Goal: Task Accomplishment & Management: Manage account settings

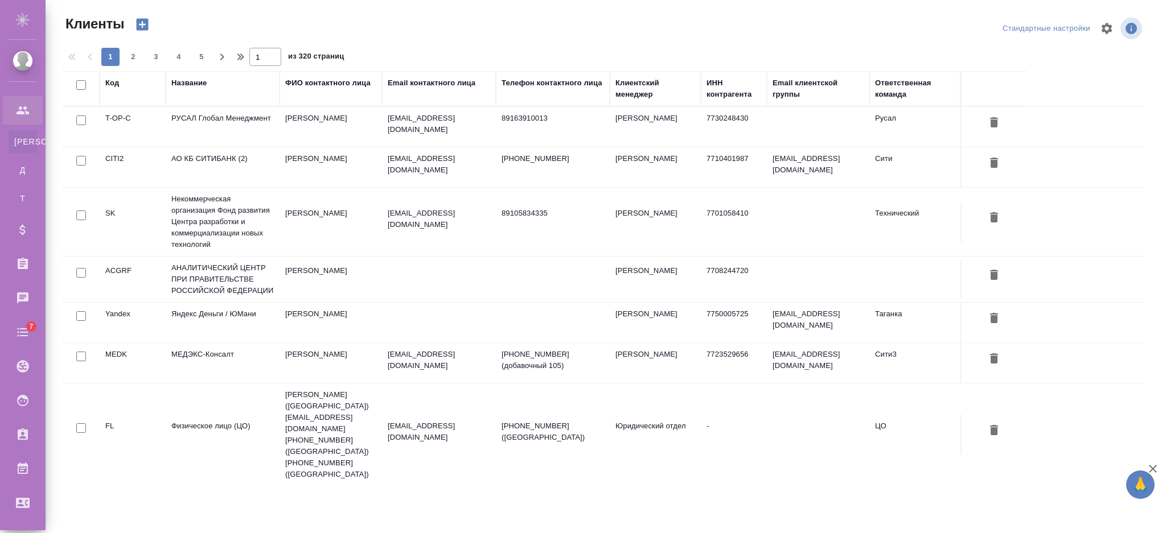
select select "RU"
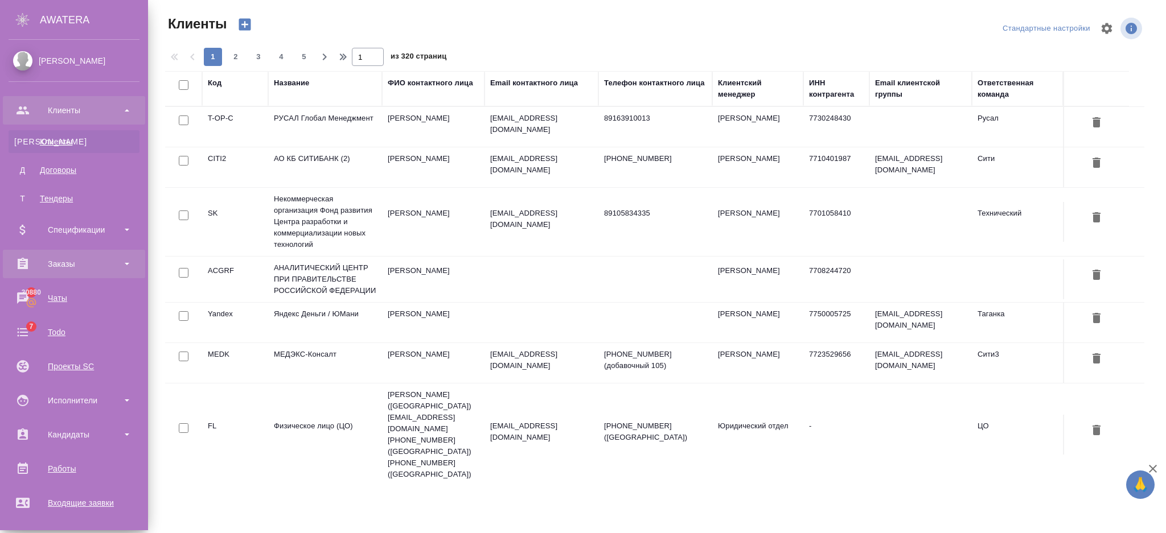
click at [48, 266] on div "Заказы" at bounding box center [74, 264] width 131 height 17
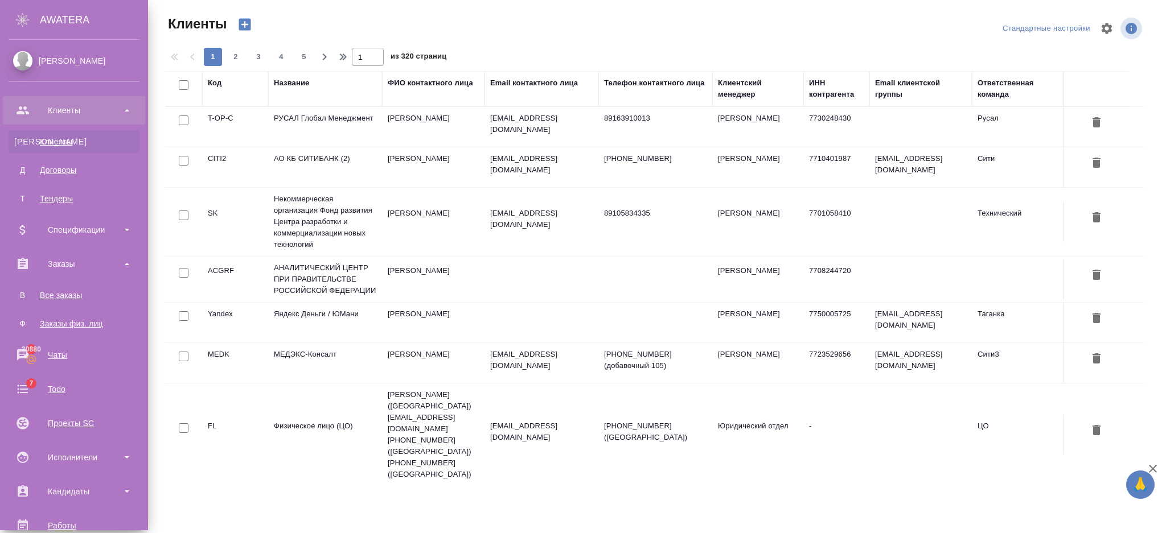
click at [61, 297] on div "Все заказы" at bounding box center [74, 295] width 120 height 11
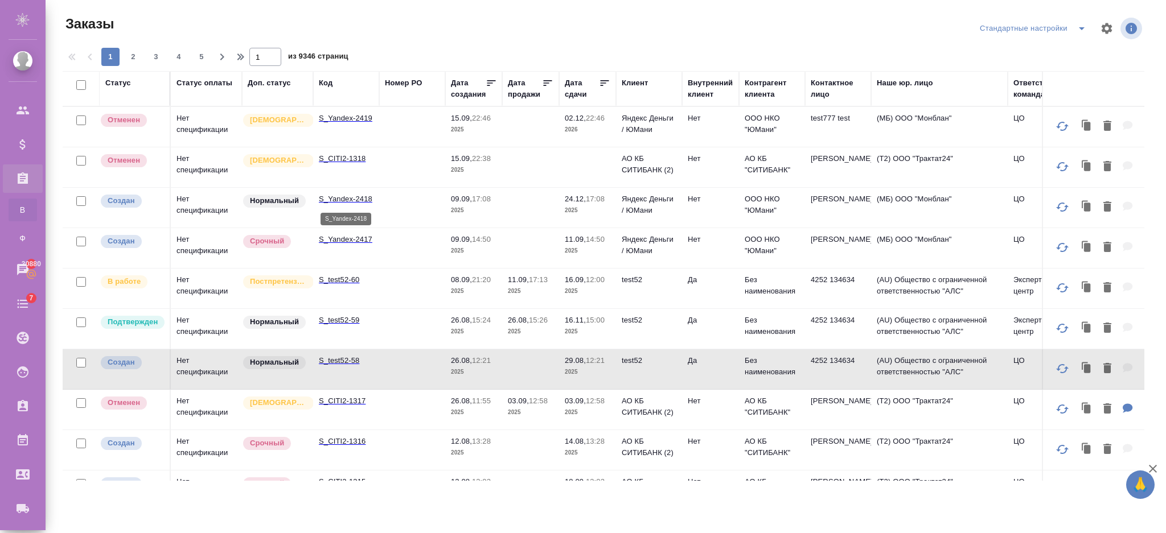
click at [368, 201] on p "S_Yandex-2418" at bounding box center [346, 199] width 55 height 11
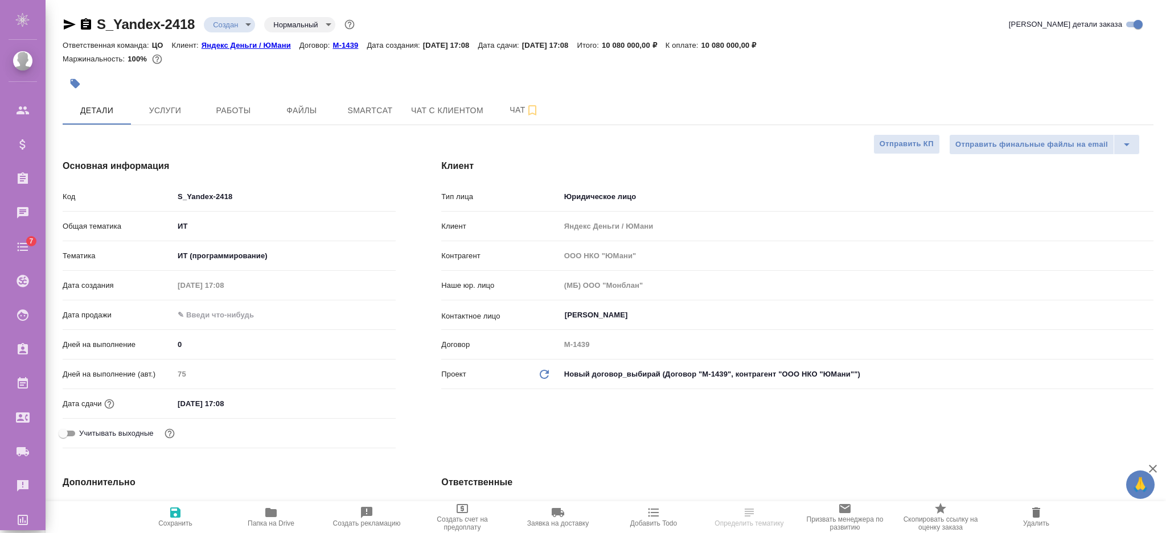
select select "RU"
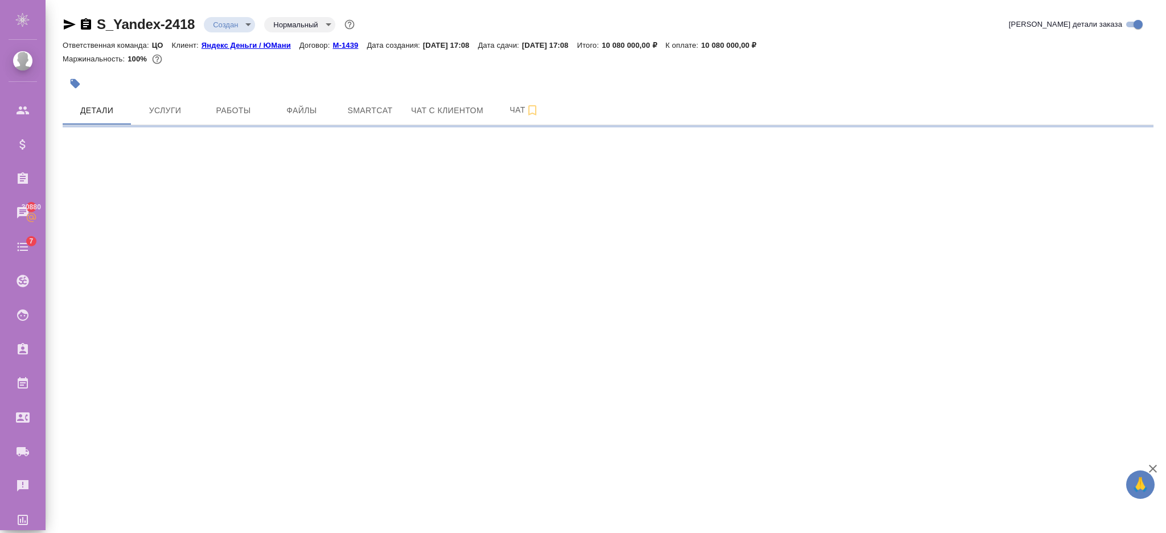
select select "RU"
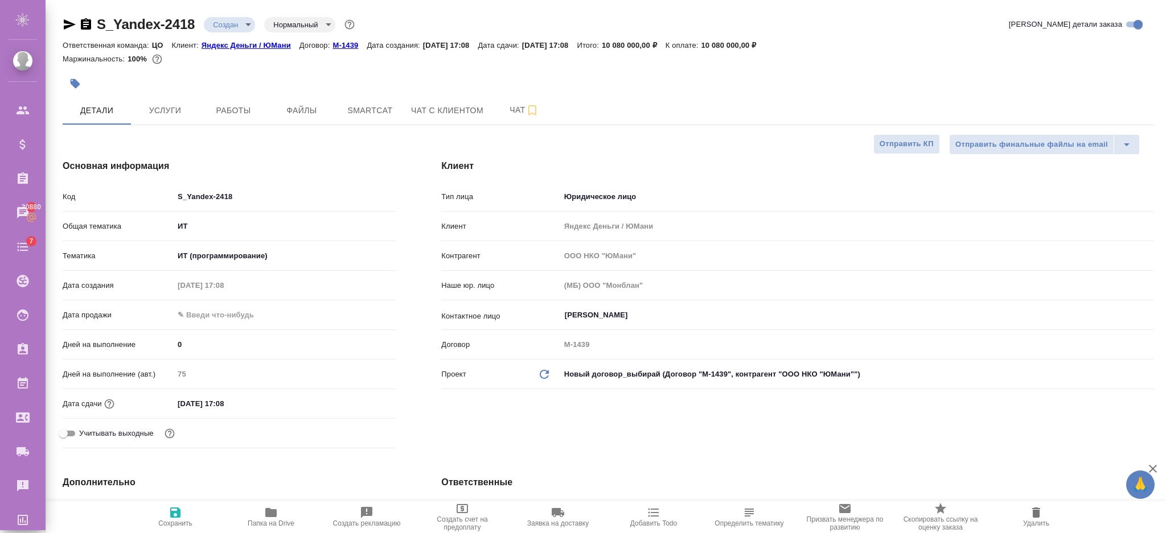
type textarea "x"
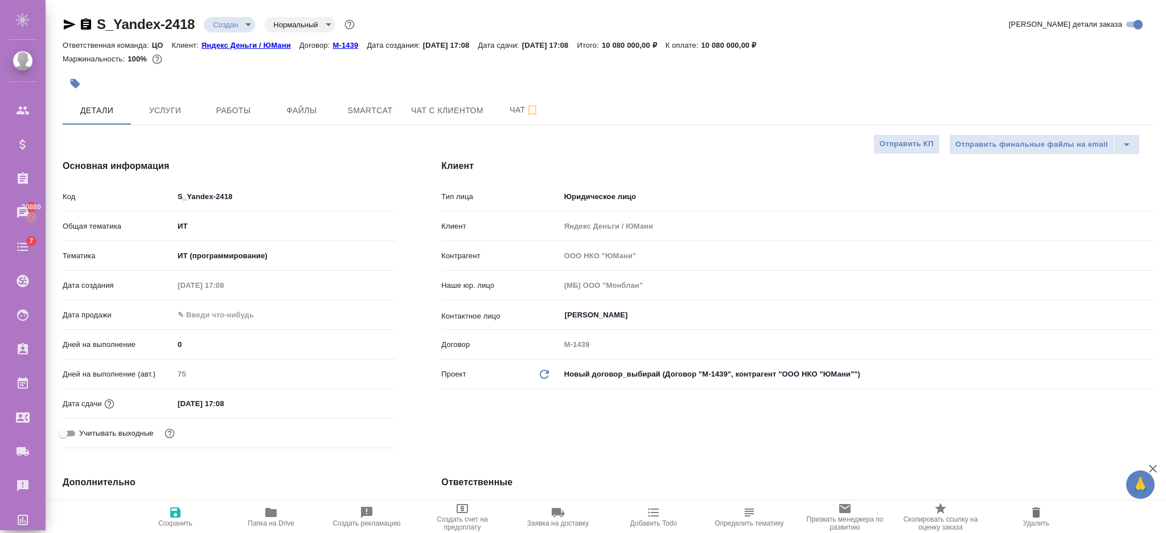
type textarea "x"
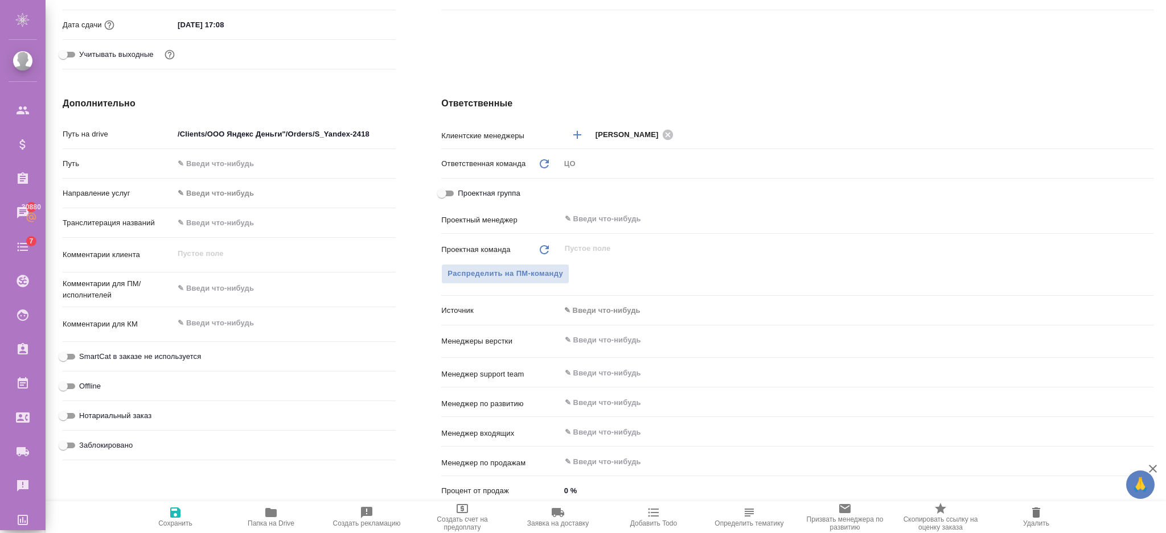
scroll to position [455, 0]
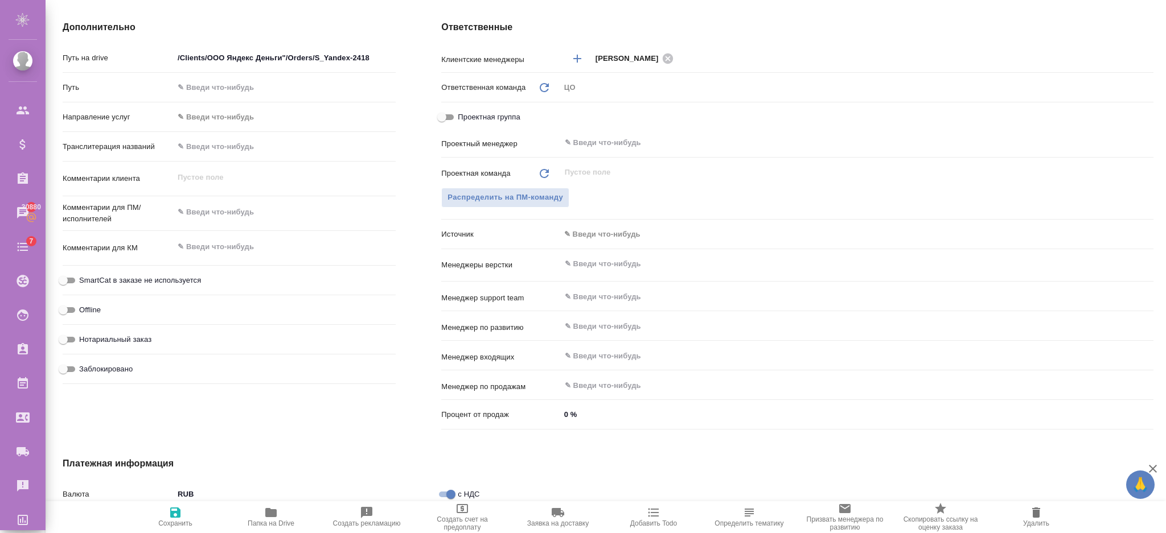
click at [601, 265] on input "text" at bounding box center [838, 264] width 548 height 14
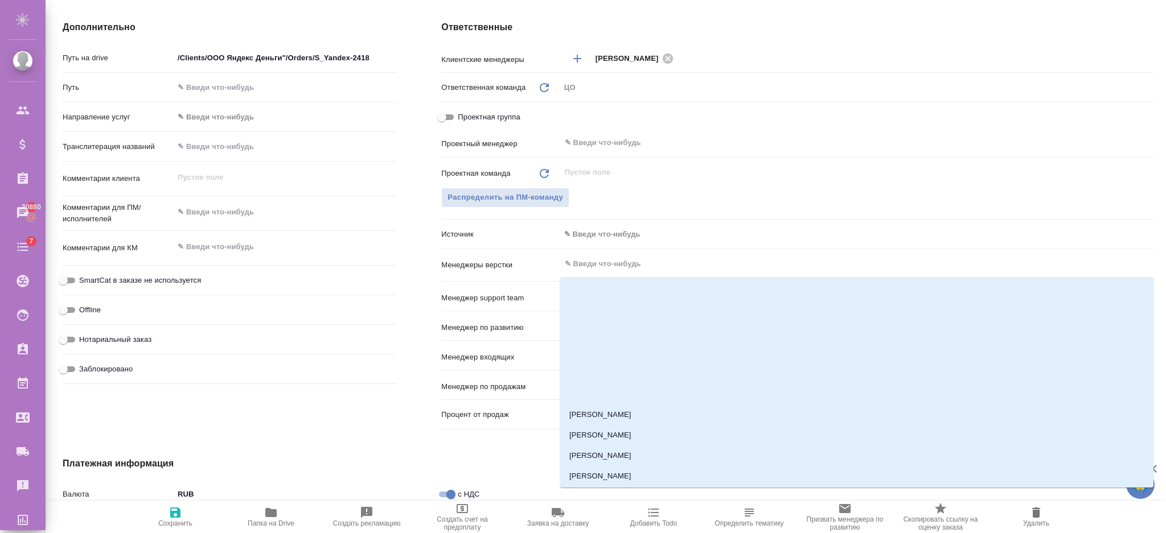
scroll to position [531, 0]
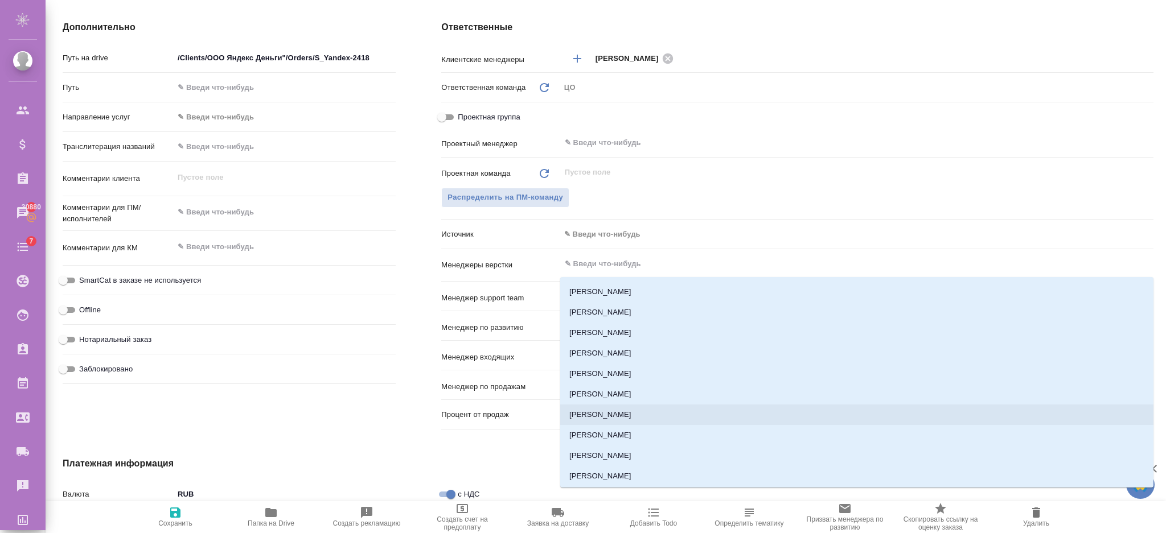
click at [618, 410] on li "Асланукова Сати" at bounding box center [856, 415] width 593 height 20
type textarea "x"
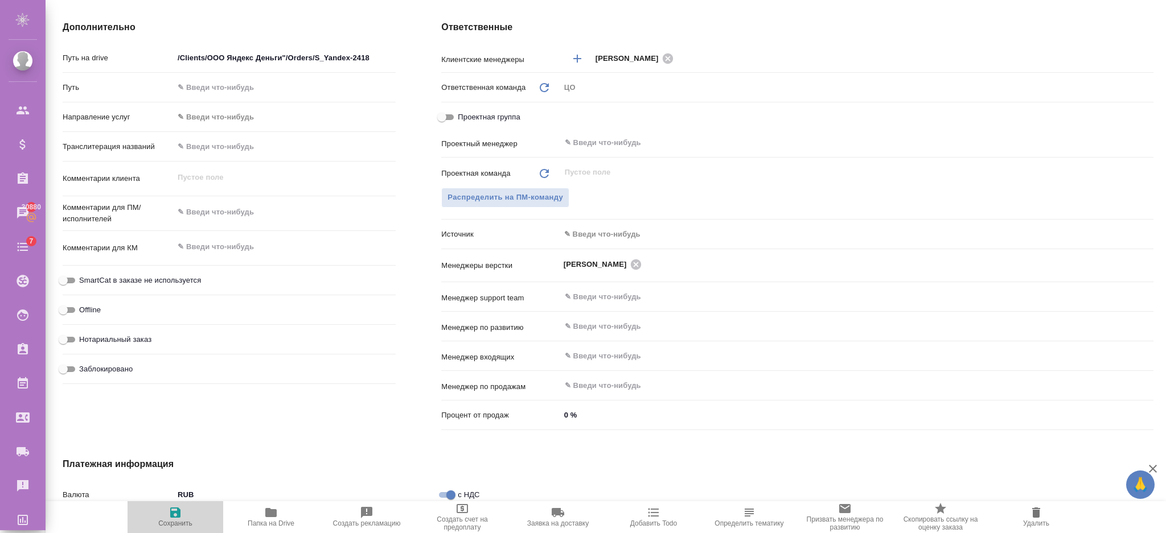
click at [183, 515] on span "Сохранить" at bounding box center [175, 517] width 82 height 22
type textarea "x"
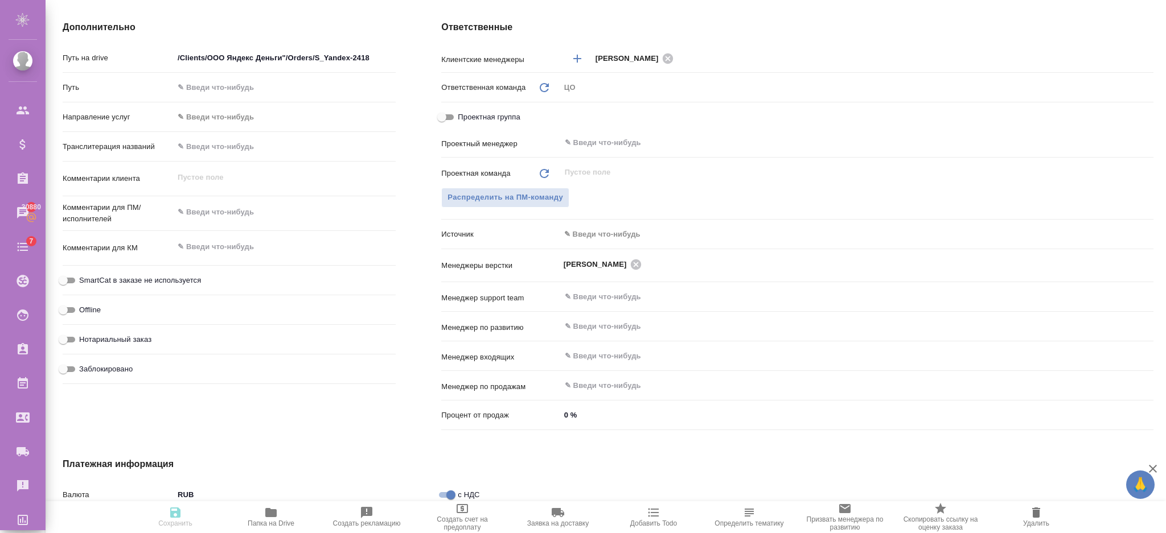
type textarea "x"
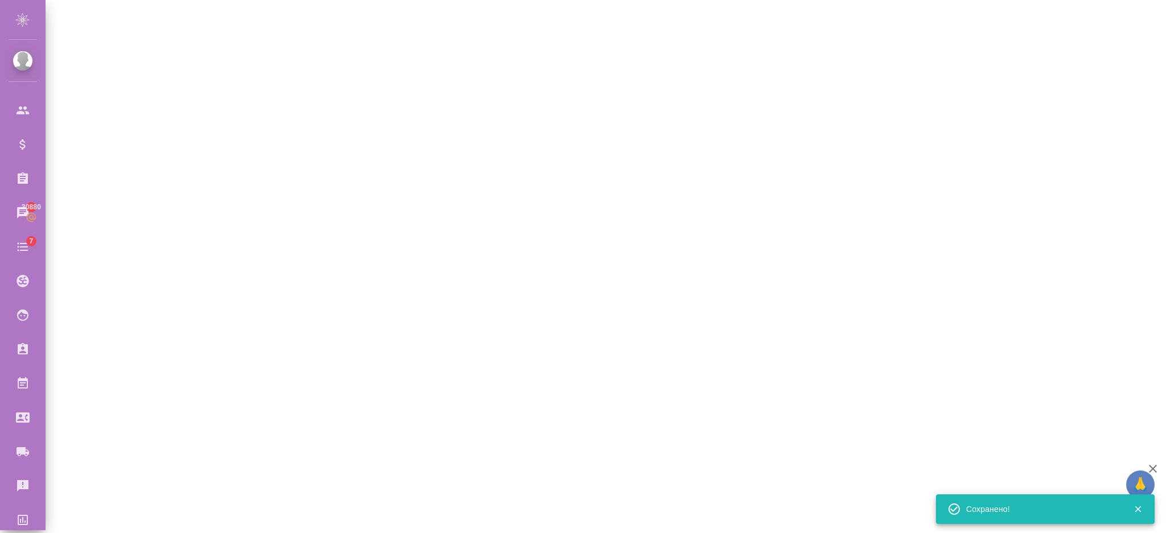
select select "RU"
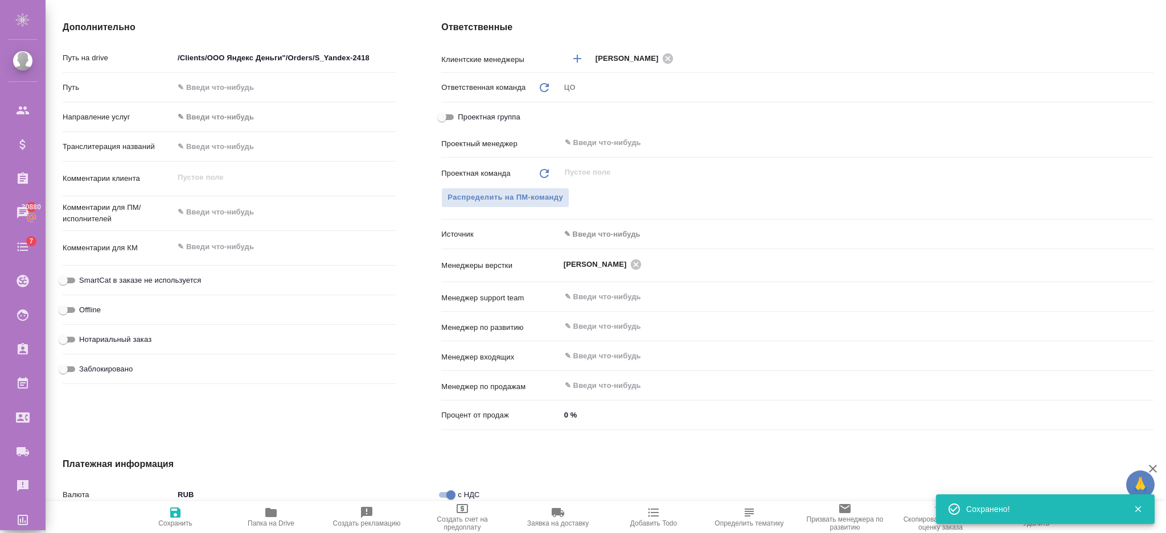
type textarea "x"
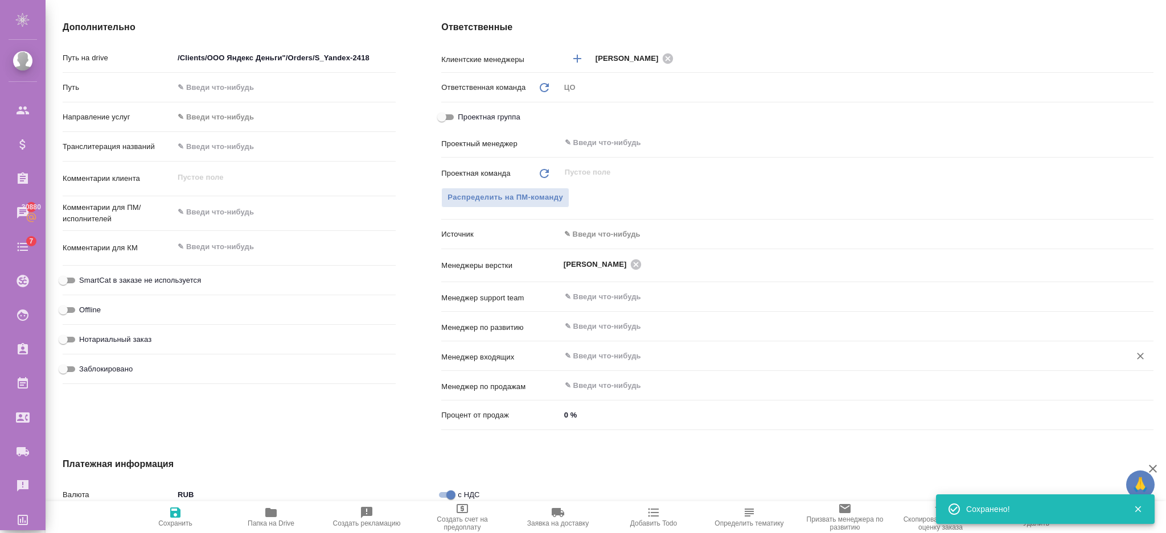
type textarea "x"
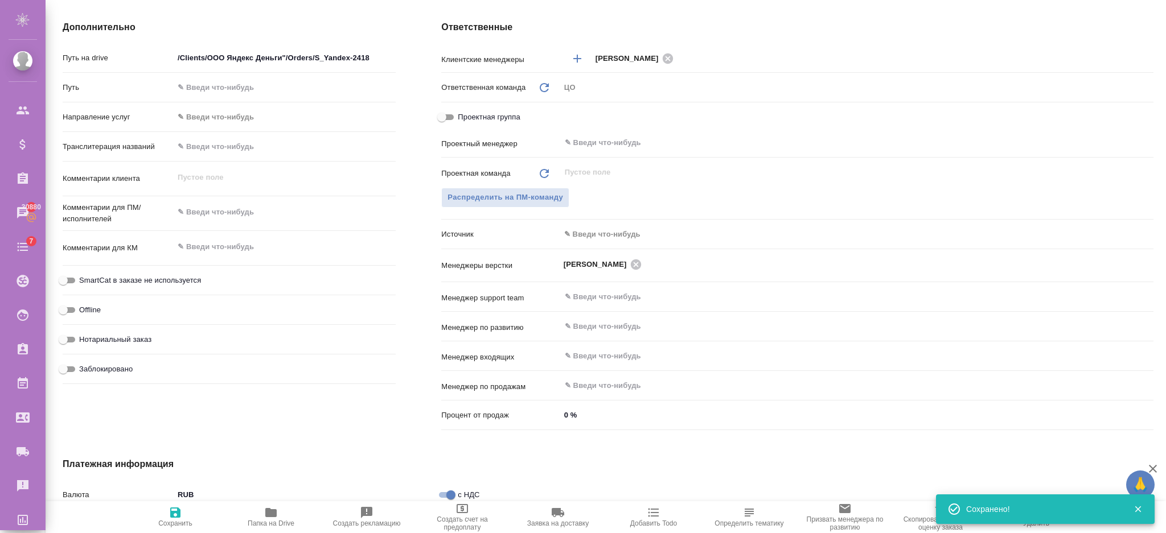
type textarea "x"
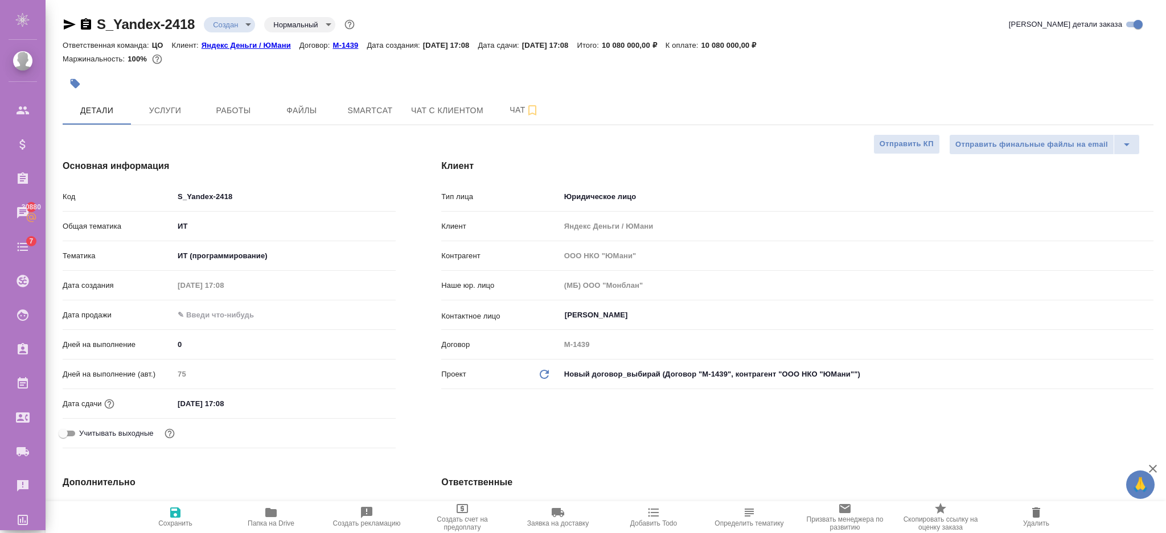
click at [219, 40] on link "Яндекс Деньги / ЮМани" at bounding box center [251, 45] width 98 height 10
type textarea "x"
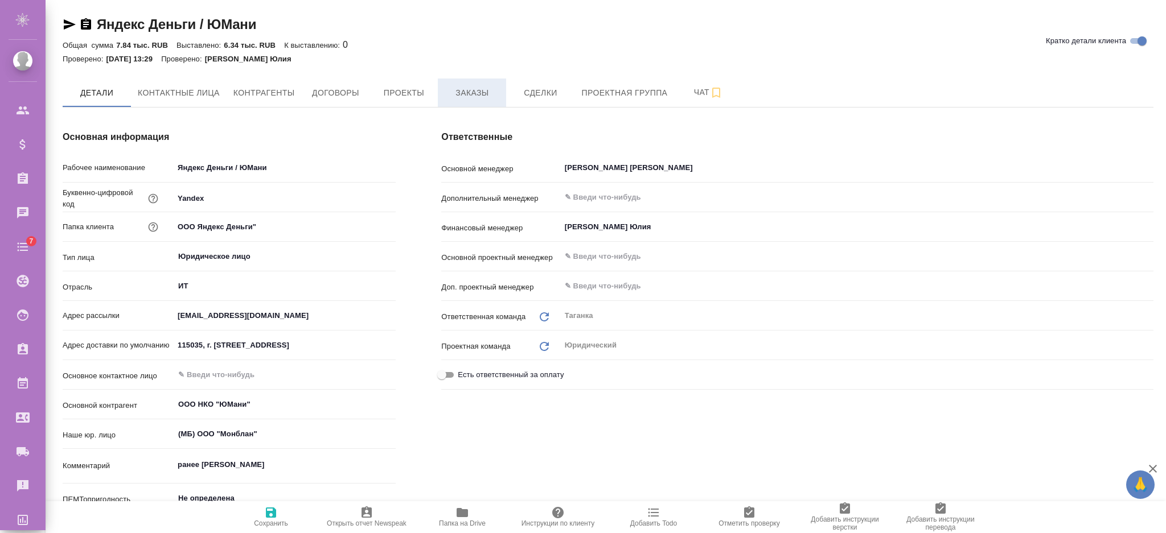
type textarea "x"
click at [462, 91] on span "Заказы" at bounding box center [472, 93] width 55 height 14
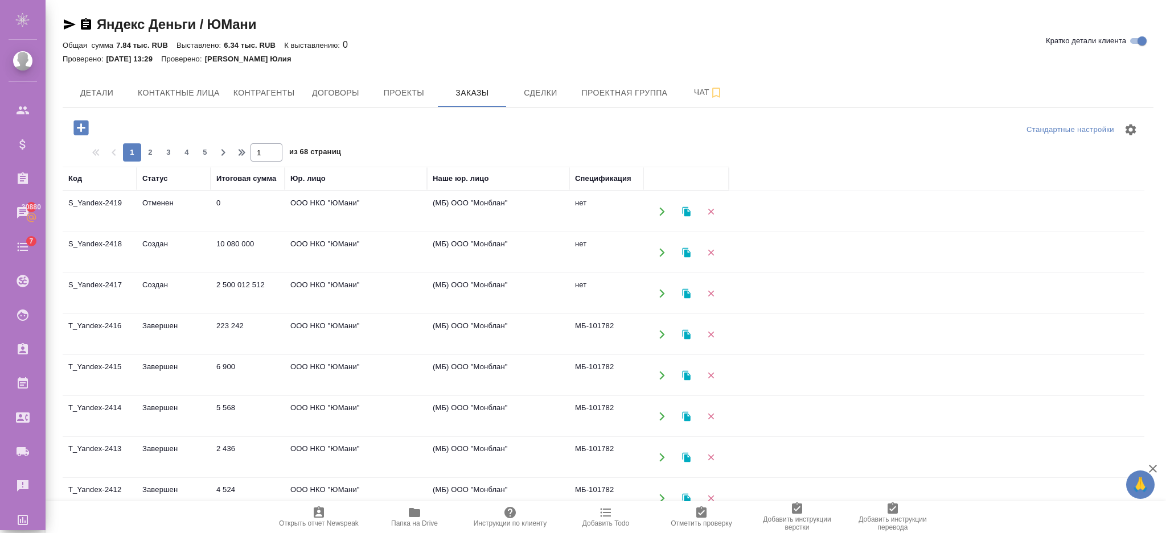
click at [70, 129] on button "button" at bounding box center [80, 127] width 31 height 23
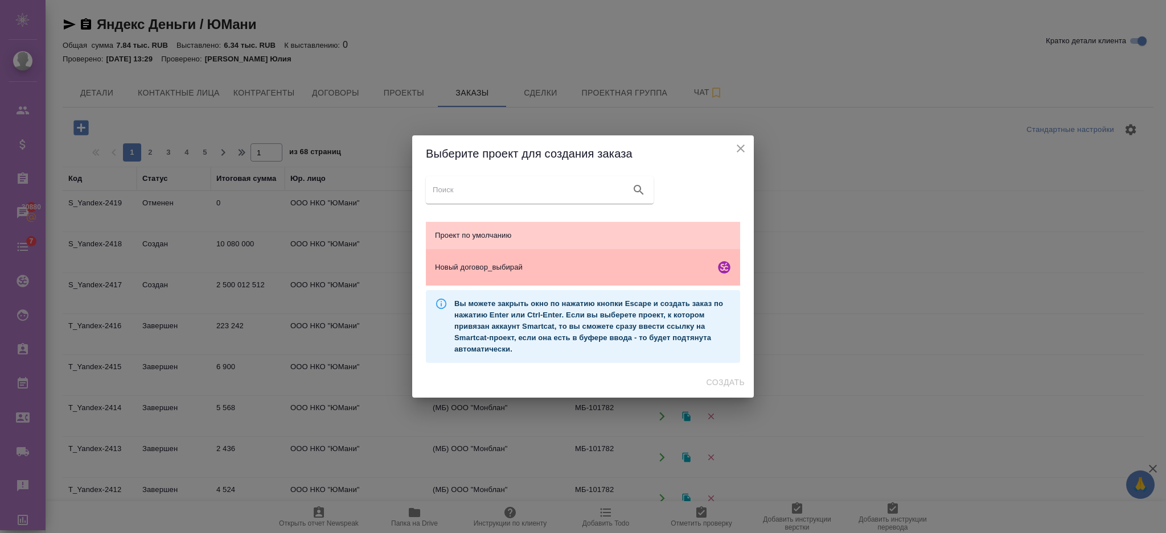
click at [580, 257] on div "Новый договор_выбирай" at bounding box center [583, 267] width 314 height 36
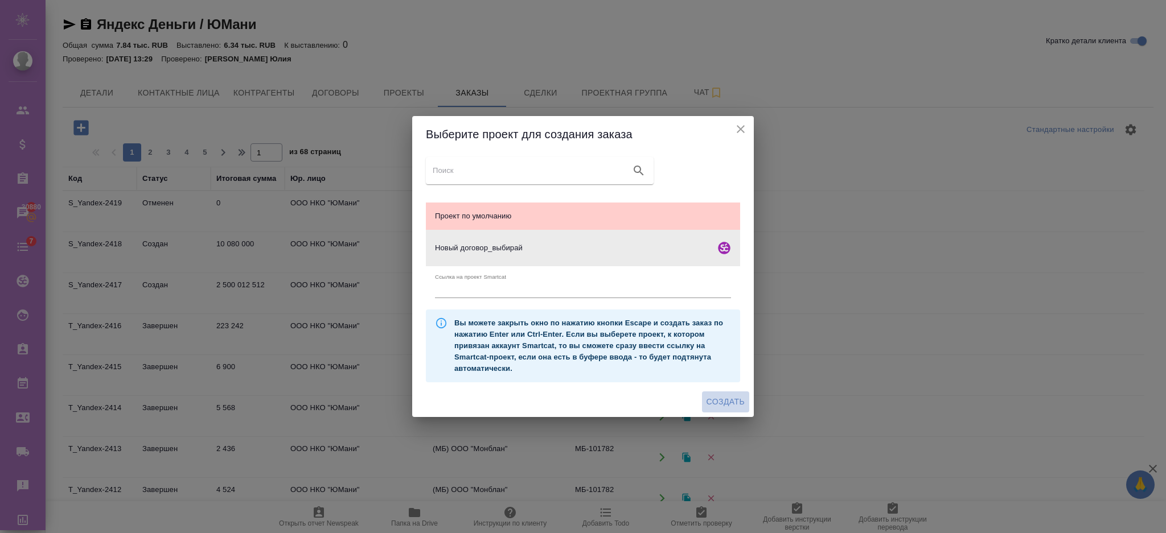
click at [734, 399] on span "Создать" at bounding box center [726, 402] width 38 height 14
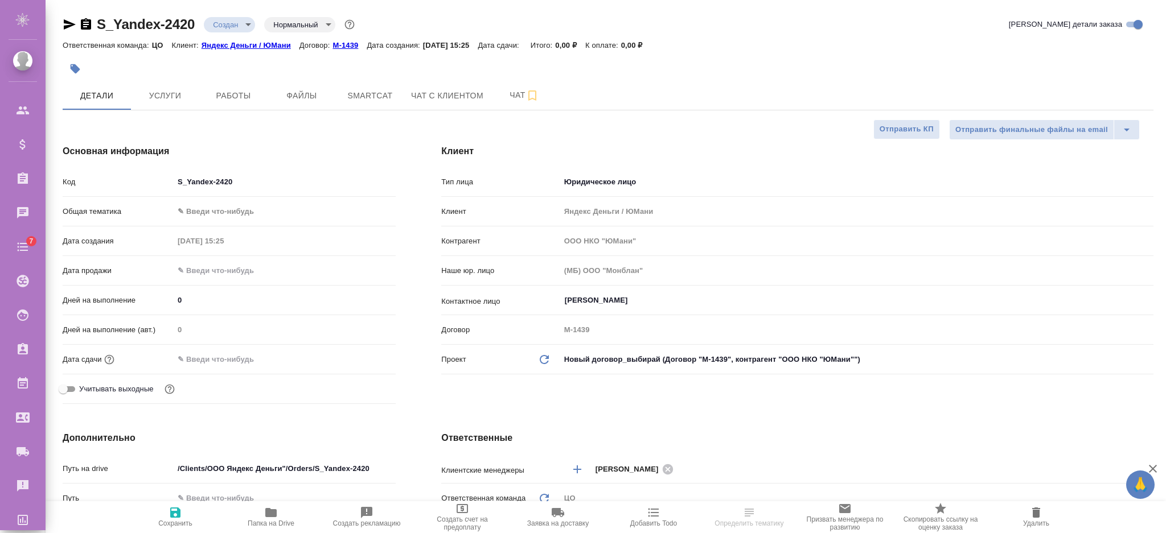
select select "RU"
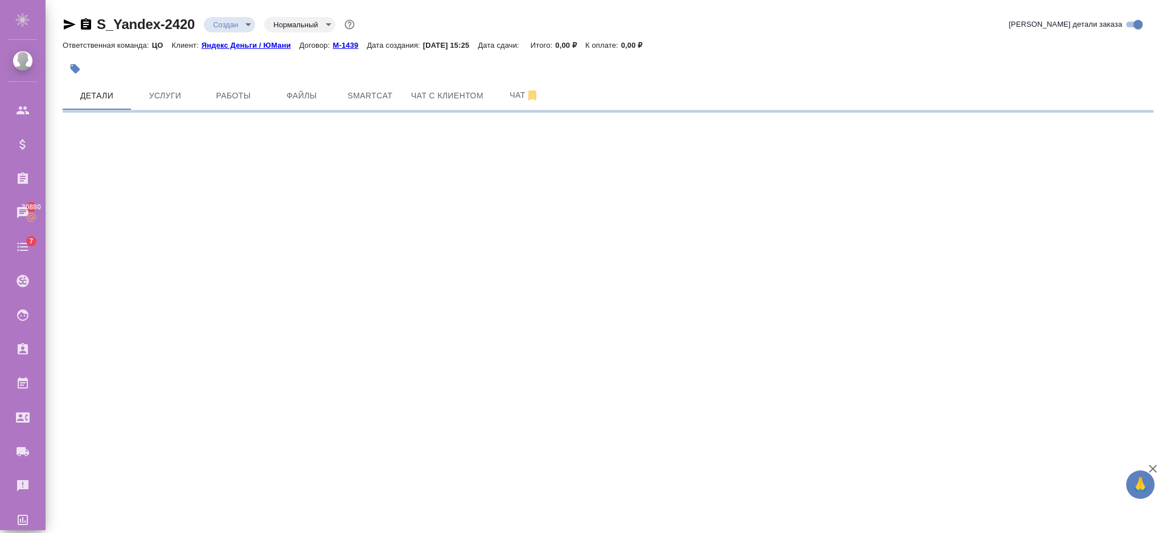
select select "RU"
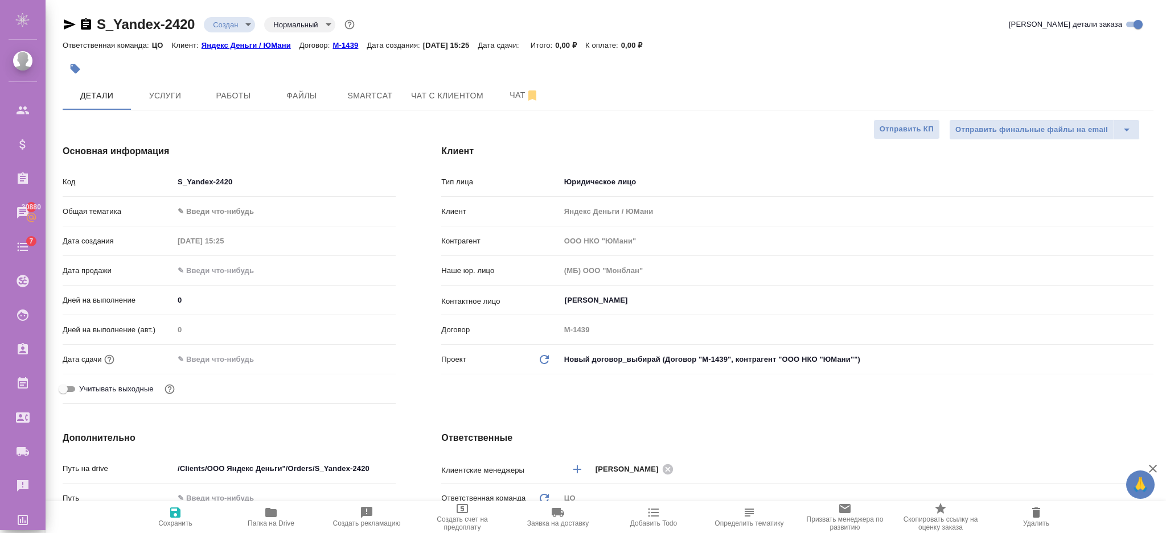
type textarea "x"
click at [309, 98] on span "Файлы" at bounding box center [301, 96] width 55 height 14
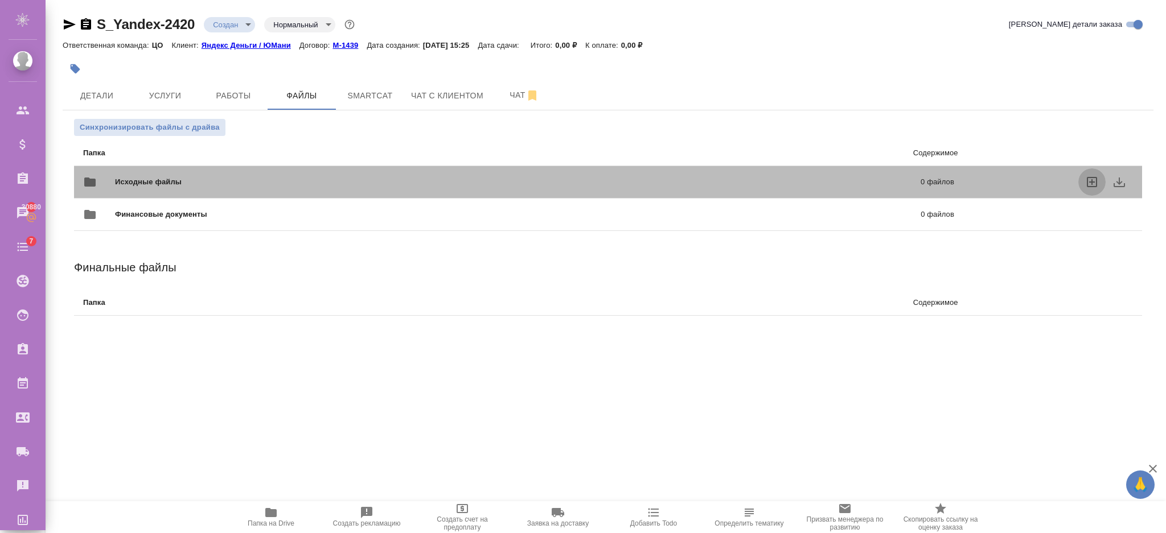
click at [1087, 179] on icon "uploadFiles" at bounding box center [1092, 182] width 10 height 10
click at [0, 0] on input "uploadFiles" at bounding box center [0, 0] width 0 height 0
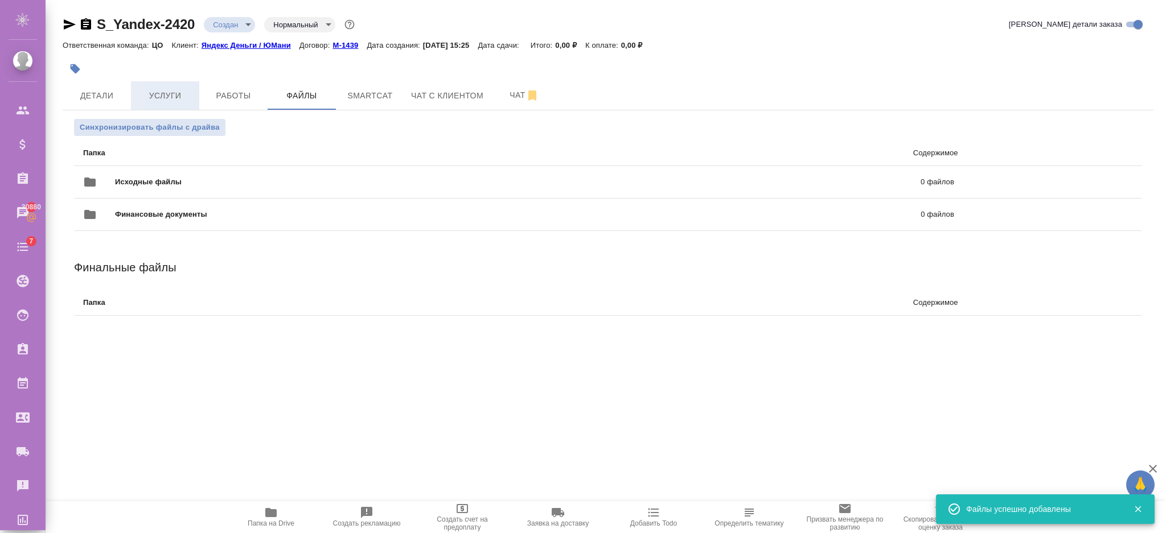
click at [162, 92] on span "Услуги" at bounding box center [165, 96] width 55 height 14
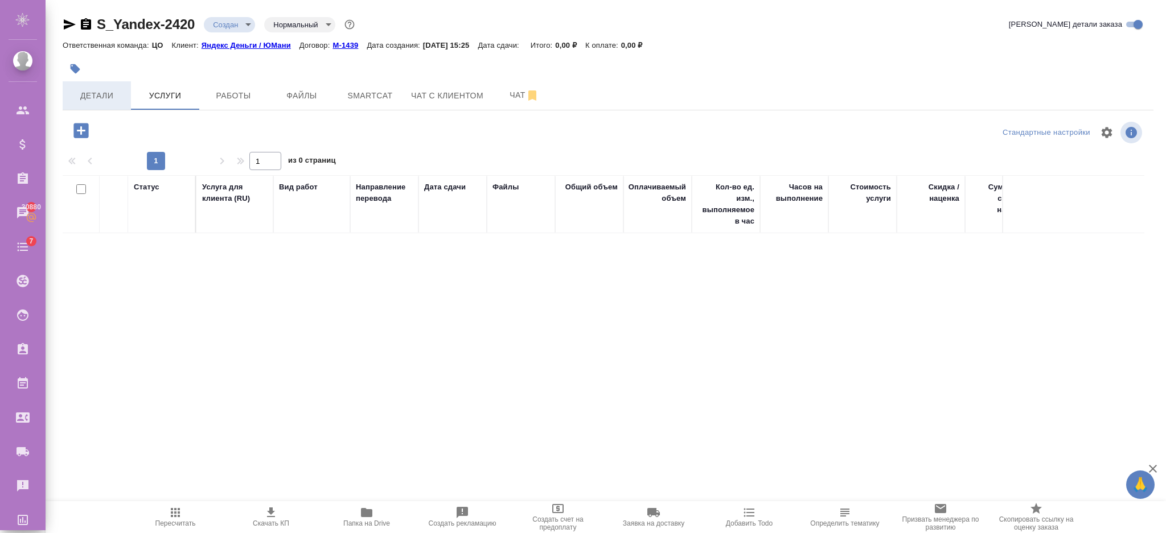
click at [108, 91] on span "Детали" at bounding box center [96, 96] width 55 height 14
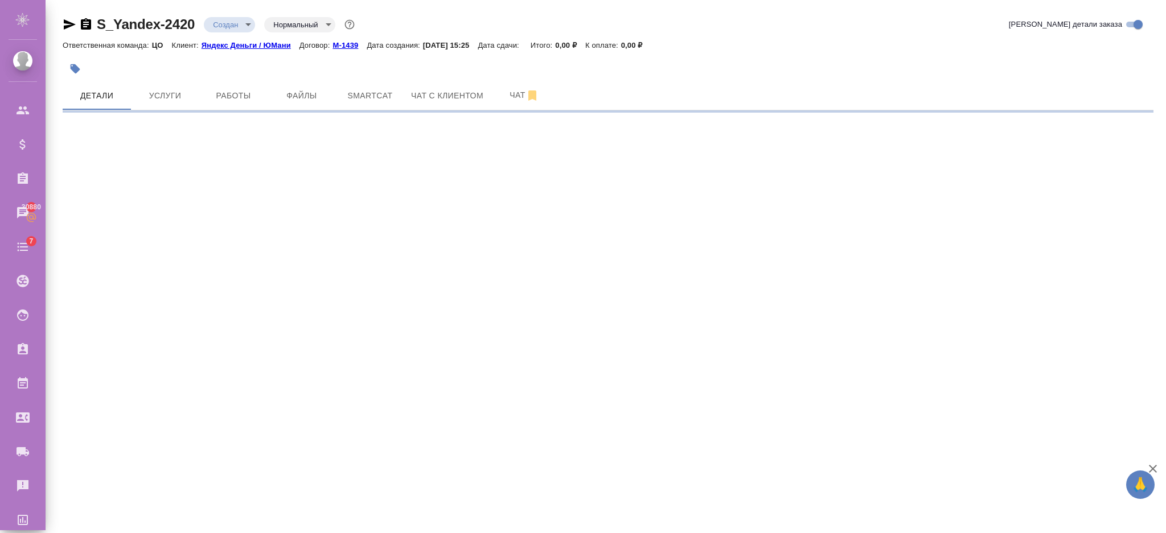
select select "RU"
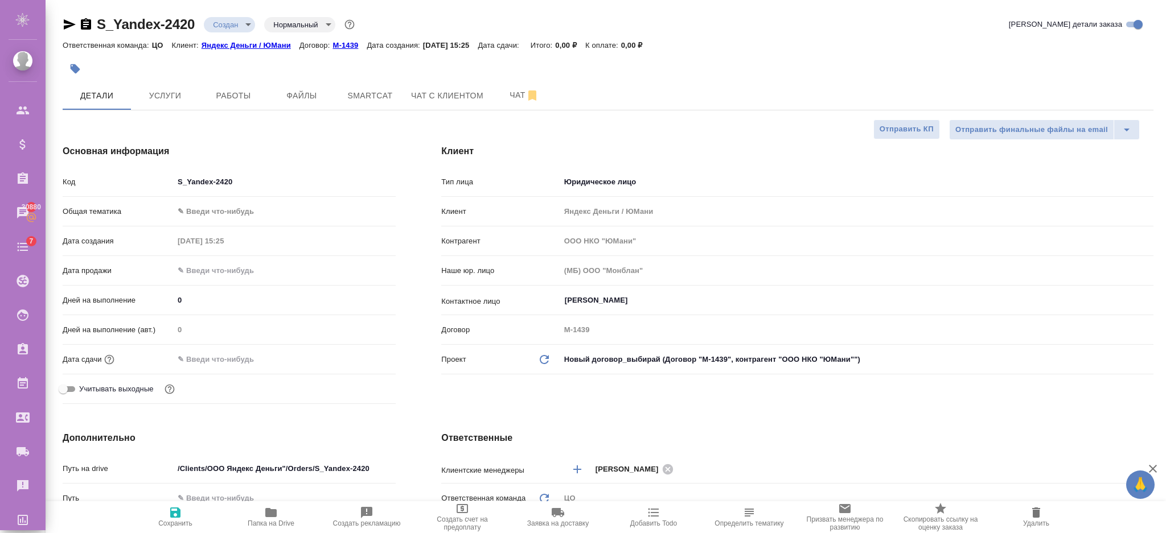
type textarea "x"
click at [221, 363] on input "text" at bounding box center [224, 359] width 100 height 17
click at [363, 358] on icon "button" at bounding box center [363, 358] width 10 height 11
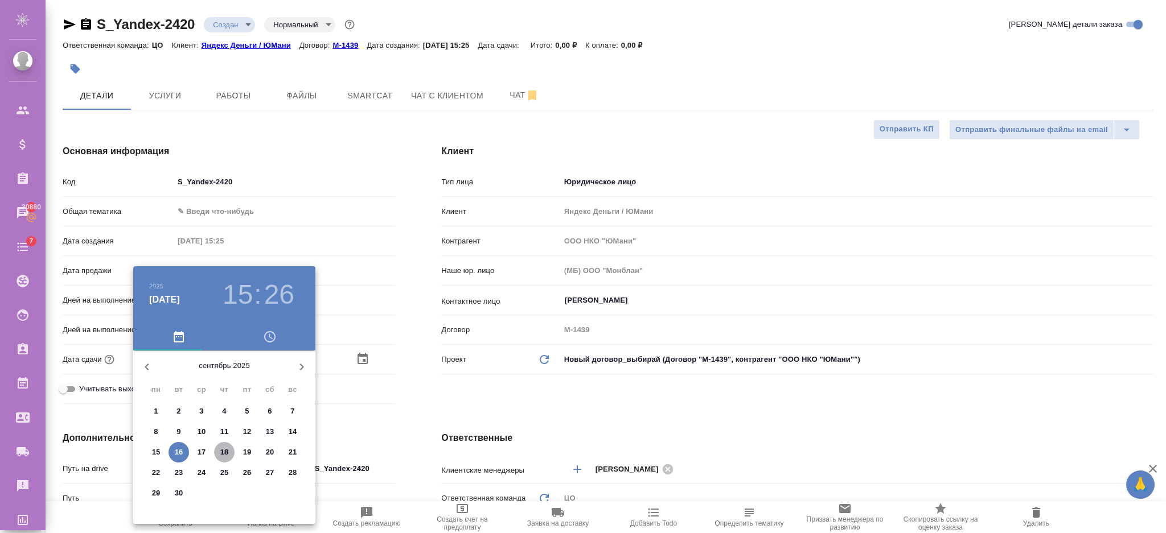
click at [228, 450] on p "18" at bounding box center [224, 452] width 9 height 11
type input "[DATE] 15:26"
type textarea "x"
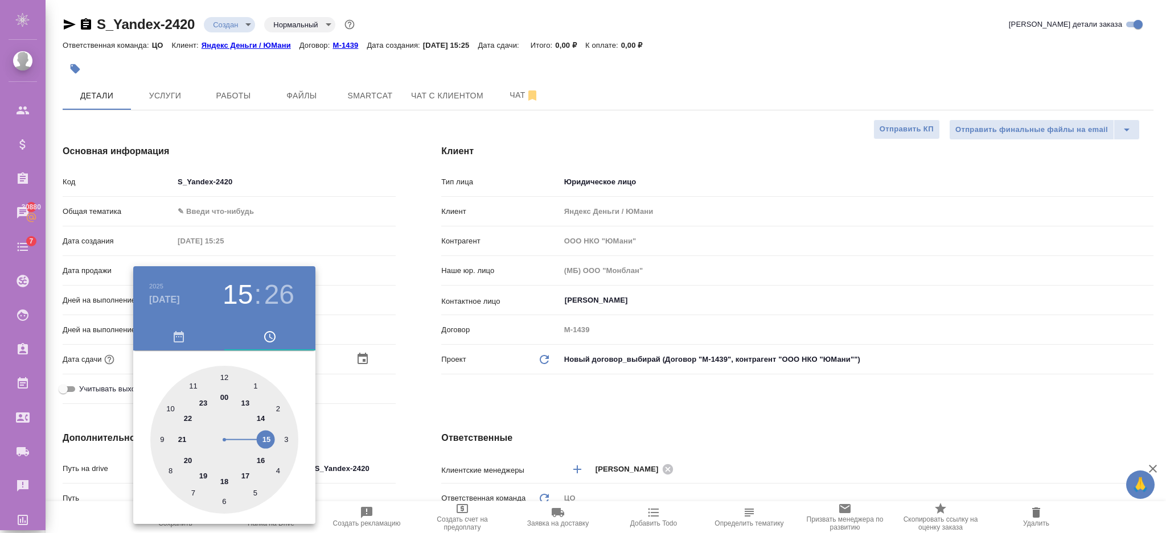
click at [386, 395] on div at bounding box center [583, 266] width 1166 height 533
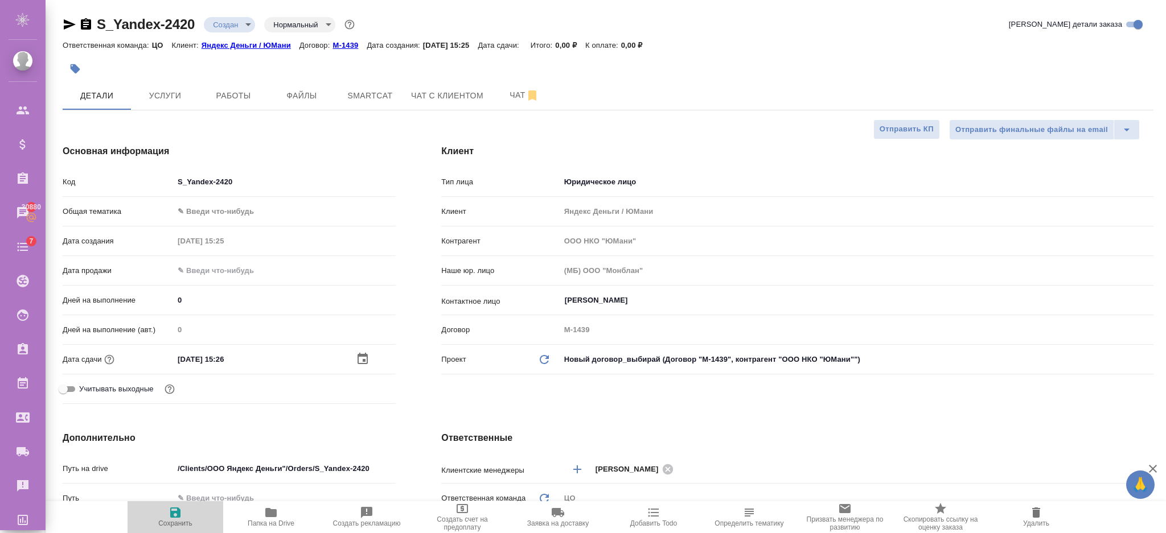
click at [191, 513] on span "Сохранить" at bounding box center [175, 517] width 82 height 22
type textarea "x"
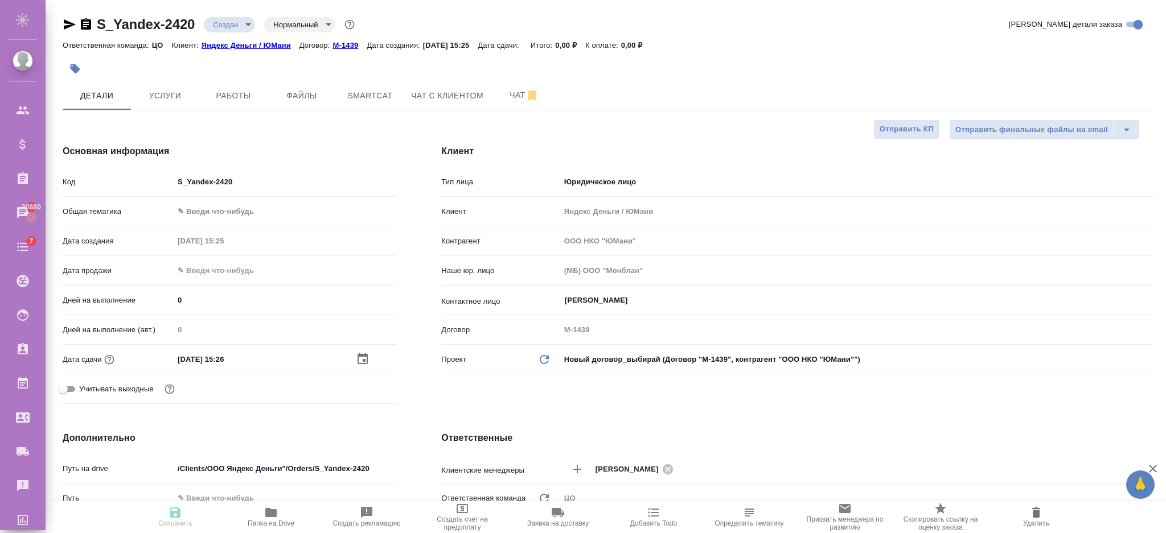
type textarea "x"
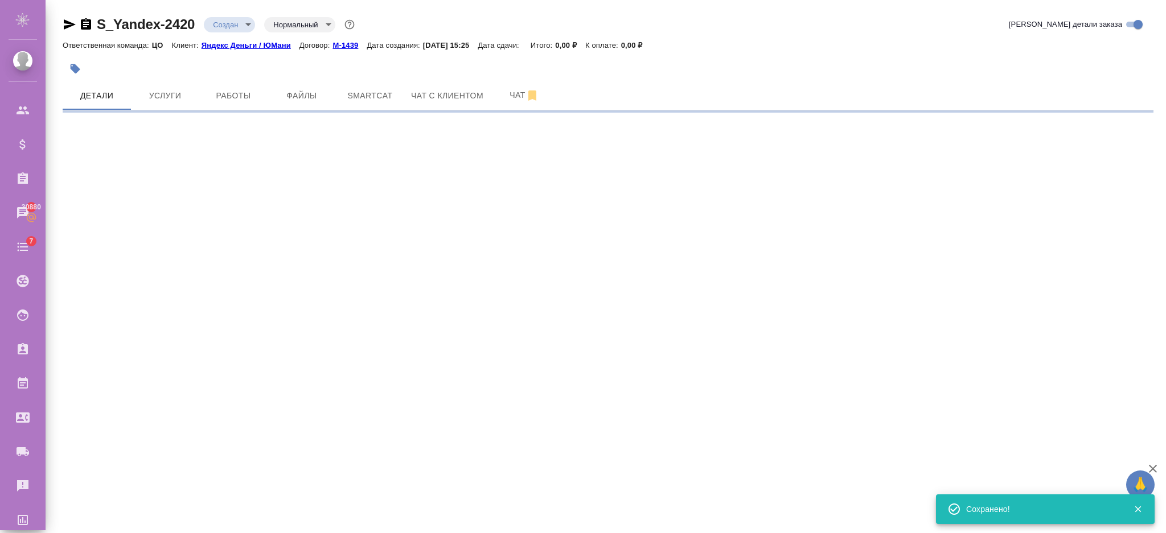
select select "RU"
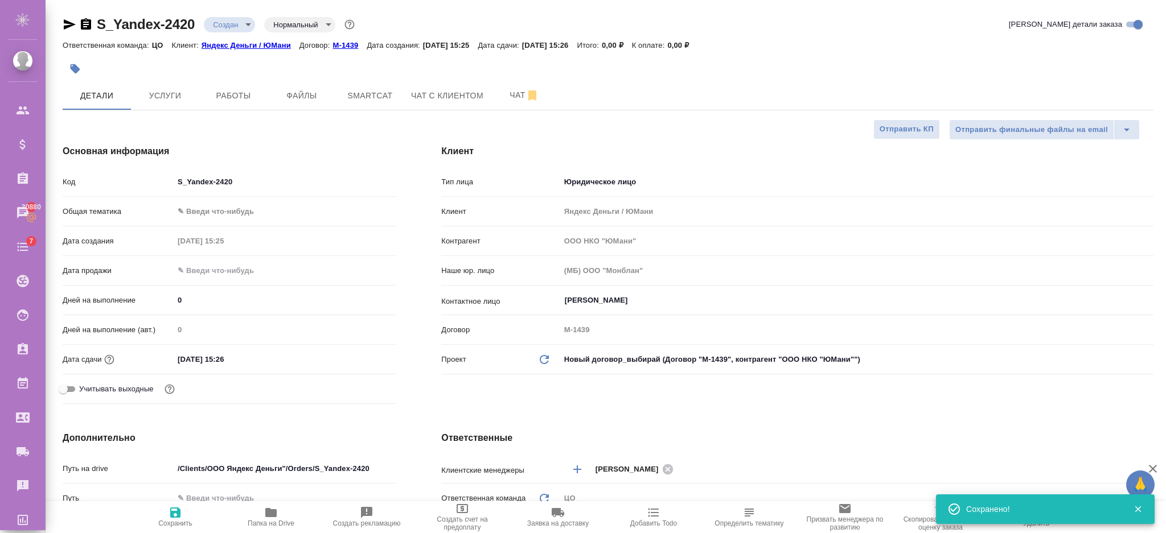
type textarea "x"
click at [157, 96] on span "Услуги" at bounding box center [165, 96] width 55 height 14
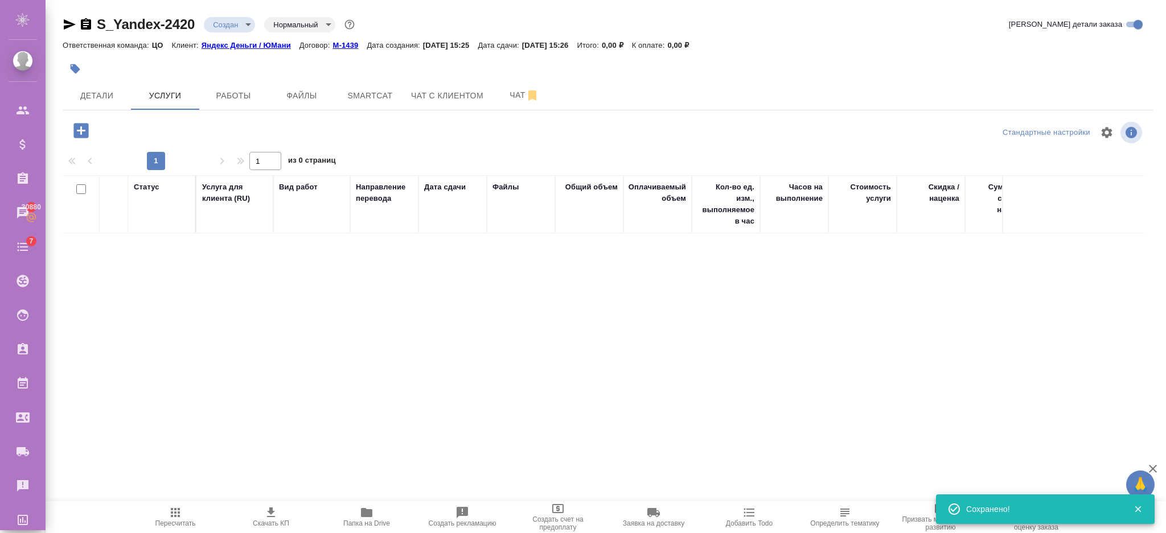
click at [75, 128] on icon "button" at bounding box center [80, 130] width 15 height 15
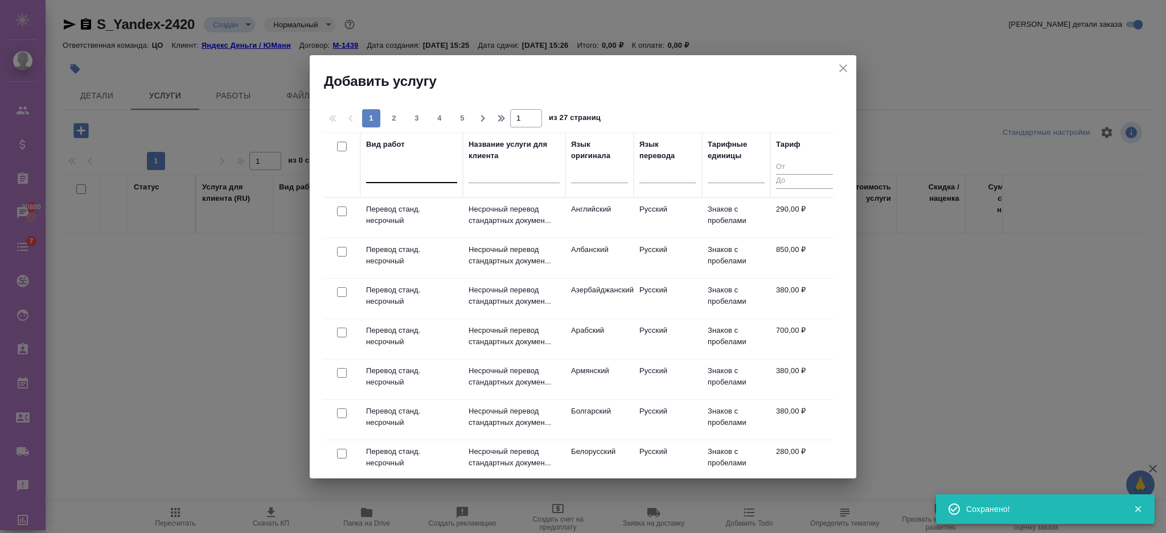
click at [389, 172] on div at bounding box center [411, 171] width 91 height 17
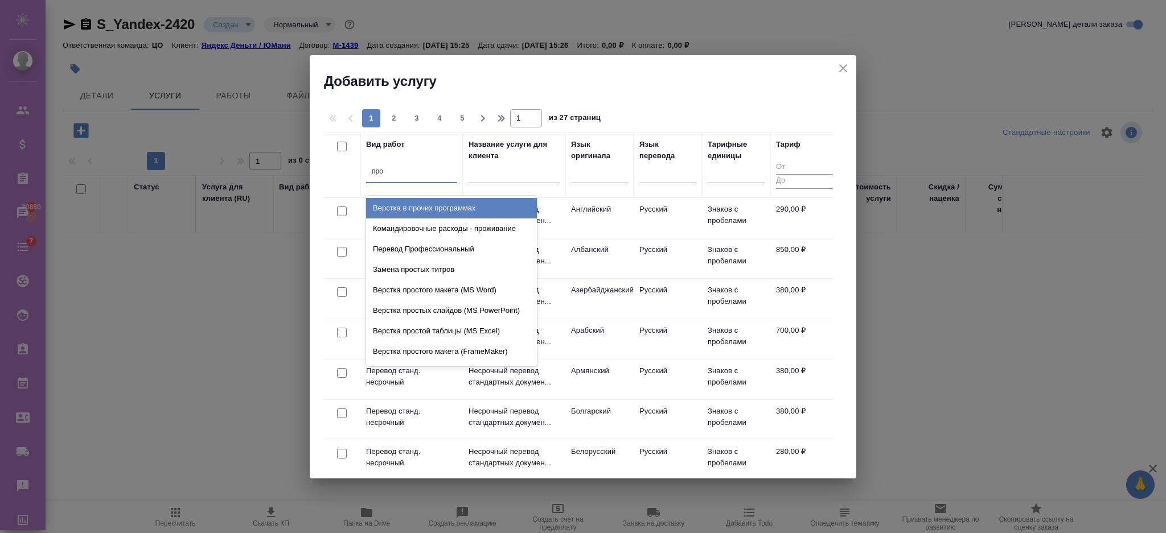
type input "проф"
click at [393, 203] on div "Перевод Профессиональный" at bounding box center [451, 208] width 171 height 20
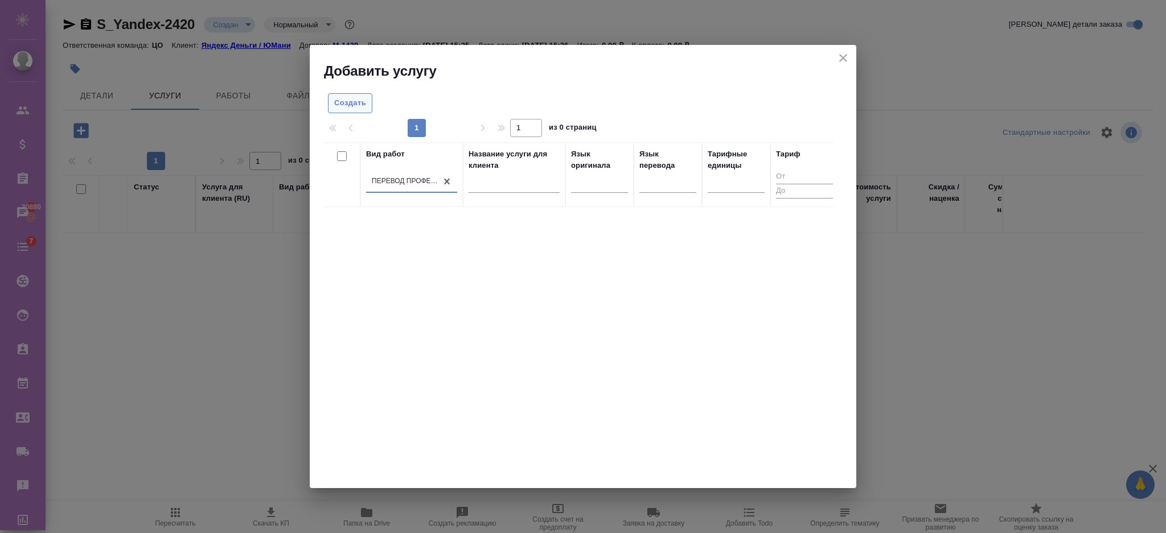
click at [365, 101] on span "Создать" at bounding box center [350, 103] width 32 height 13
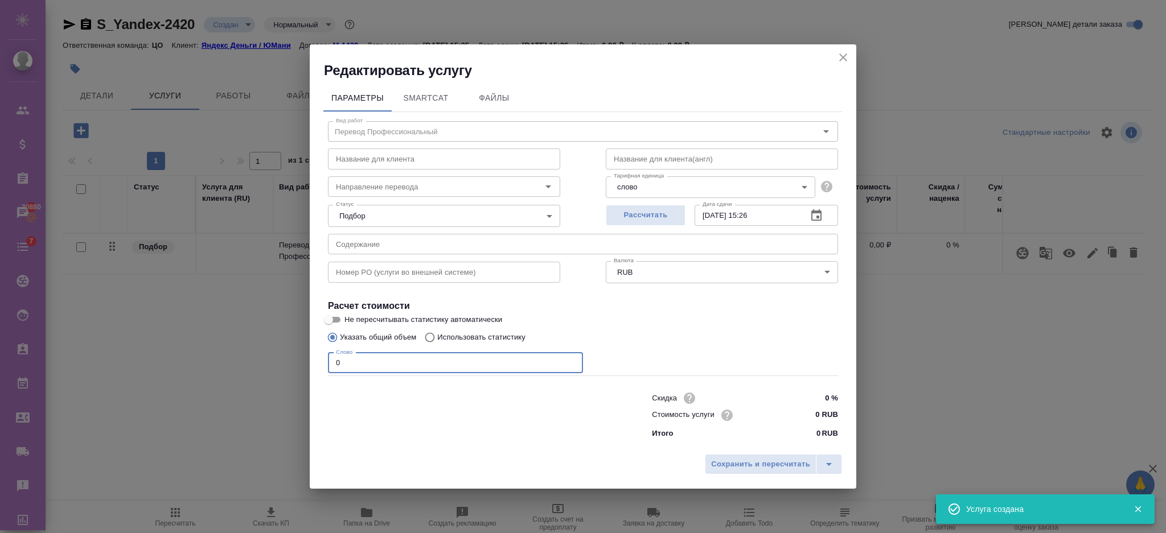
drag, startPoint x: 393, startPoint y: 365, endPoint x: 307, endPoint y: 367, distance: 86.6
click at [307, 367] on div "Редактировать услугу Параметры SmartCat Файлы Вид работ Перевод Профессиональны…" at bounding box center [583, 266] width 1166 height 533
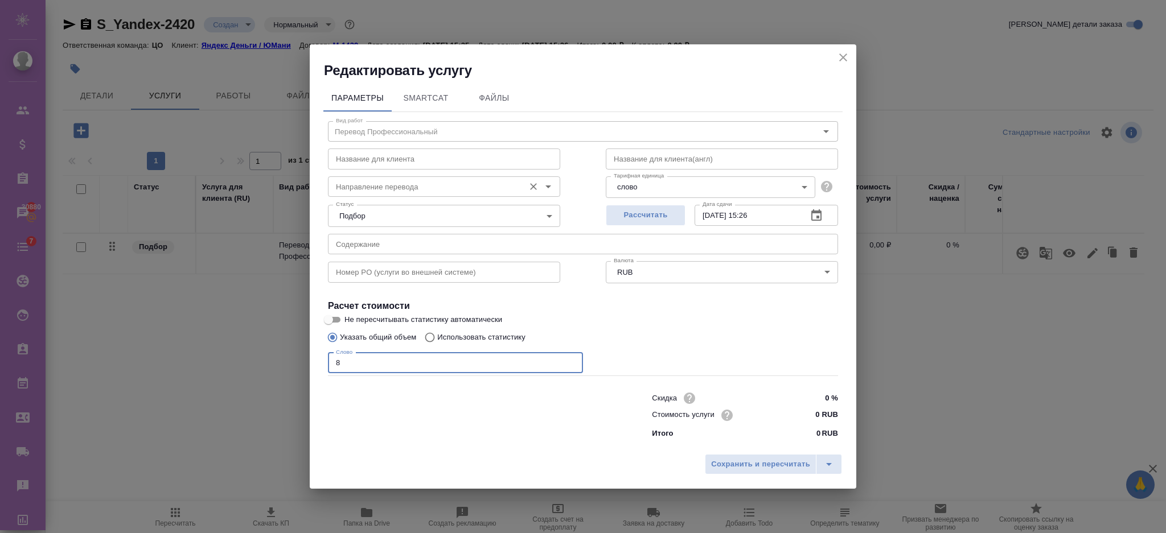
type input "8"
click at [350, 188] on input "Направление перевода" at bounding box center [424, 187] width 187 height 14
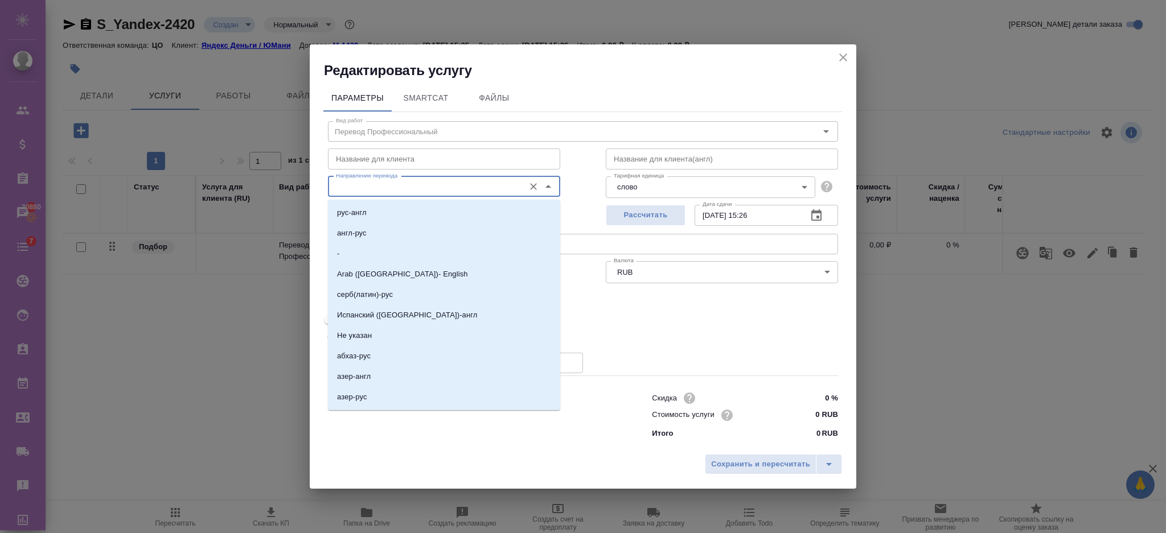
click at [358, 212] on p "рус-англ" at bounding box center [352, 212] width 30 height 11
type input "рус-англ"
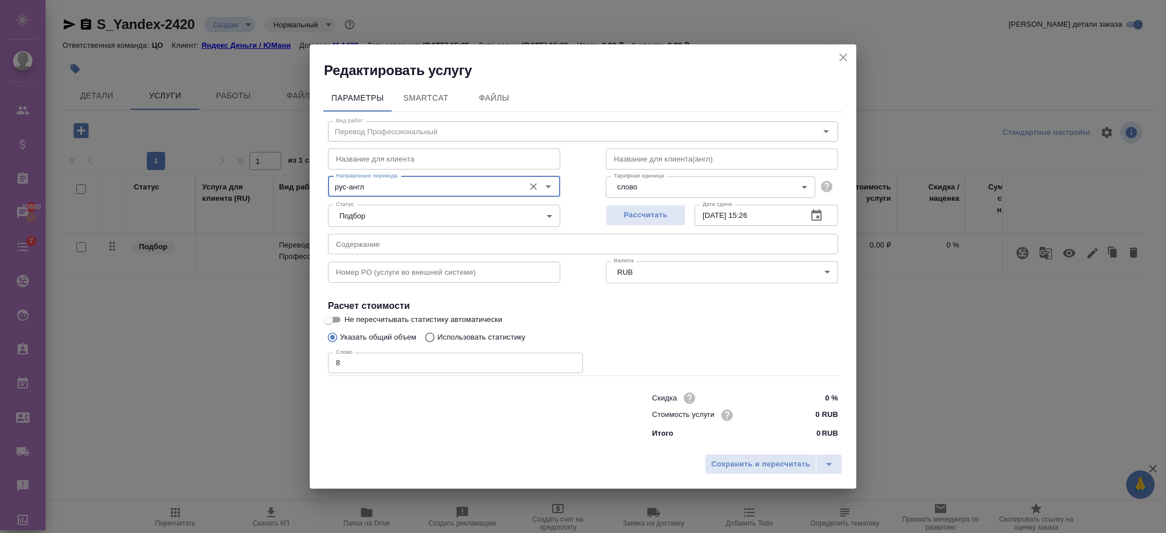
click at [740, 452] on div "Сохранить и пересчитать" at bounding box center [583, 469] width 547 height 40
click at [745, 463] on span "Сохранить и пересчитать" at bounding box center [760, 464] width 99 height 13
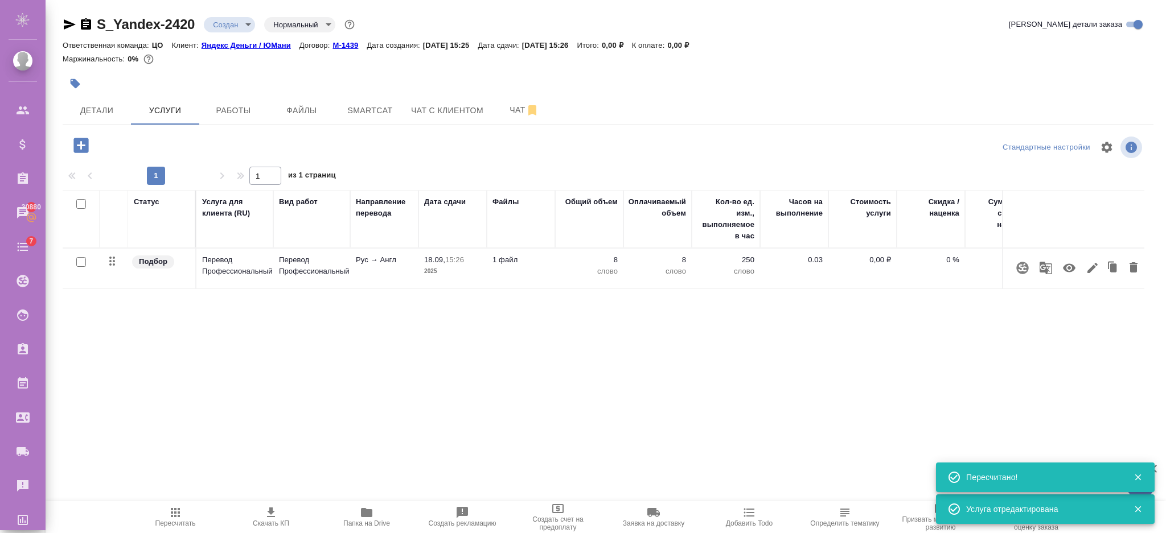
click at [889, 262] on p "0,00 ₽" at bounding box center [862, 259] width 57 height 11
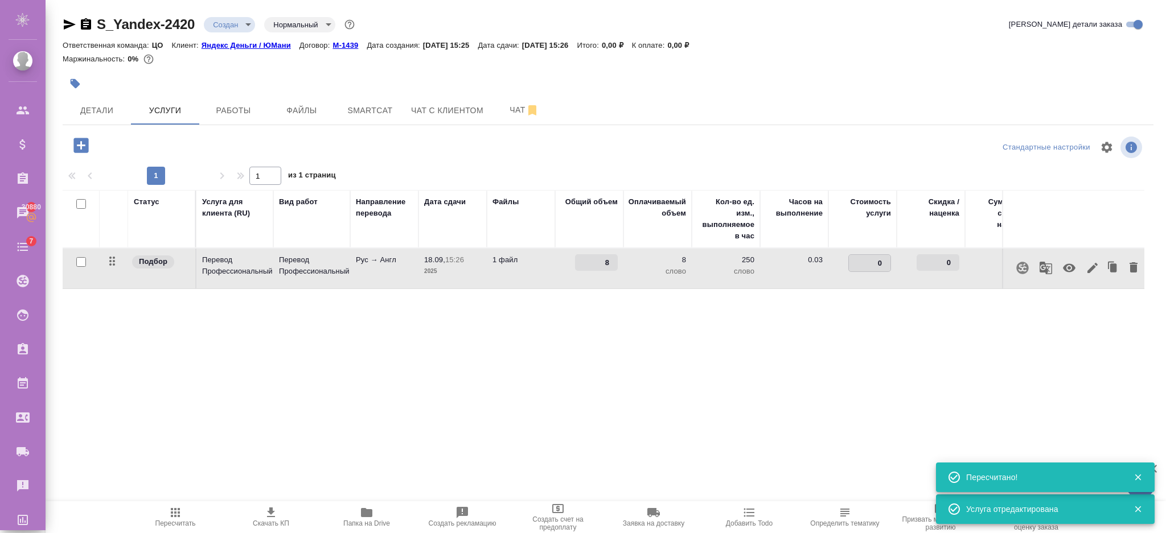
drag, startPoint x: 865, startPoint y: 261, endPoint x: 889, endPoint y: 265, distance: 24.2
click at [889, 265] on input "0" at bounding box center [870, 263] width 42 height 17
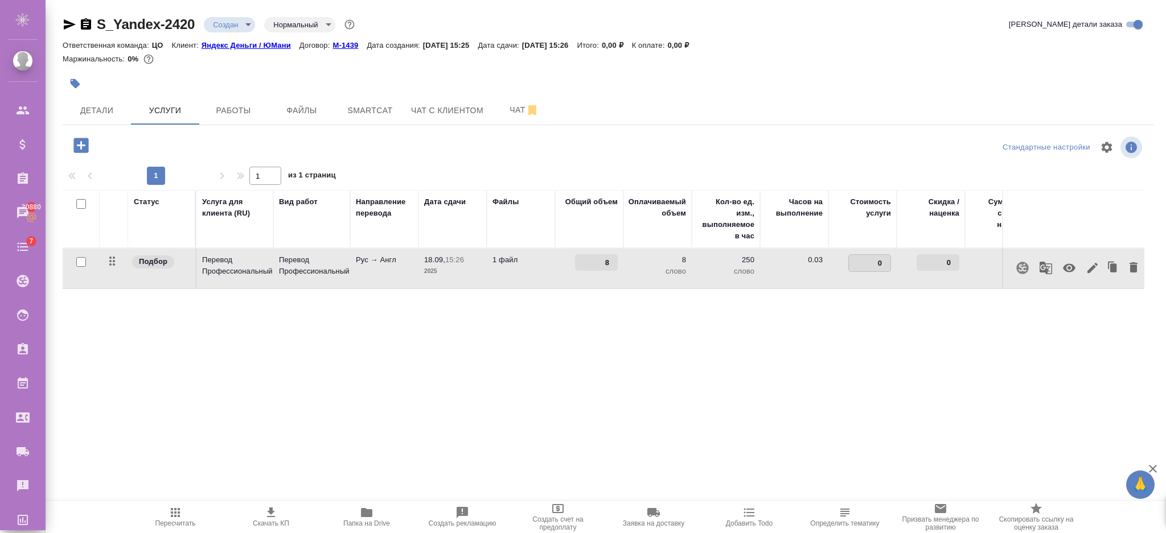
type input "6"
click at [700, 356] on div "Статус Услуга для клиента (RU) Вид работ Направление перевода Дата сдачи Файлы …" at bounding box center [604, 312] width 1082 height 245
click at [198, 136] on button "Сохранить и пересчитать" at bounding box center [162, 144] width 112 height 20
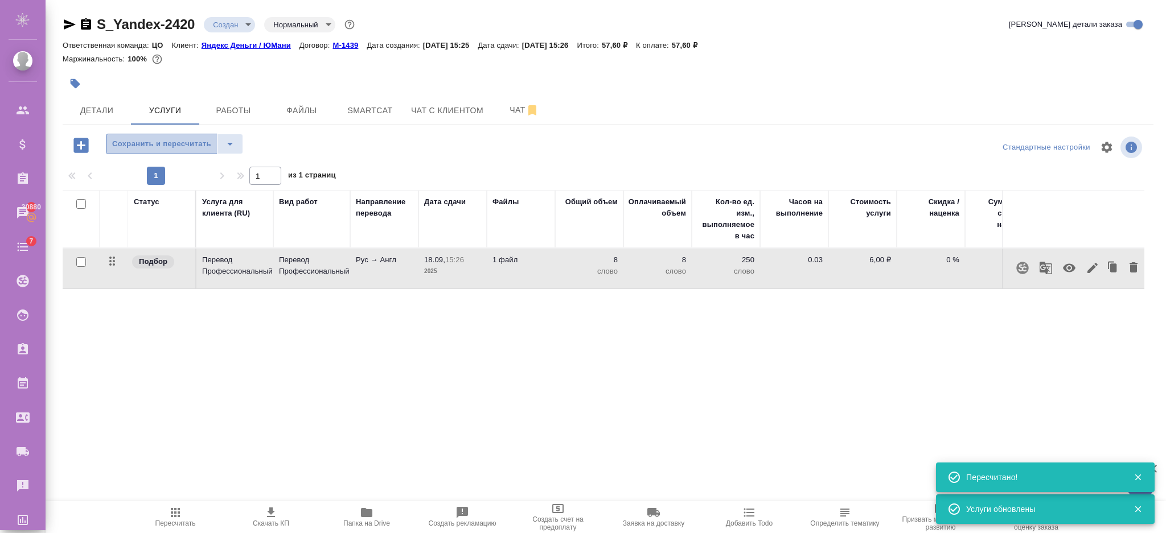
click at [194, 145] on span "Сохранить и пересчитать" at bounding box center [161, 144] width 99 height 13
click at [1089, 268] on icon "button" at bounding box center [1093, 268] width 14 height 14
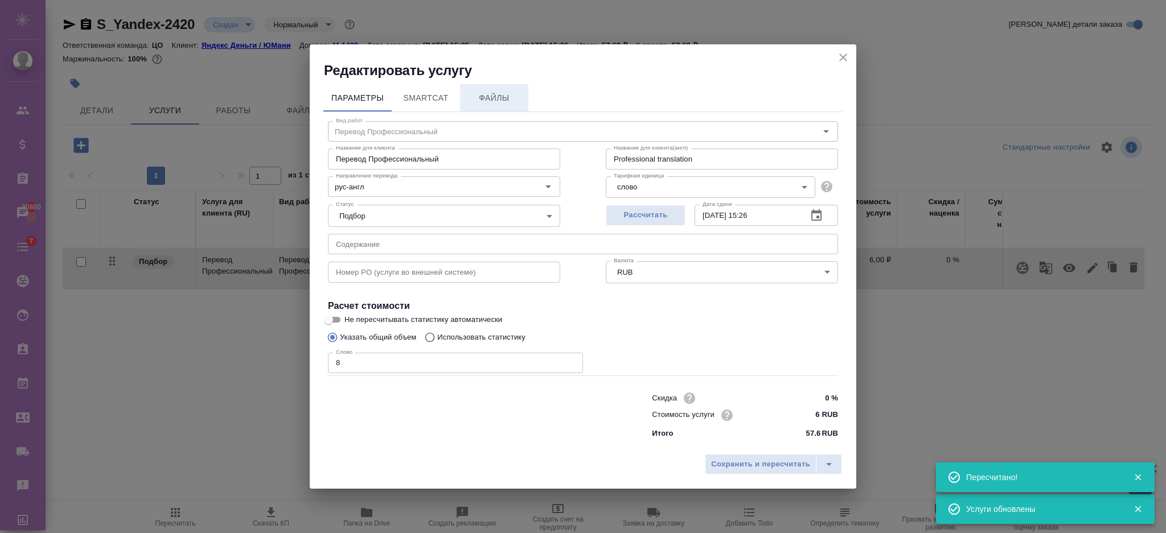
click at [494, 100] on span "Файлы" at bounding box center [494, 98] width 55 height 14
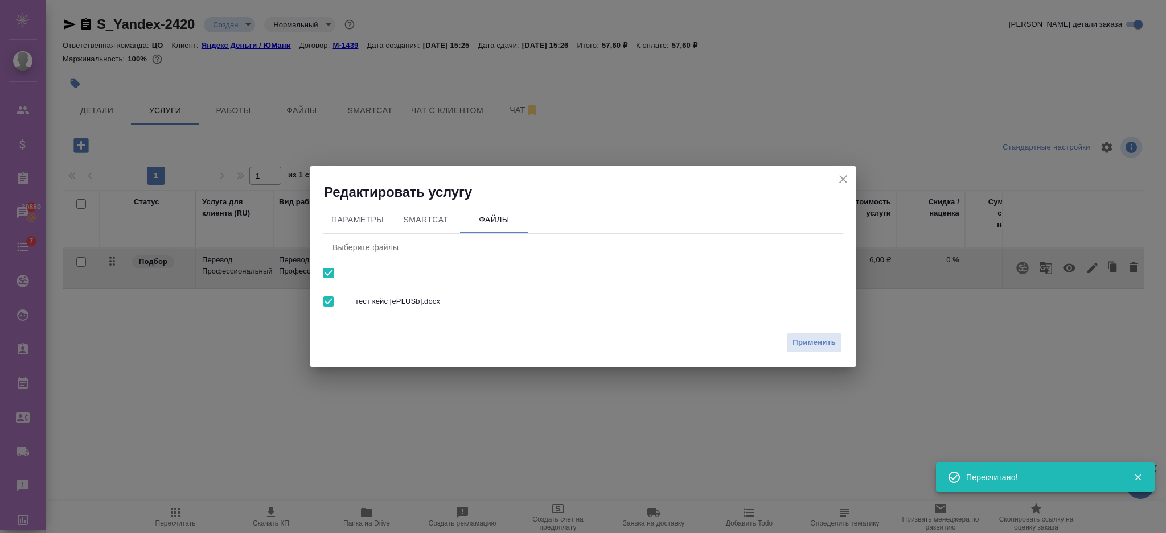
click at [840, 178] on icon "close" at bounding box center [843, 179] width 14 height 14
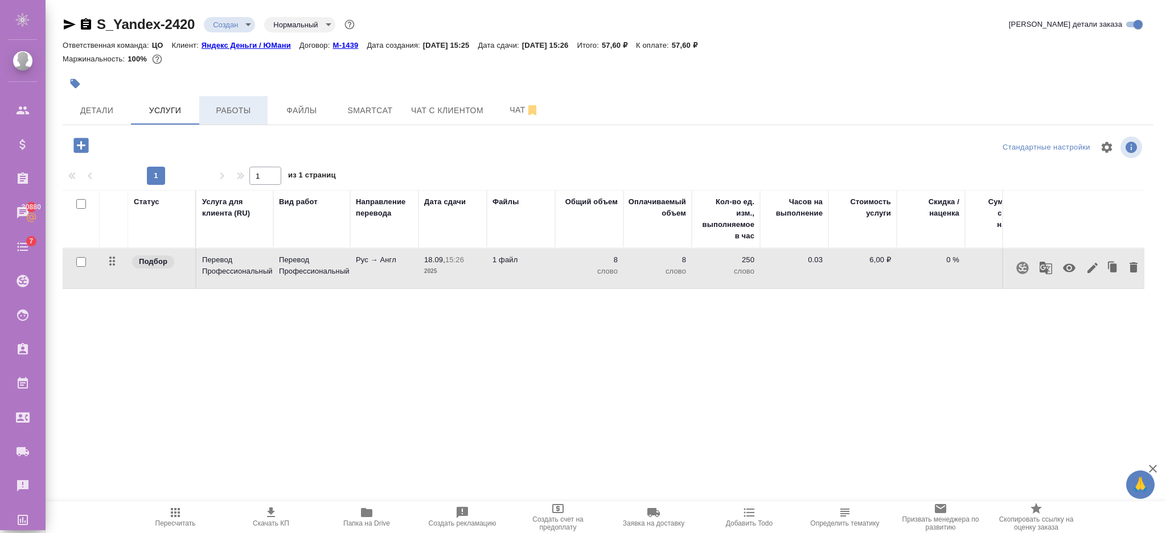
click at [214, 109] on span "Работы" at bounding box center [233, 111] width 55 height 14
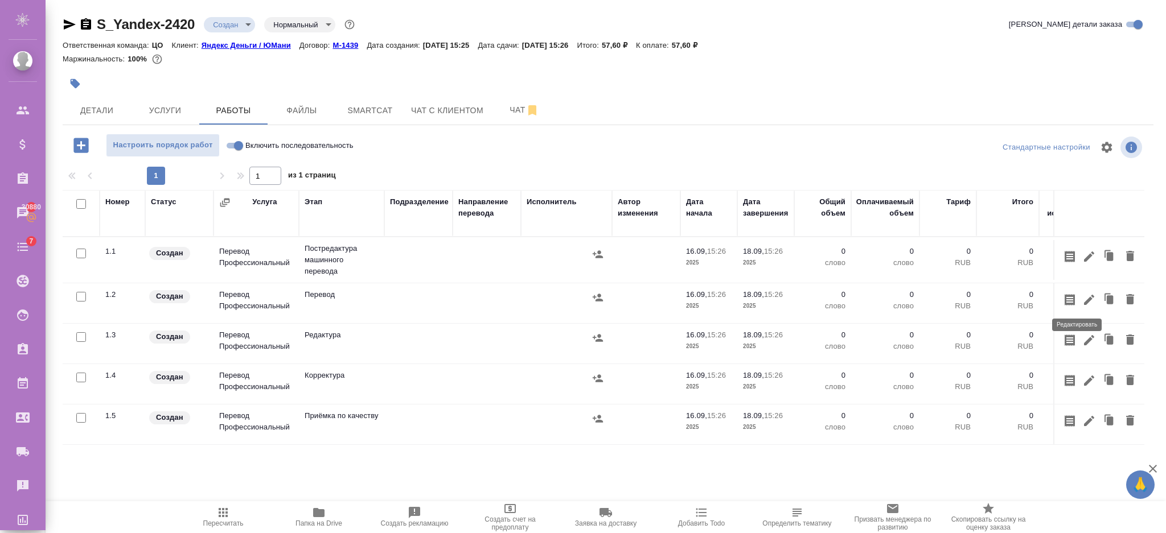
click at [1082, 299] on icon "button" at bounding box center [1089, 300] width 14 height 14
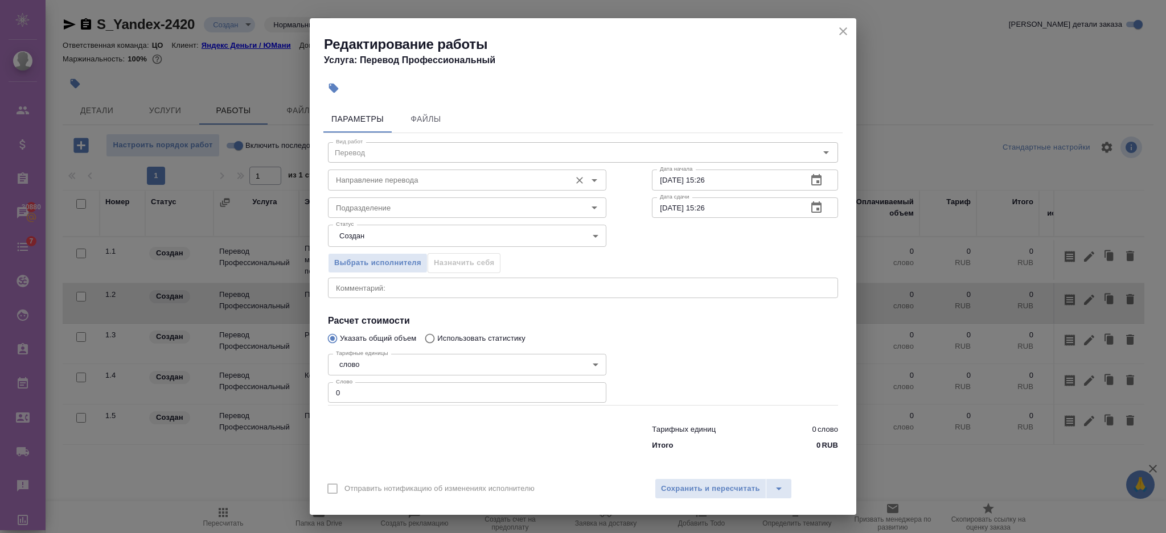
click at [390, 189] on div "Направление перевода" at bounding box center [467, 180] width 278 height 20
click at [381, 180] on input "Направление перевода" at bounding box center [447, 180] width 233 height 14
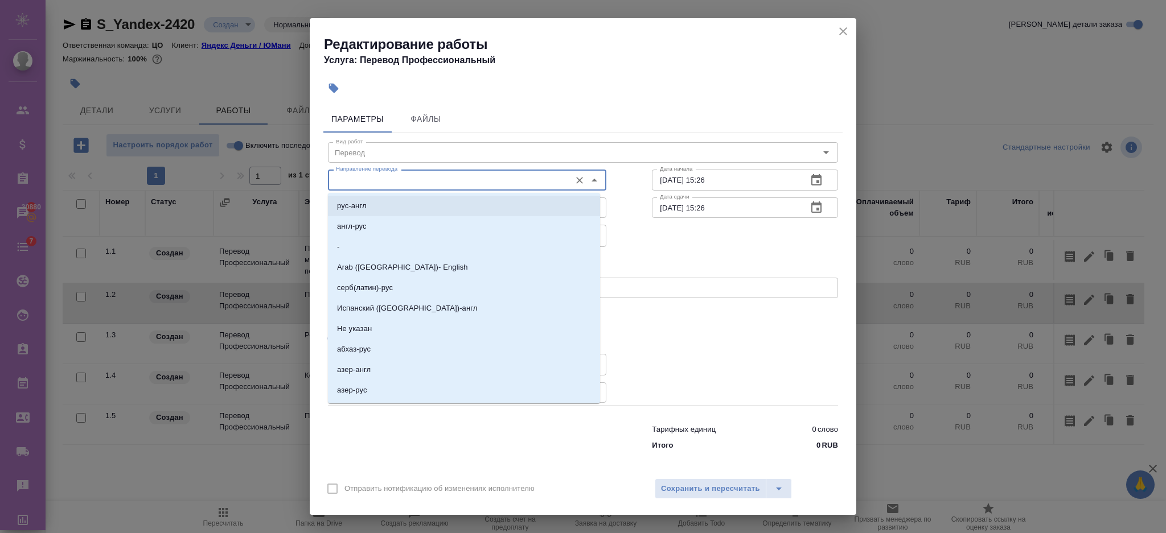
click at [351, 205] on p "рус-англ" at bounding box center [352, 205] width 30 height 11
type input "рус-англ"
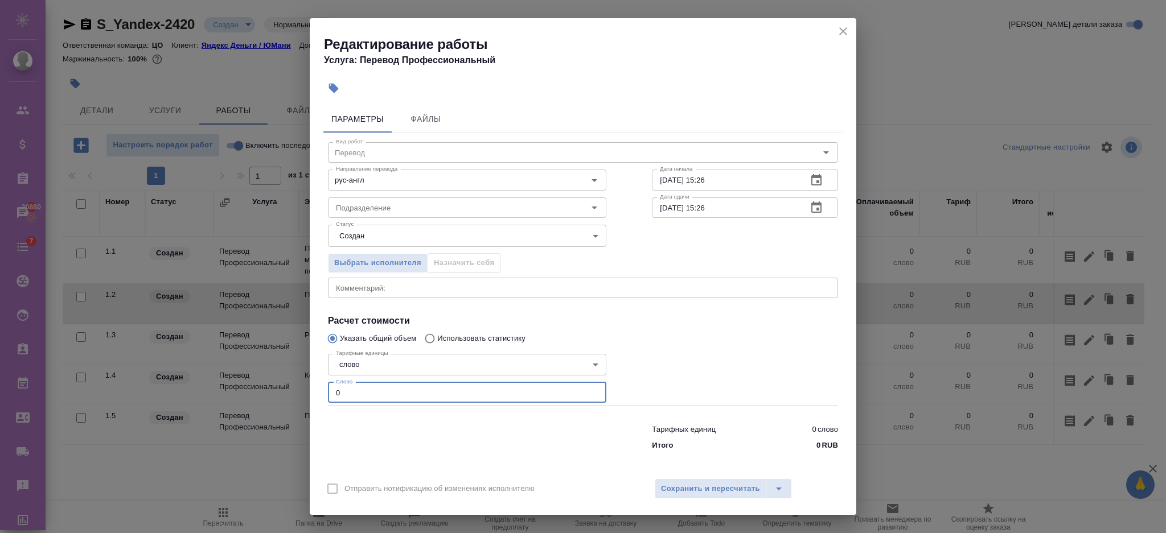
drag, startPoint x: 363, startPoint y: 392, endPoint x: 278, endPoint y: 392, distance: 84.8
click at [278, 392] on div "Редактирование работы Услуга: Перевод Профессиональный Параметры Файлы Вид рабо…" at bounding box center [583, 266] width 1166 height 533
type input "8"
click at [679, 478] on div "Отправить нотификацию об изменениях исполнителю Сохранить и пересчитать" at bounding box center [583, 493] width 547 height 44
click at [676, 482] on button "Сохранить и пересчитать" at bounding box center [711, 489] width 112 height 20
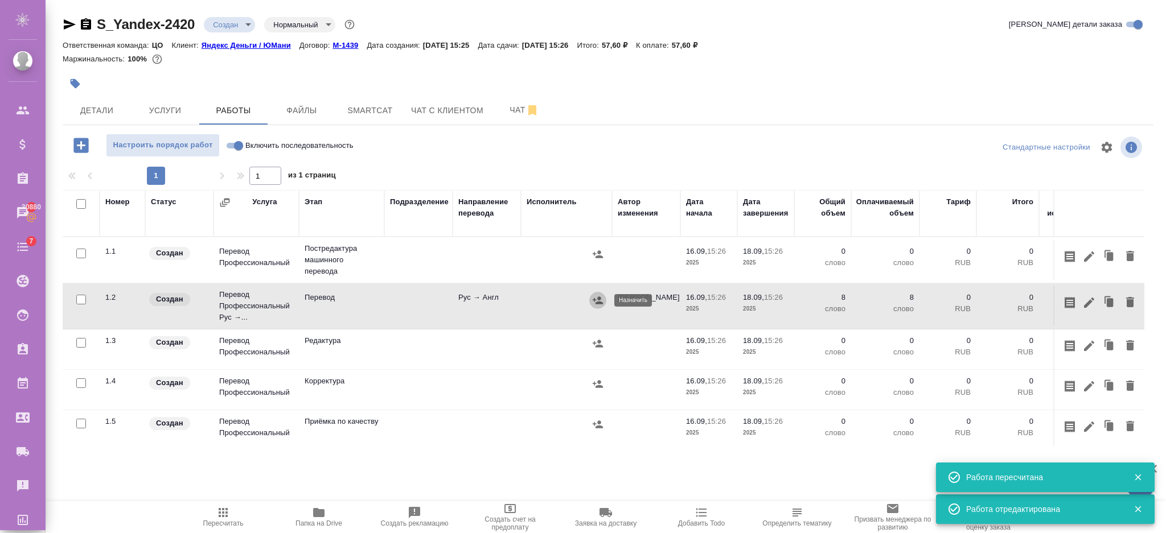
click at [590, 299] on button "button" at bounding box center [597, 300] width 17 height 17
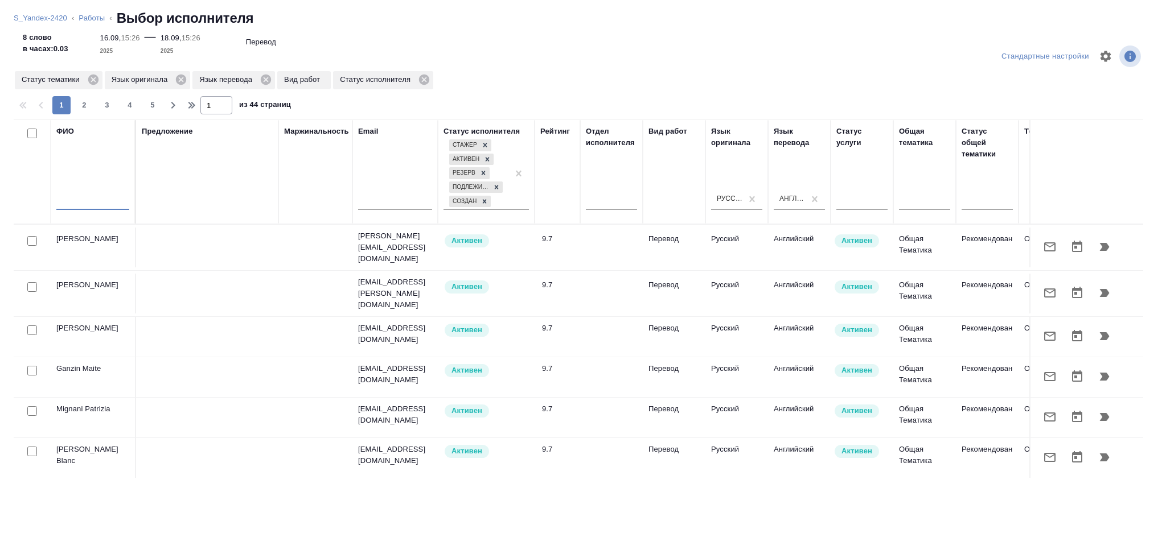
click at [80, 204] on input "text" at bounding box center [92, 203] width 73 height 14
type input "король"
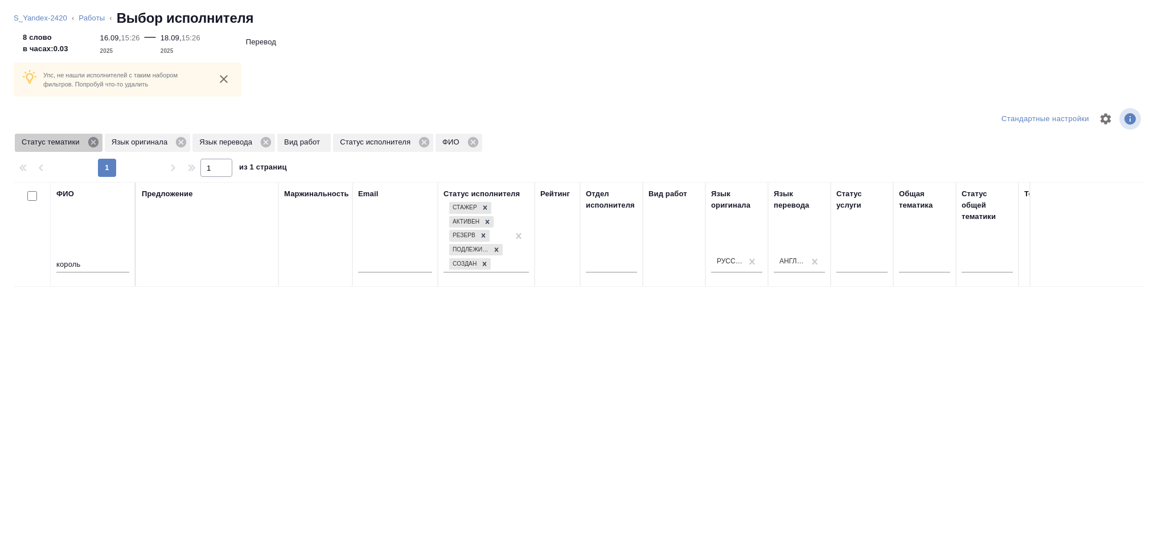
click at [95, 136] on icon at bounding box center [93, 142] width 13 height 13
click at [88, 137] on icon at bounding box center [91, 142] width 13 height 13
click at [88, 137] on icon at bounding box center [88, 142] width 10 height 10
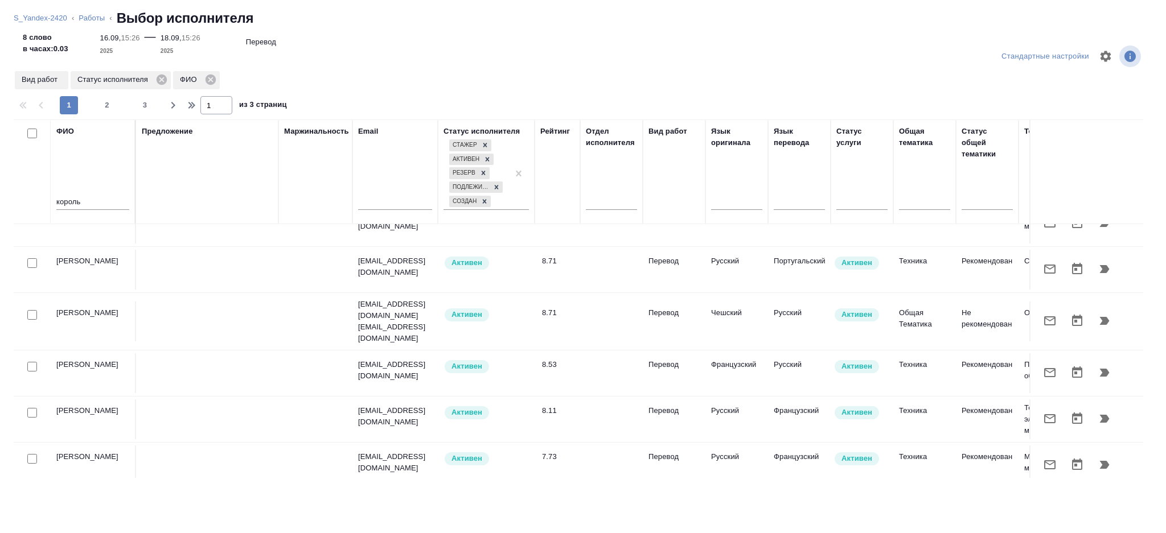
scroll to position [889, 0]
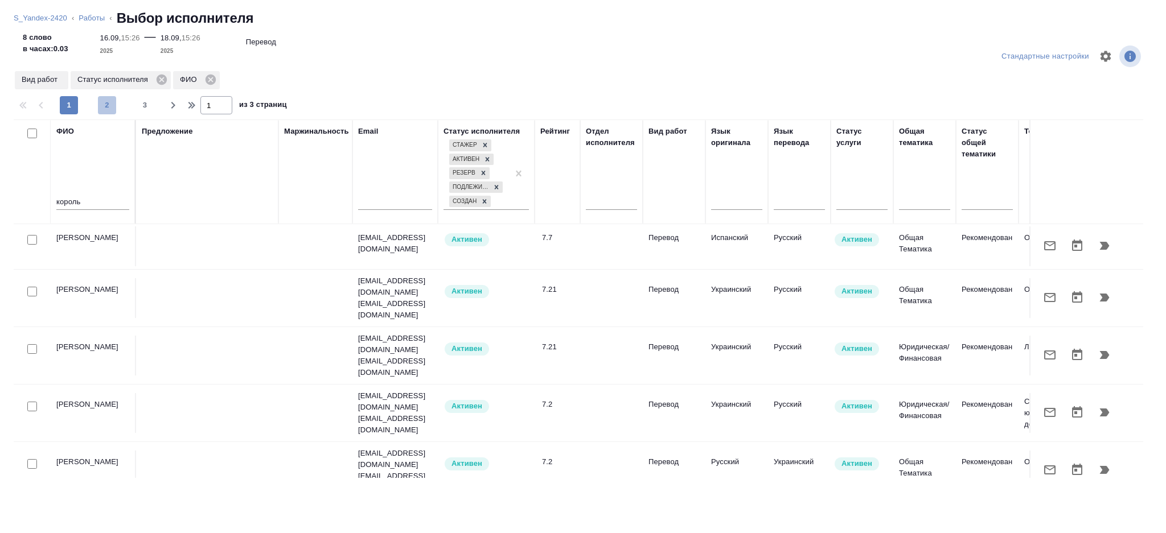
click at [114, 112] on button "2" at bounding box center [107, 105] width 18 height 18
type input "2"
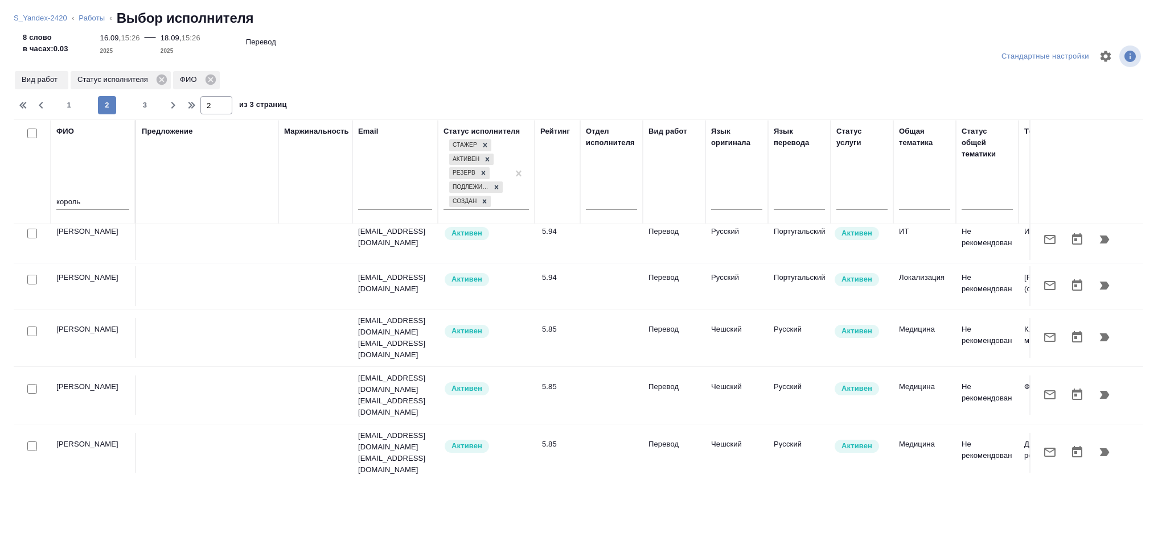
scroll to position [861, 0]
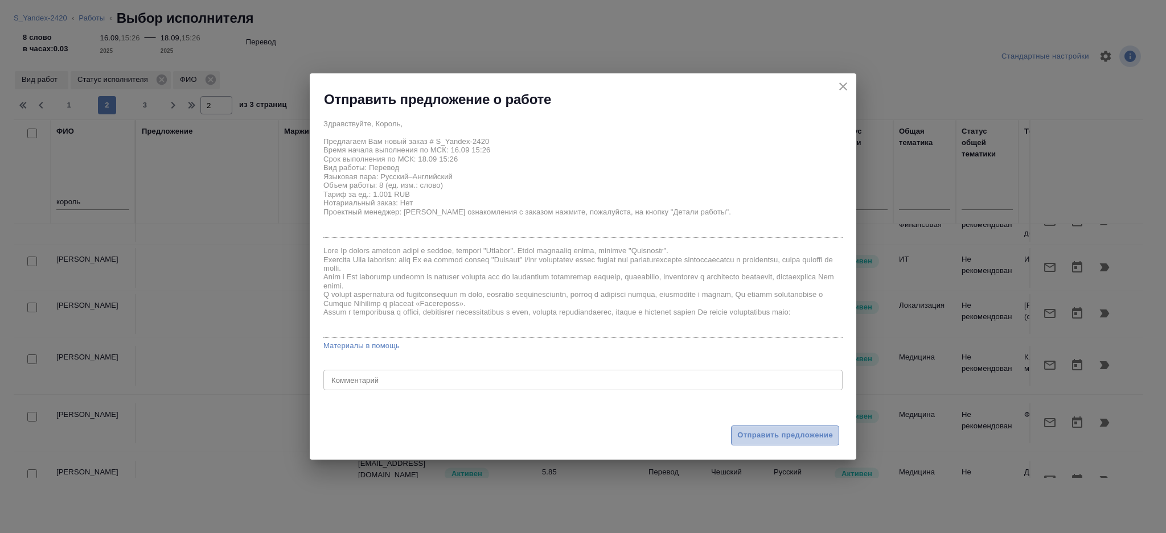
click at [749, 432] on span "Отправить предложение" at bounding box center [785, 435] width 96 height 13
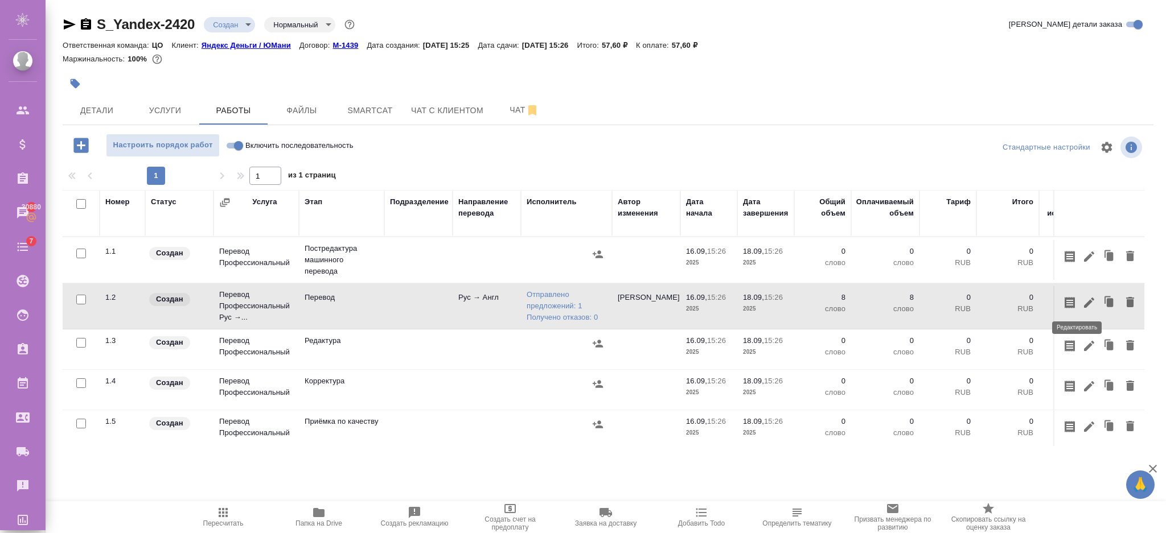
click at [1082, 299] on icon "button" at bounding box center [1089, 303] width 14 height 14
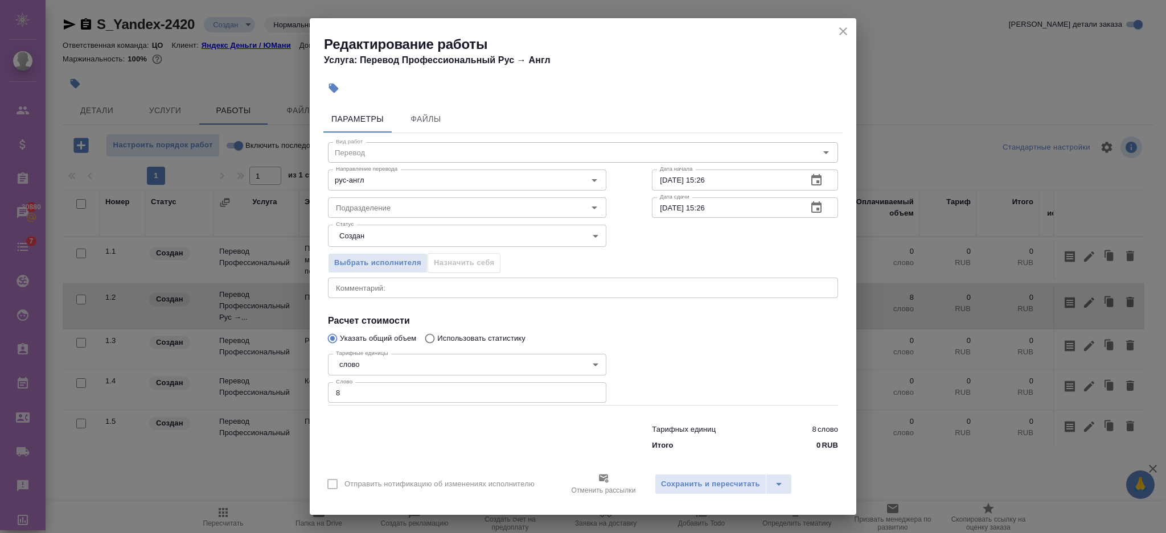
click at [841, 20] on div "Редактирование работы Услуга: Перевод Профессиональный Рус → Англ" at bounding box center [583, 46] width 547 height 57
click at [839, 28] on icon "close" at bounding box center [843, 31] width 14 height 14
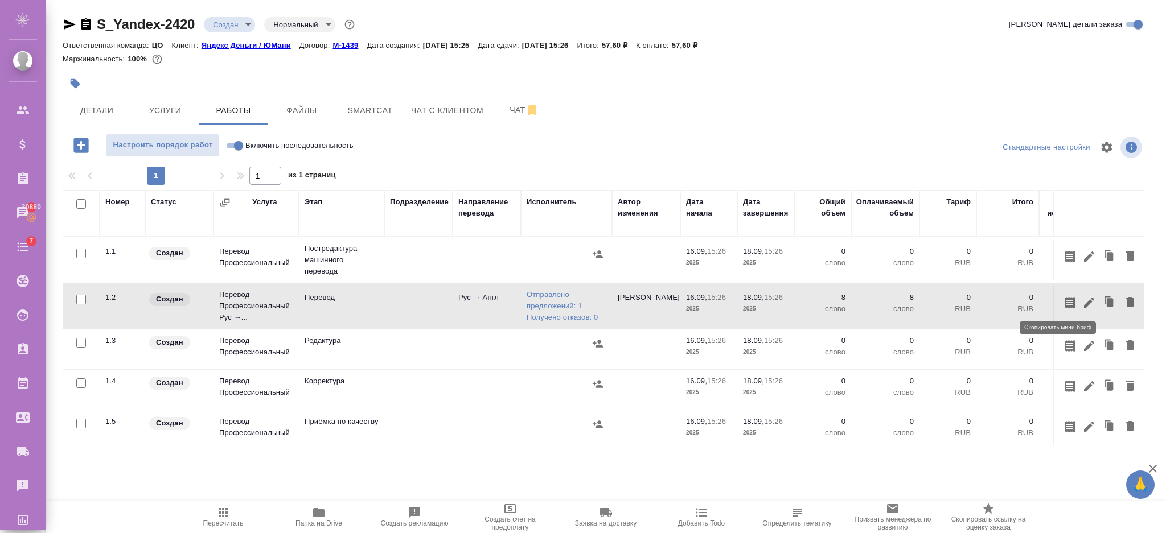
click at [1082, 300] on icon "button" at bounding box center [1089, 303] width 14 height 14
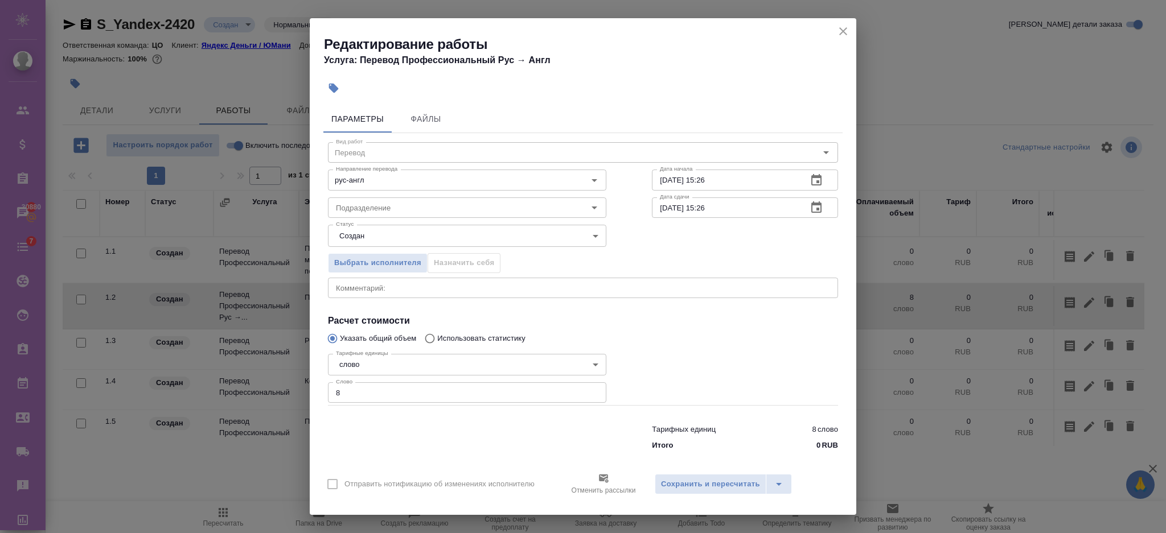
scroll to position [11, 0]
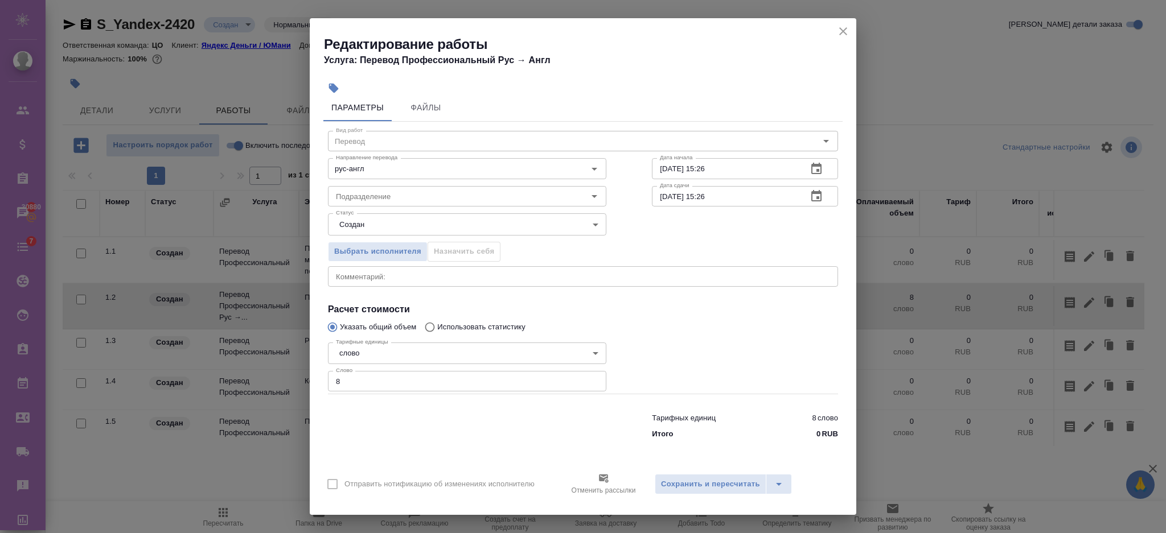
click at [595, 480] on div "Отменить рассылки" at bounding box center [603, 484] width 102 height 33
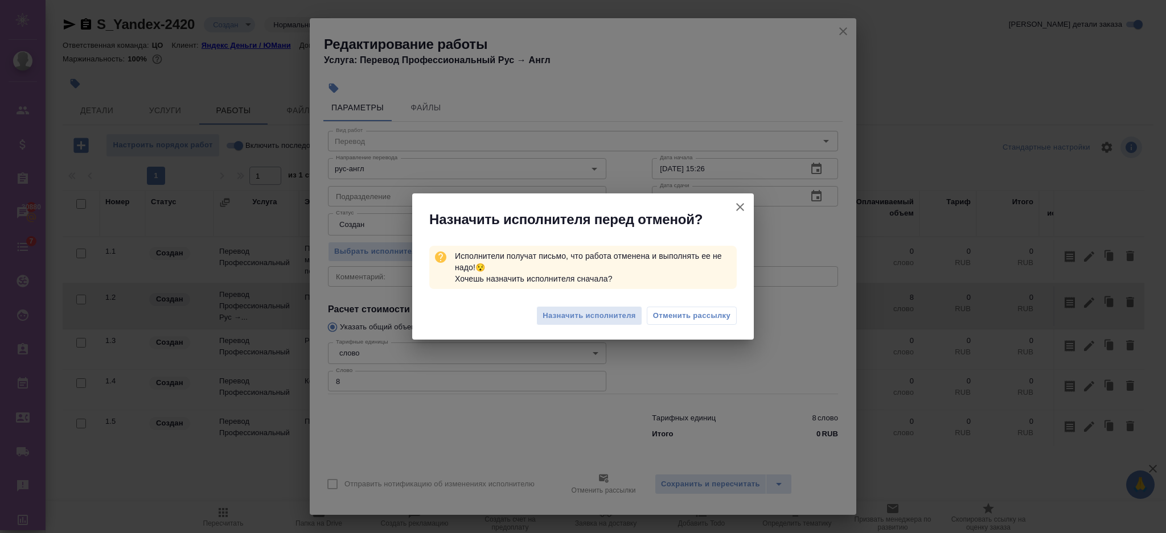
click at [660, 315] on span "Отменить рассылку" at bounding box center [691, 315] width 77 height 11
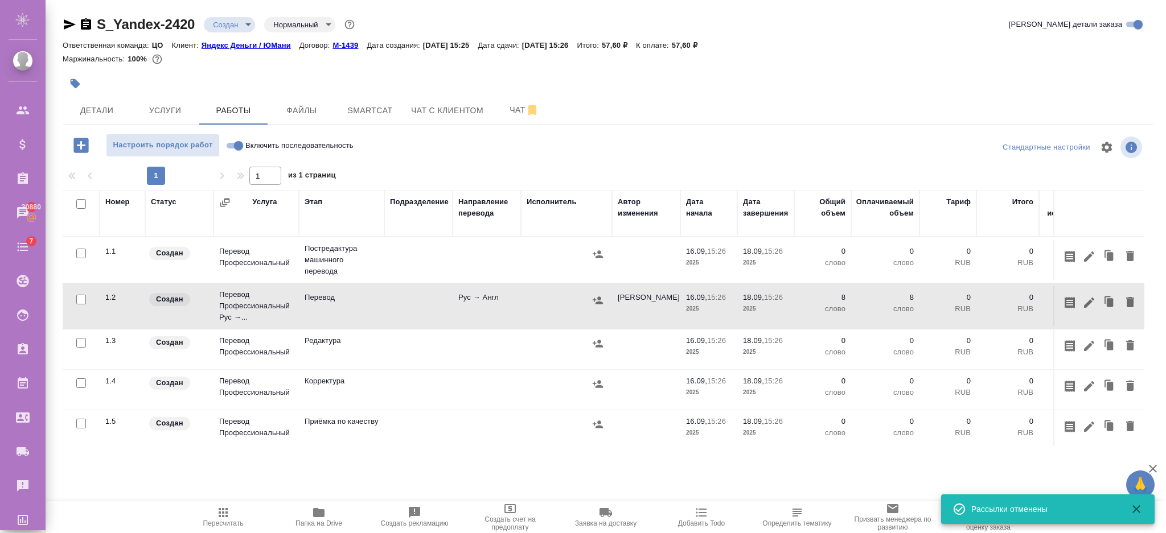
click at [467, 305] on td "Рус → Англ" at bounding box center [487, 306] width 68 height 40
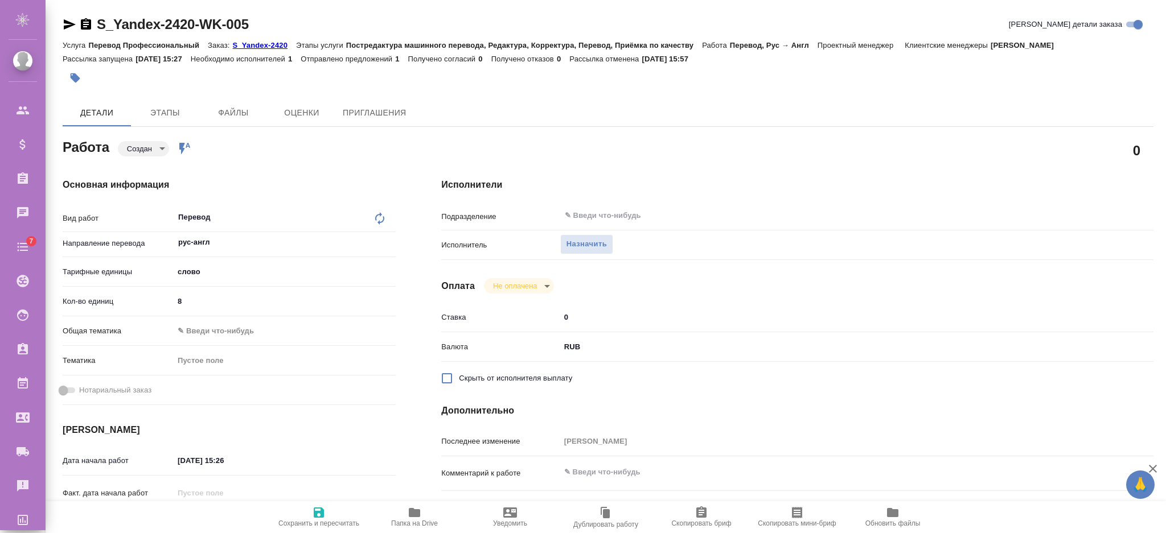
scroll to position [151, 0]
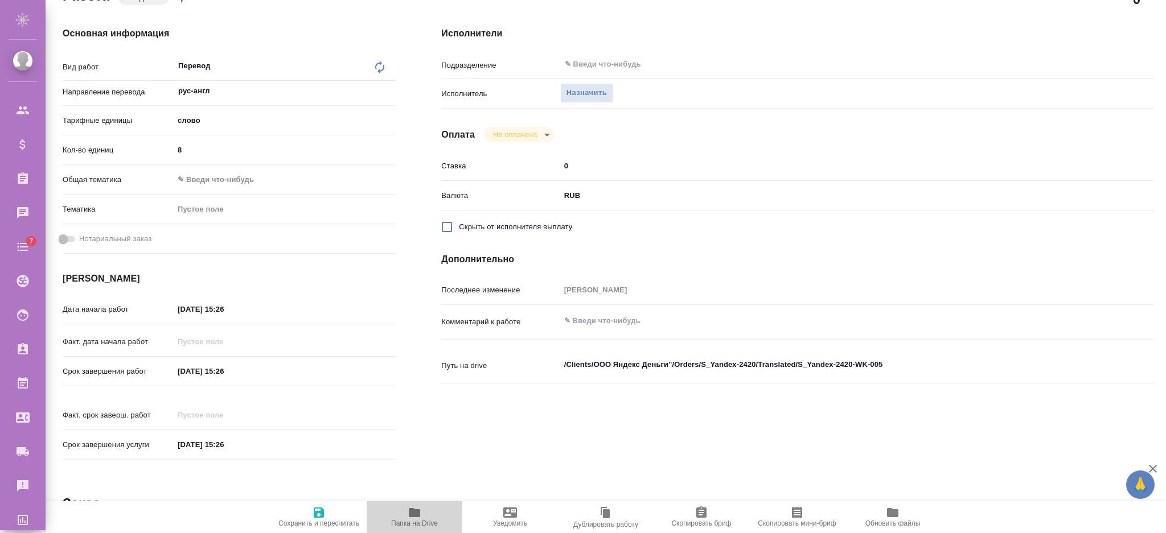
click at [412, 509] on icon "button" at bounding box center [414, 512] width 11 height 9
click at [330, 519] on span "Сохранить и пересчитать" at bounding box center [319, 517] width 82 height 22
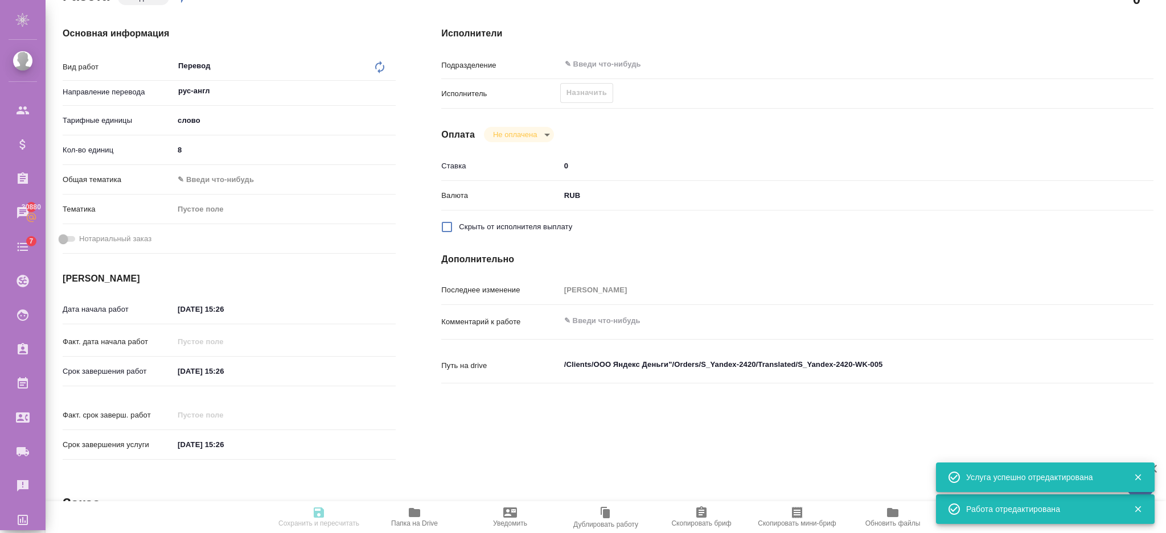
type input "created"
type input "рус-англ"
type input "5a8b1489cc6b4906c91bfd90"
type input "8"
type input "[DATE] 15:26"
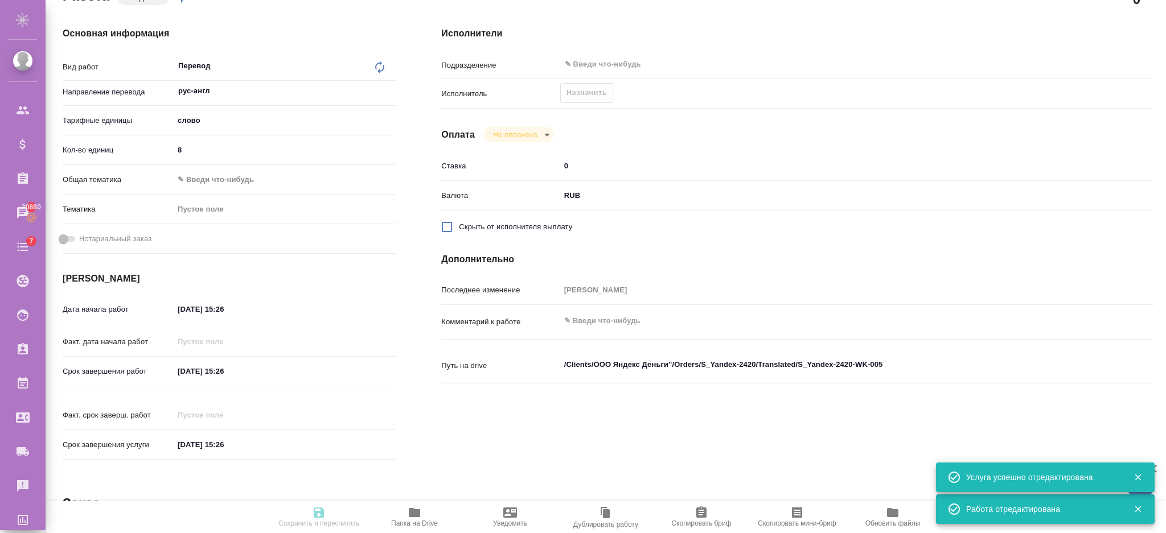
type input "[DATE] 15:26"
type input "notPayed"
type input "0"
type input "RUB"
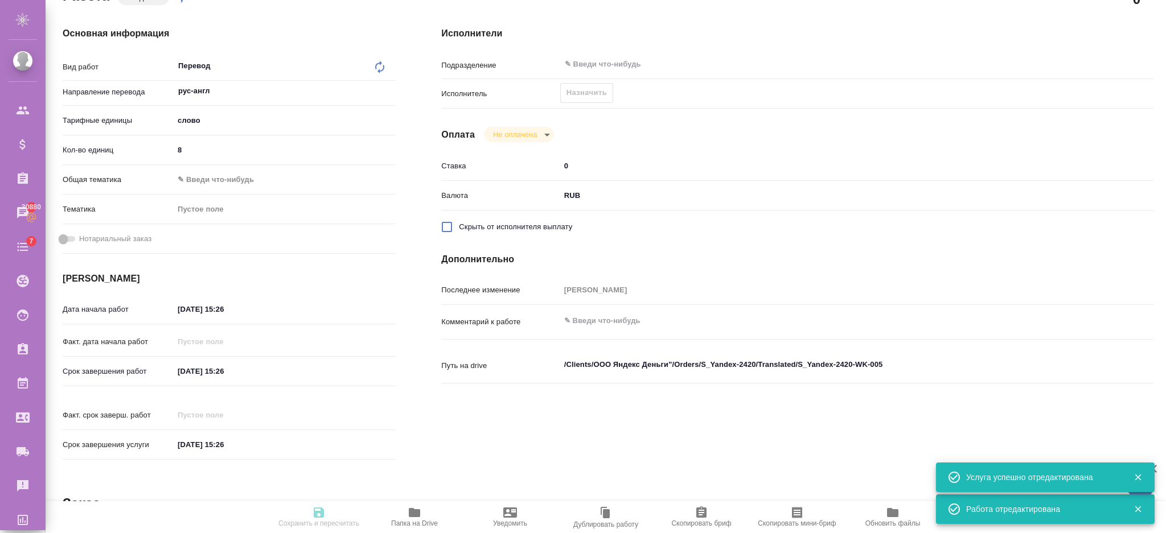
type input "[PERSON_NAME]"
type input "S_Yandex-2420"
type input "Перевод Профессиональный"
type input "Постредактура машинного перевода, Редактура, Корректура, Перевод, Приёмка по ка…"
type input "[PERSON_NAME]"
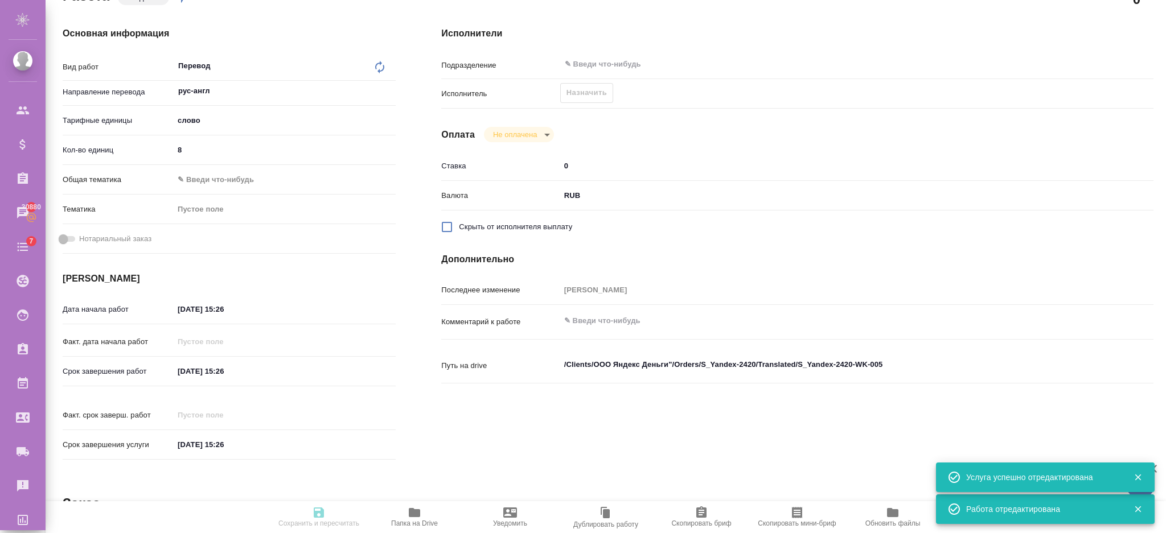
type input "/Clients/ООО Яндекс Деньги"/Orders/S_Yandex-2420"
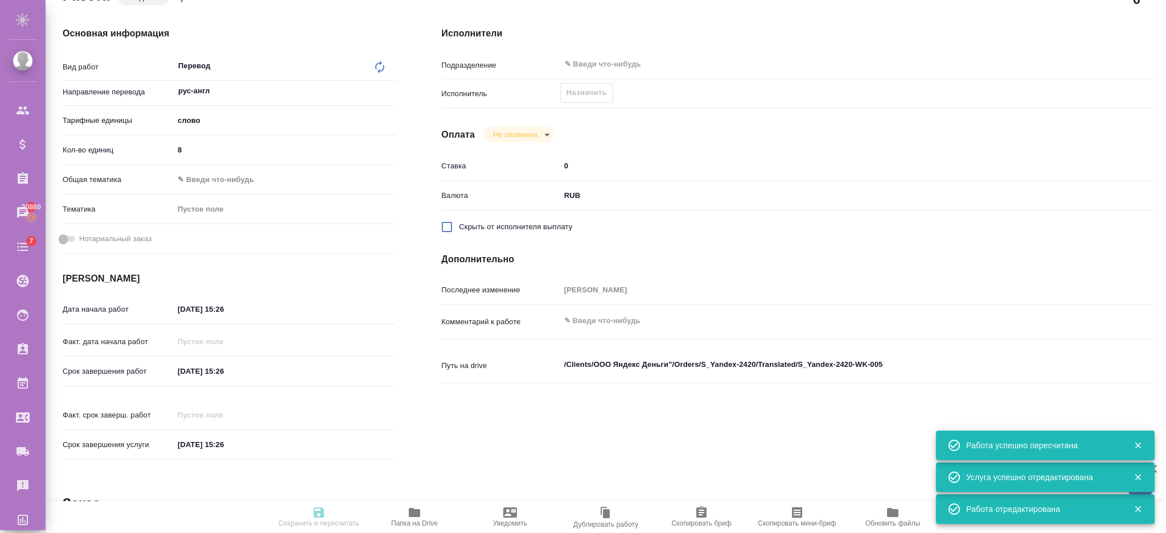
type input "created"
type input "рус-англ"
type input "5a8b1489cc6b4906c91bfd90"
type input "8"
type input "[DATE] 15:26"
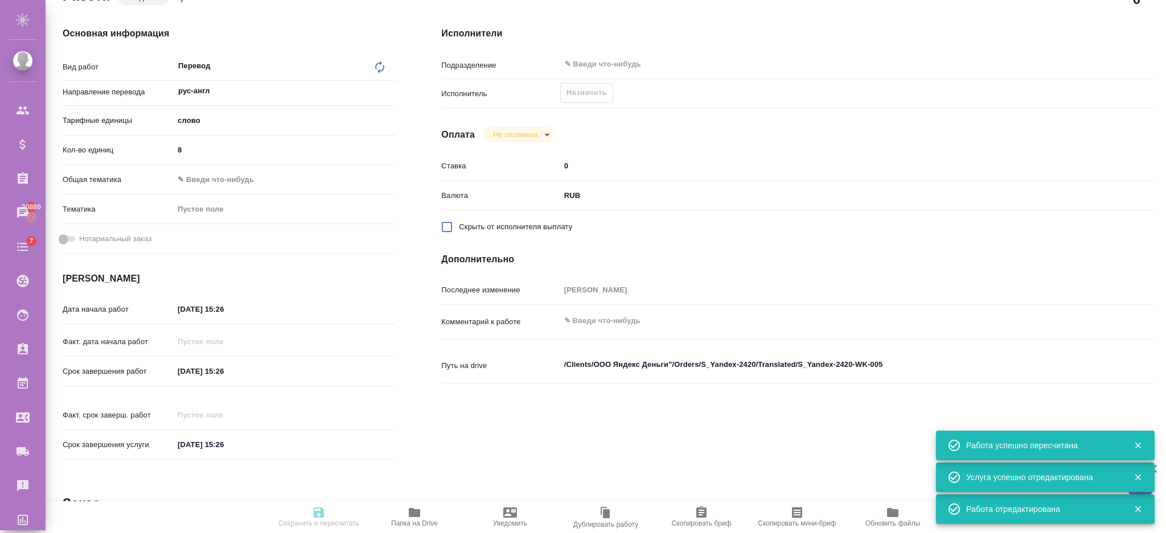
type input "[DATE] 15:26"
type input "notPayed"
type input "0"
type input "RUB"
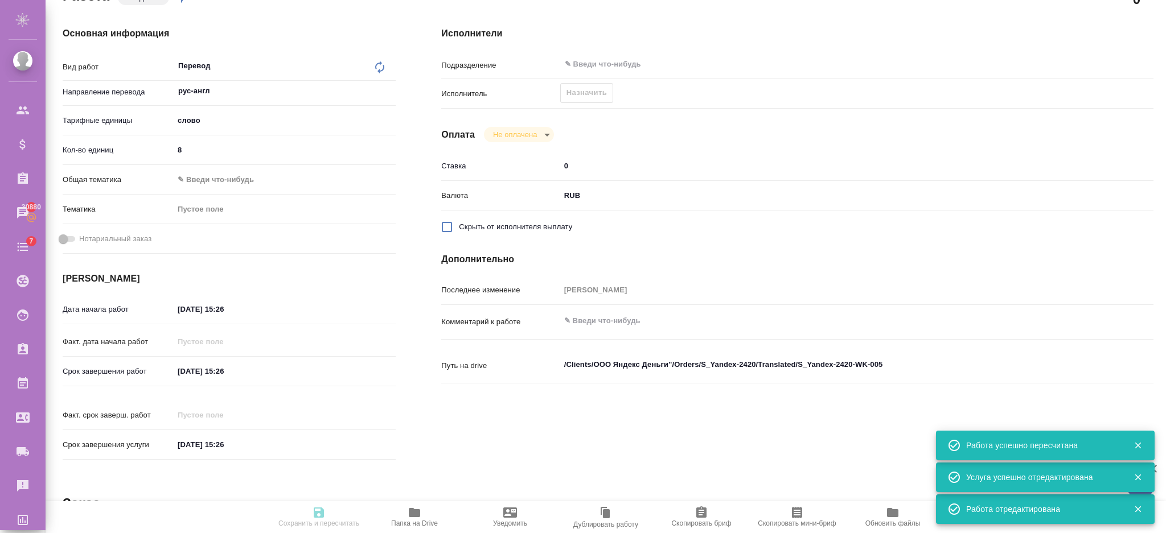
type input "[PERSON_NAME]"
type input "S_Yandex-2420"
type input "Перевод Профессиональный"
type input "Постредактура машинного перевода, Редактура, Корректура, Перевод, Приёмка по ка…"
type input "[PERSON_NAME]"
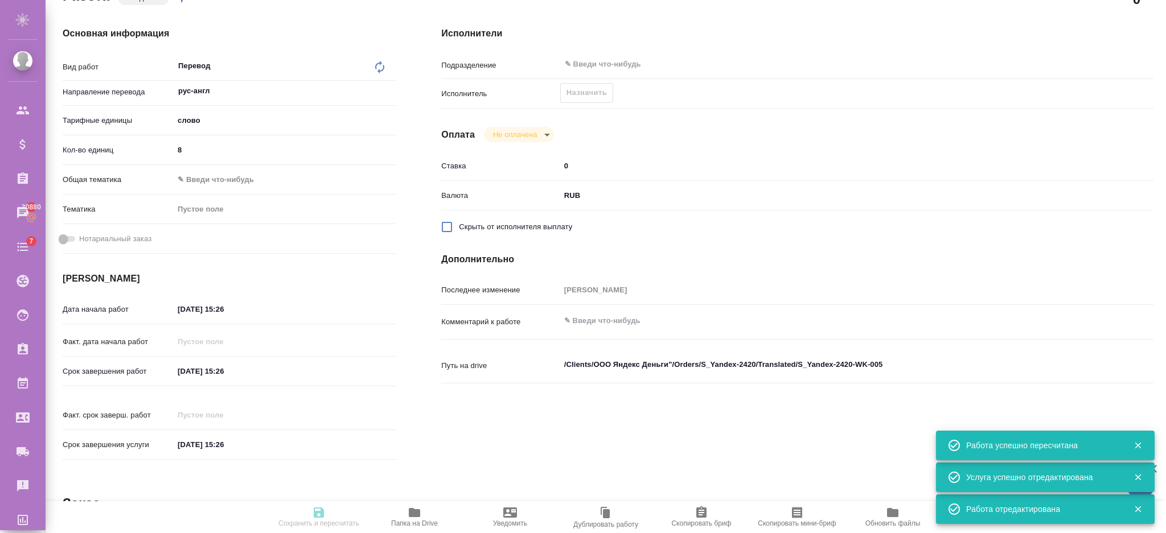
type input "/Clients/ООО Яндекс Деньги"/Orders/S_Yandex-2420"
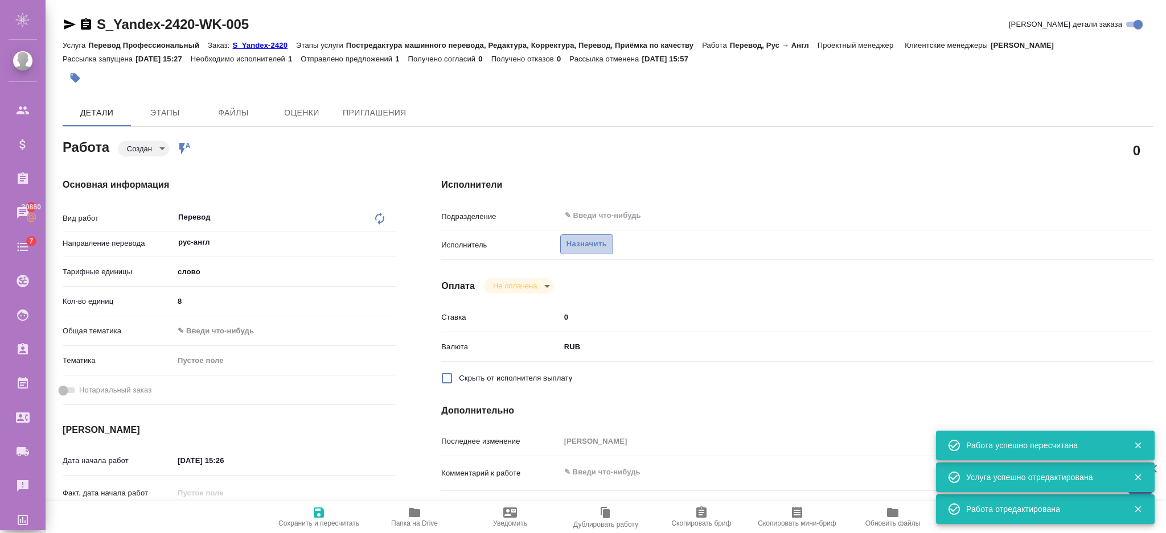
click at [571, 245] on span "Назначить" at bounding box center [586, 244] width 40 height 13
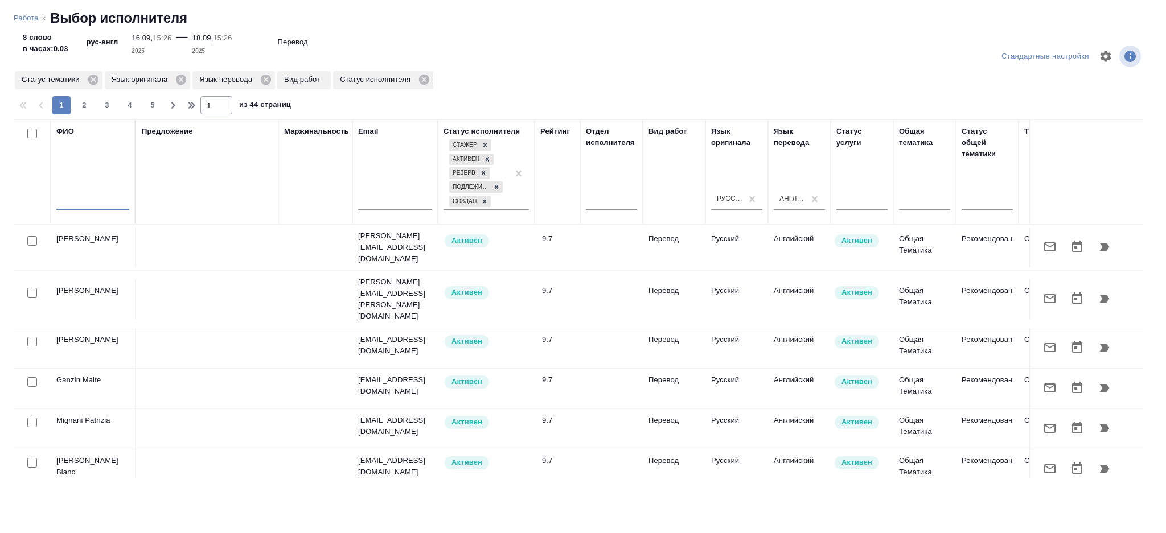
click at [97, 200] on input "text" at bounding box center [92, 203] width 73 height 14
type input "король"
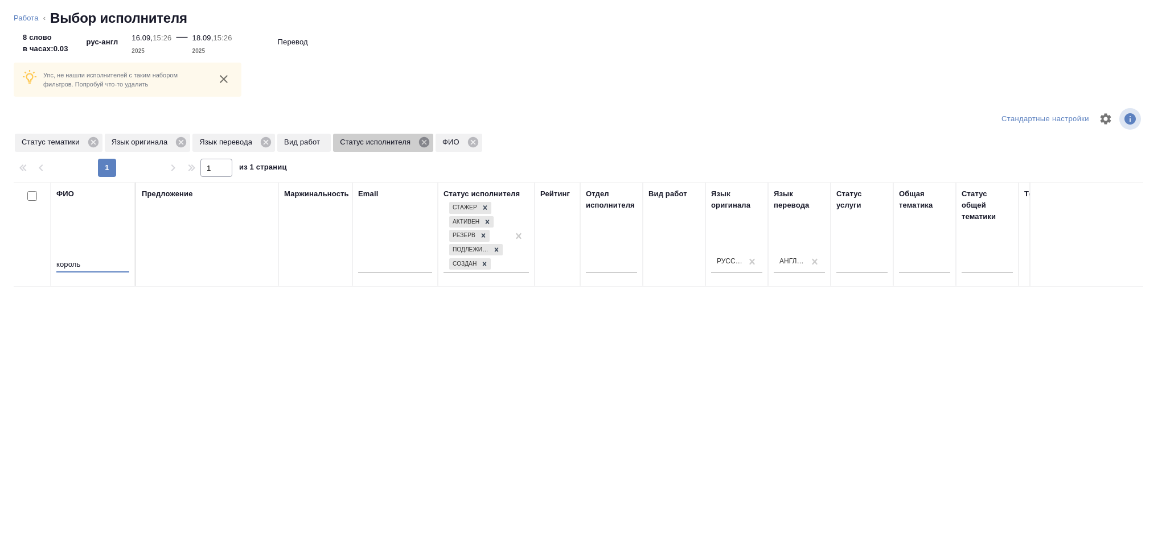
click at [428, 142] on icon at bounding box center [424, 142] width 10 height 10
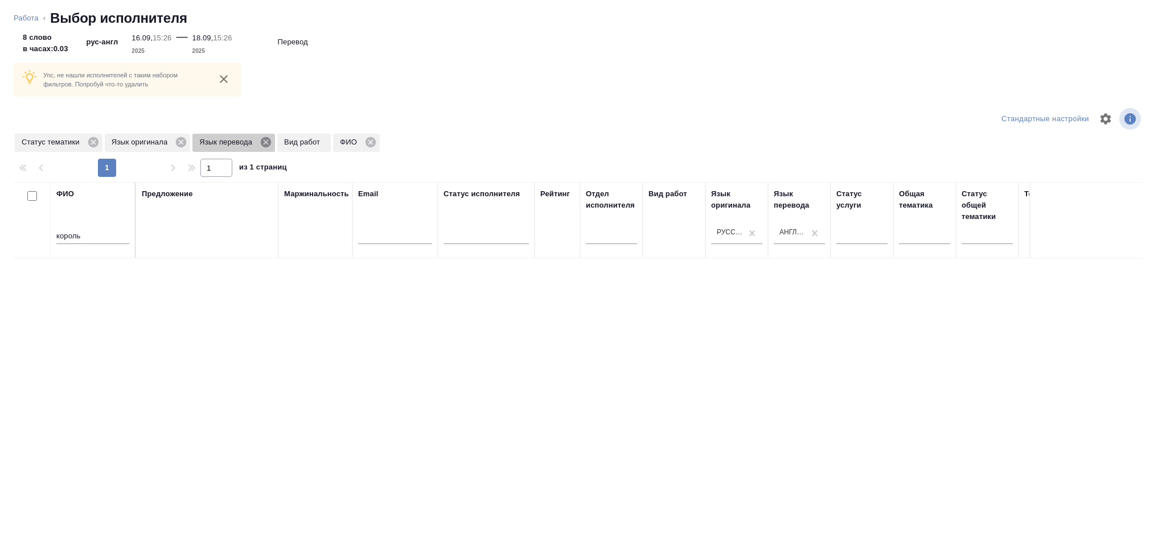
click at [260, 142] on icon at bounding box center [266, 142] width 13 height 13
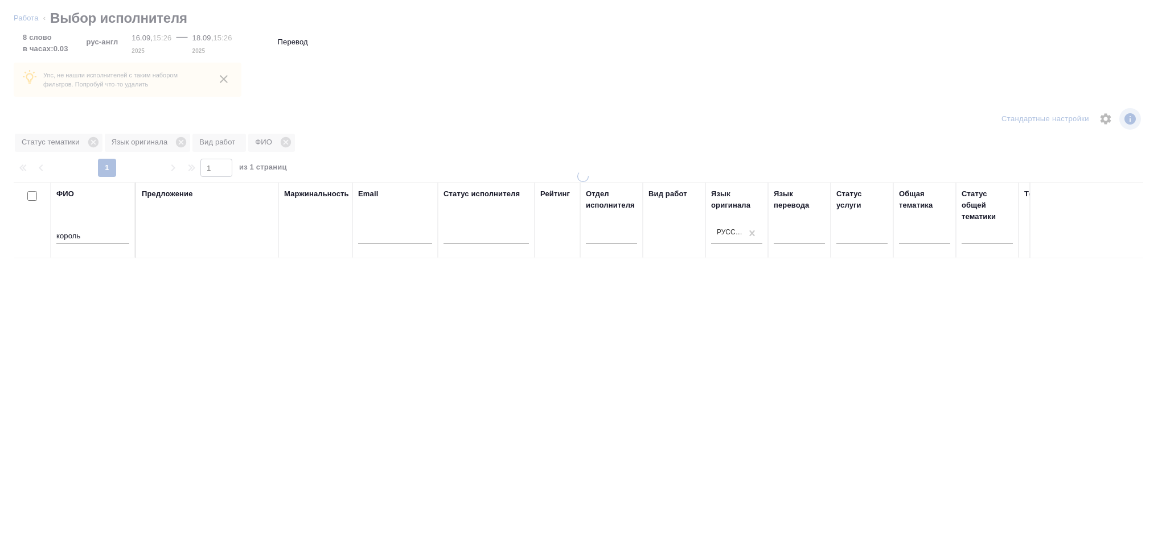
click at [177, 188] on div "Предложение" at bounding box center [207, 220] width 131 height 64
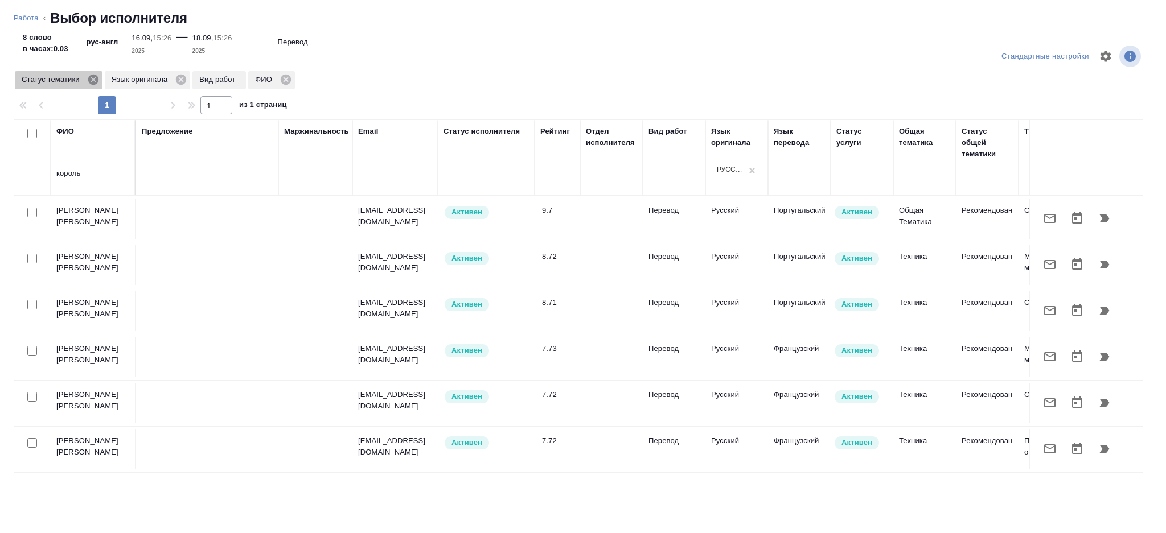
click at [96, 80] on icon at bounding box center [93, 80] width 10 height 10
click at [93, 80] on icon at bounding box center [91, 80] width 10 height 10
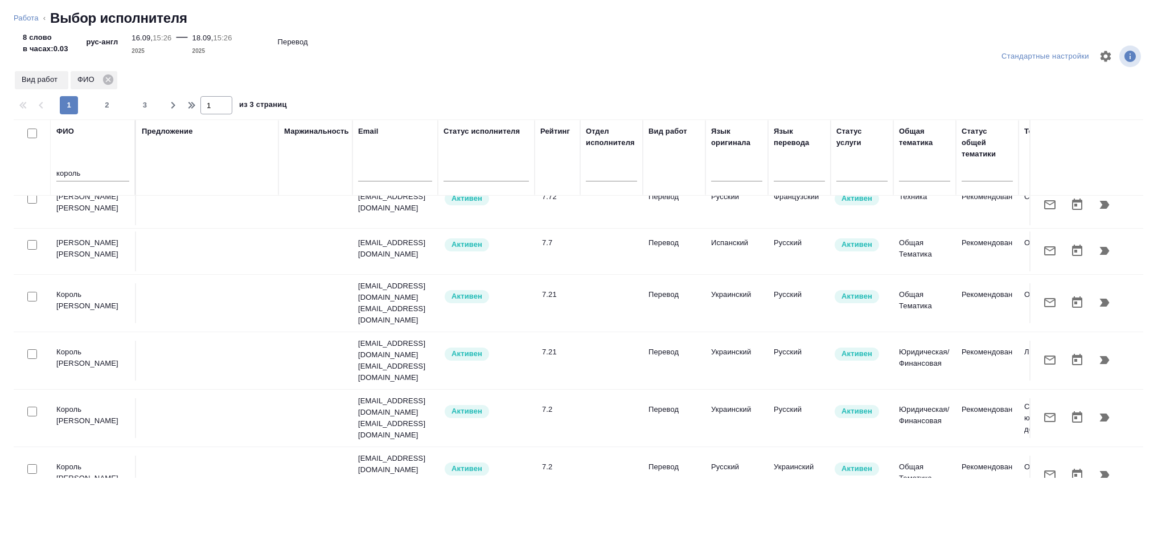
scroll to position [860, 0]
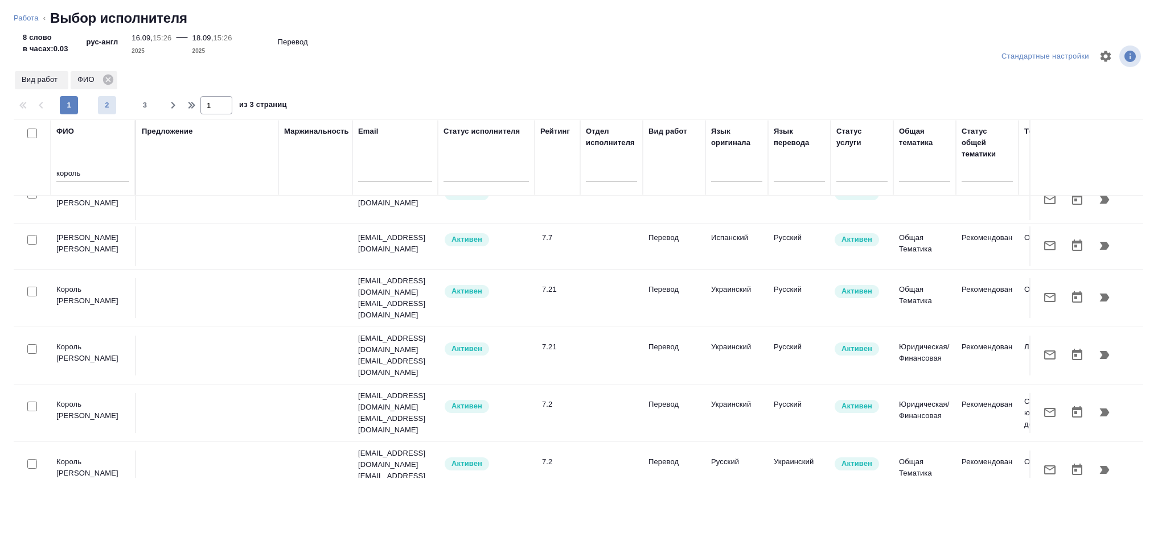
click at [110, 109] on span "2" at bounding box center [107, 105] width 18 height 11
type input "2"
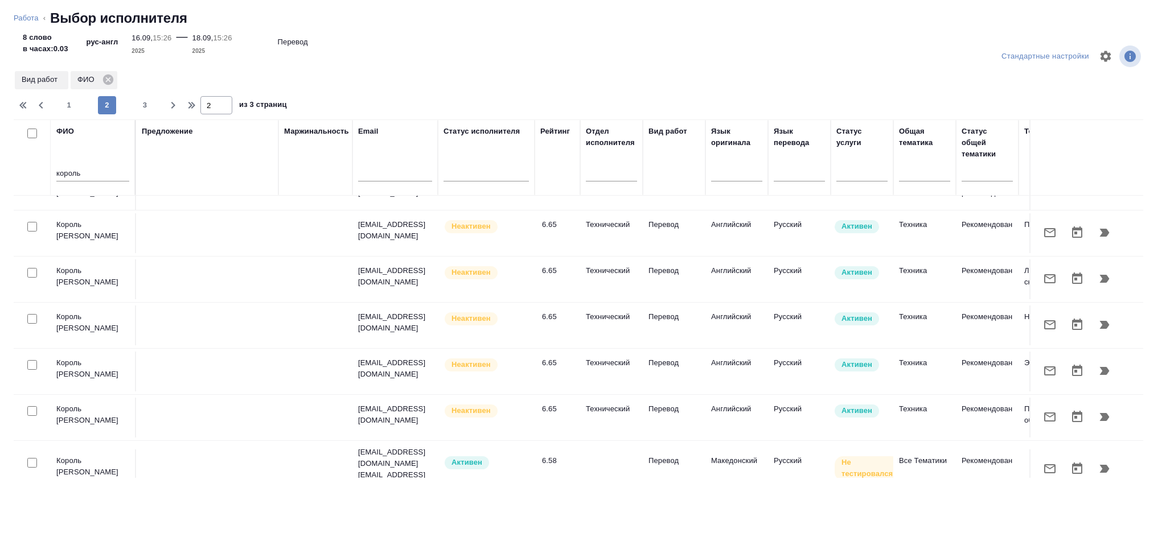
scroll to position [551, 0]
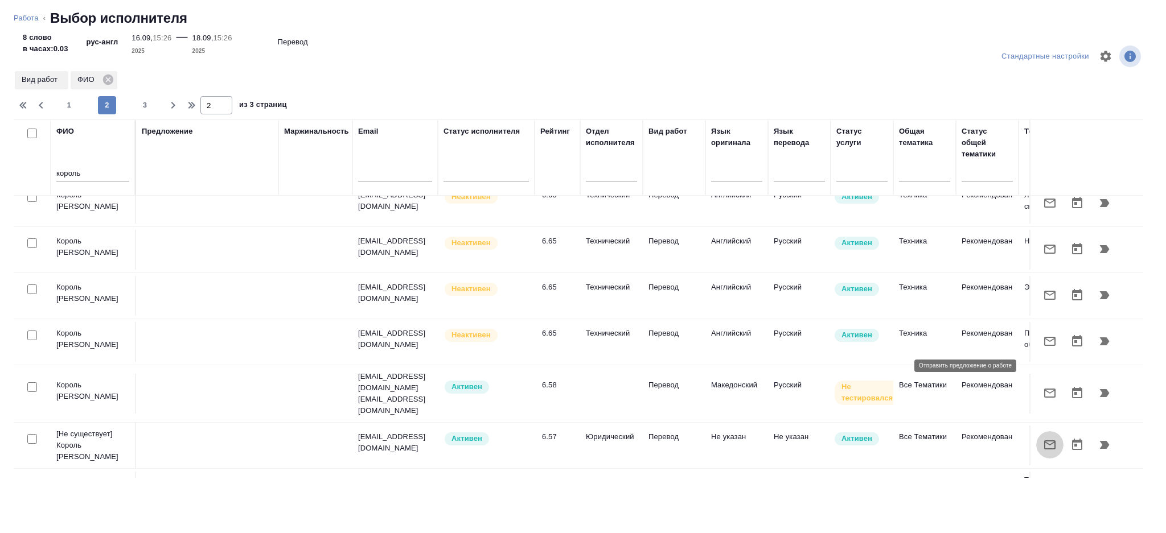
click at [1043, 438] on icon "button" at bounding box center [1050, 445] width 14 height 14
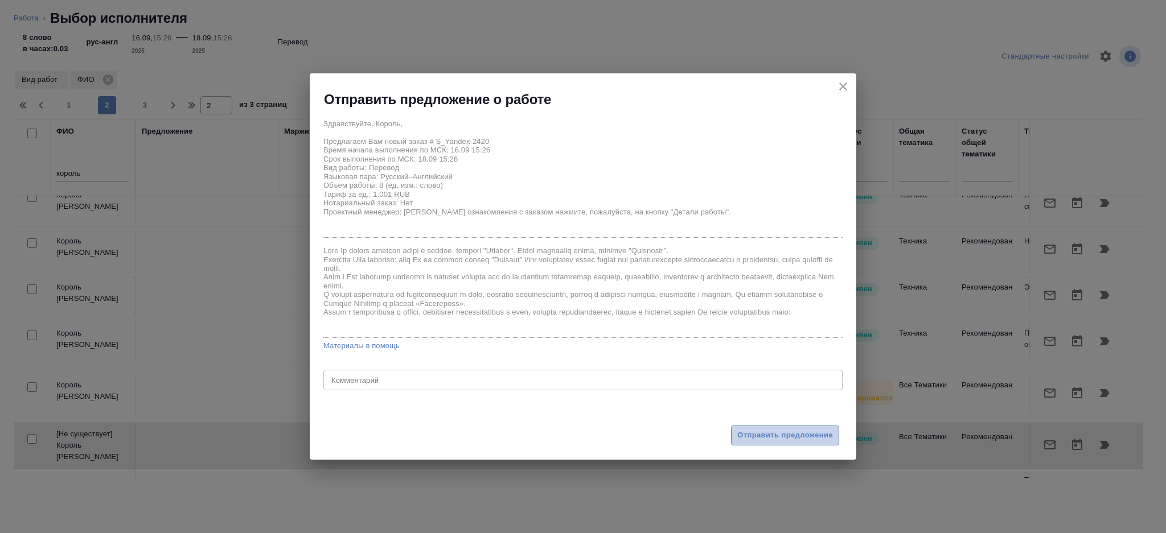
click at [779, 434] on span "Отправить предложение" at bounding box center [785, 435] width 96 height 13
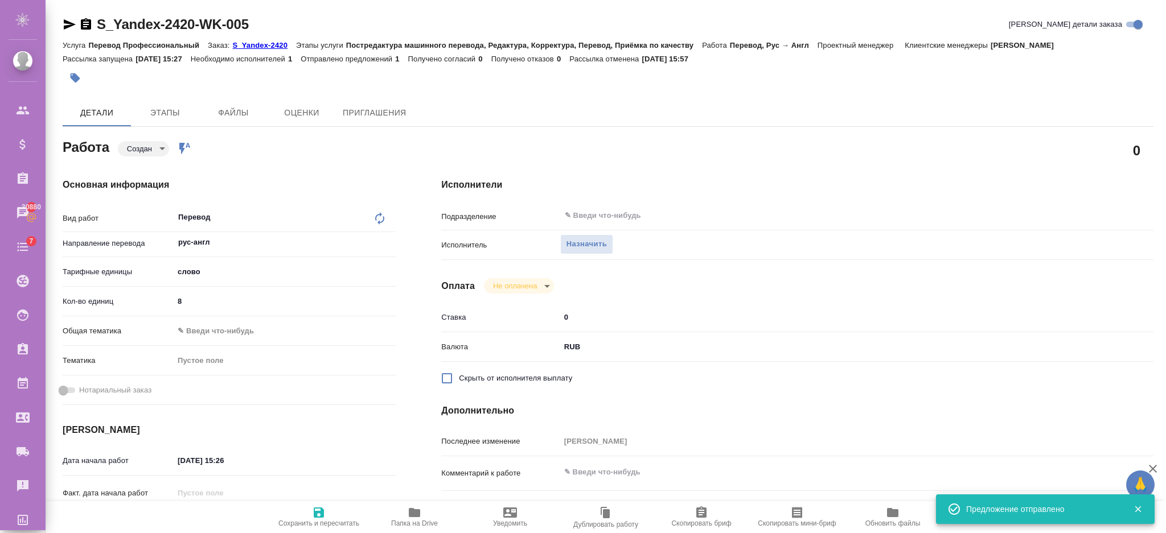
type input "created"
type input "рус-англ"
type input "5a8b1489cc6b4906c91bfd90"
type input "8"
type input "16.09.2025 15:26"
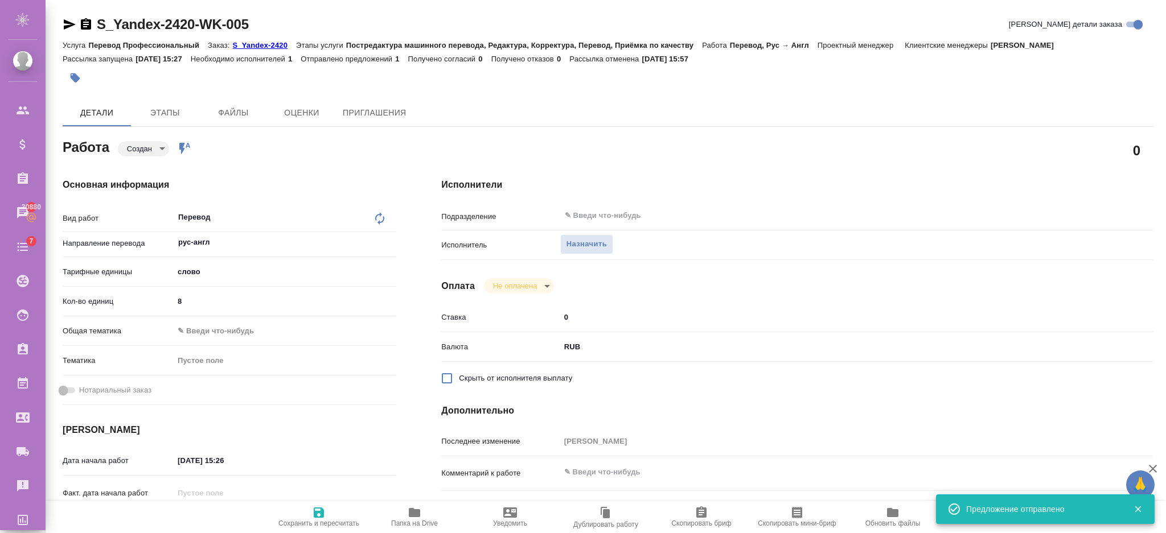
type input "18.09.2025 15:26"
type input "notPayed"
type input "0"
type input "RUB"
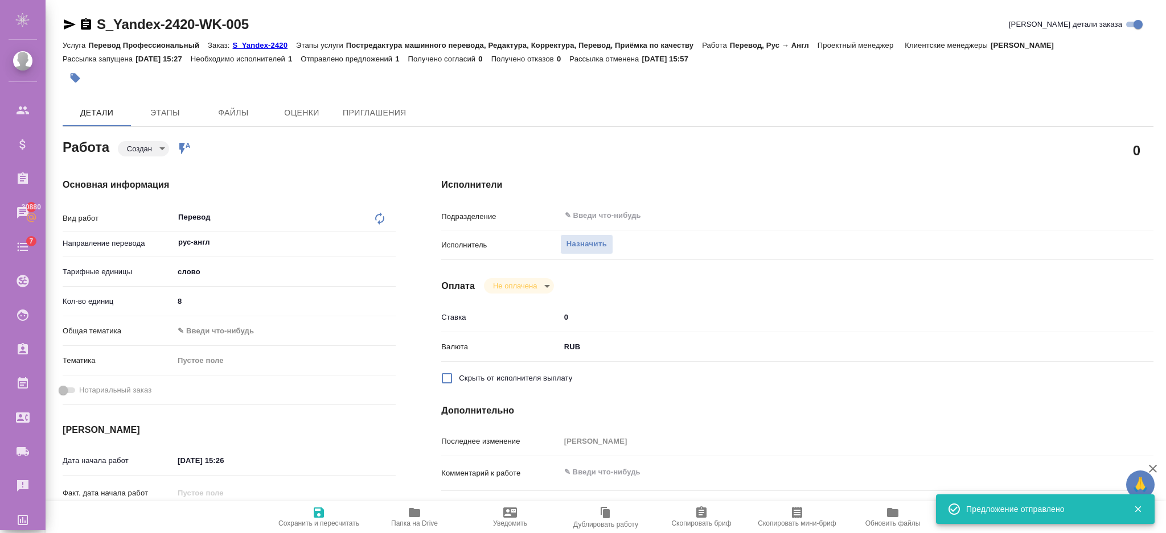
type input "[PERSON_NAME]"
type input "S_Yandex-2420"
type input "Перевод Профессиональный"
type input "Постредактура машинного перевода, Редактура, Корректура, Перевод, Приёмка по ка…"
type input "[PERSON_NAME]"
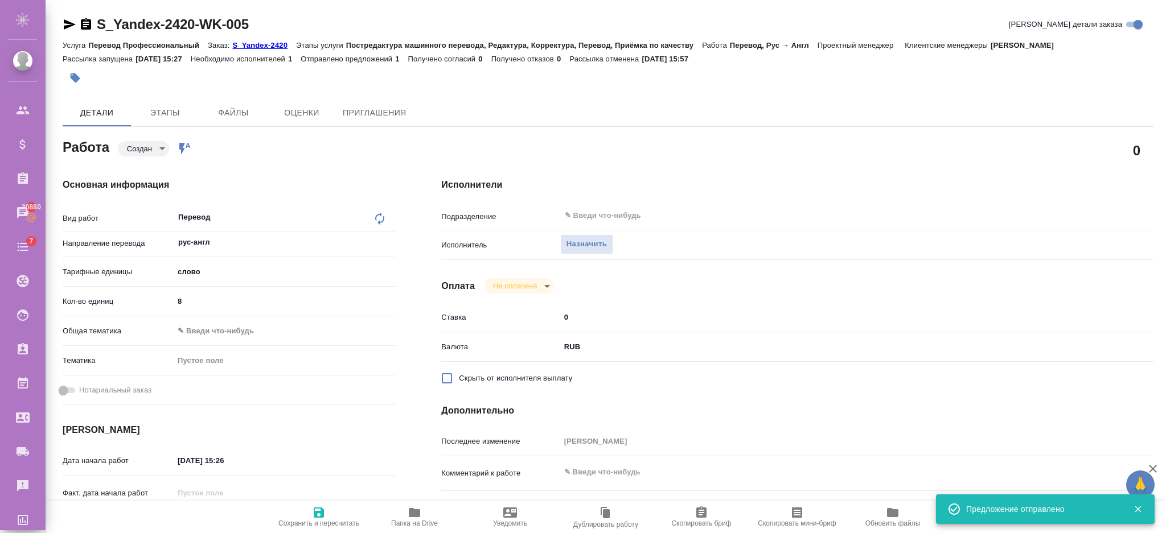
type input "/Clients/ООО Яндекс Деньги"/Orders/S_Yandex-2420"
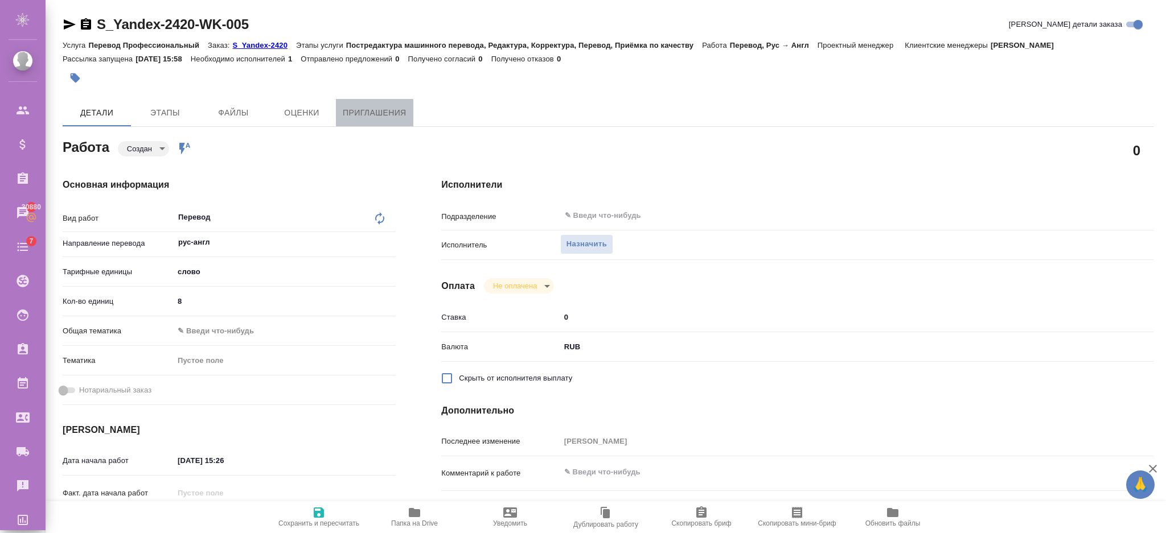
click at [369, 113] on span "Приглашения" at bounding box center [375, 113] width 64 height 14
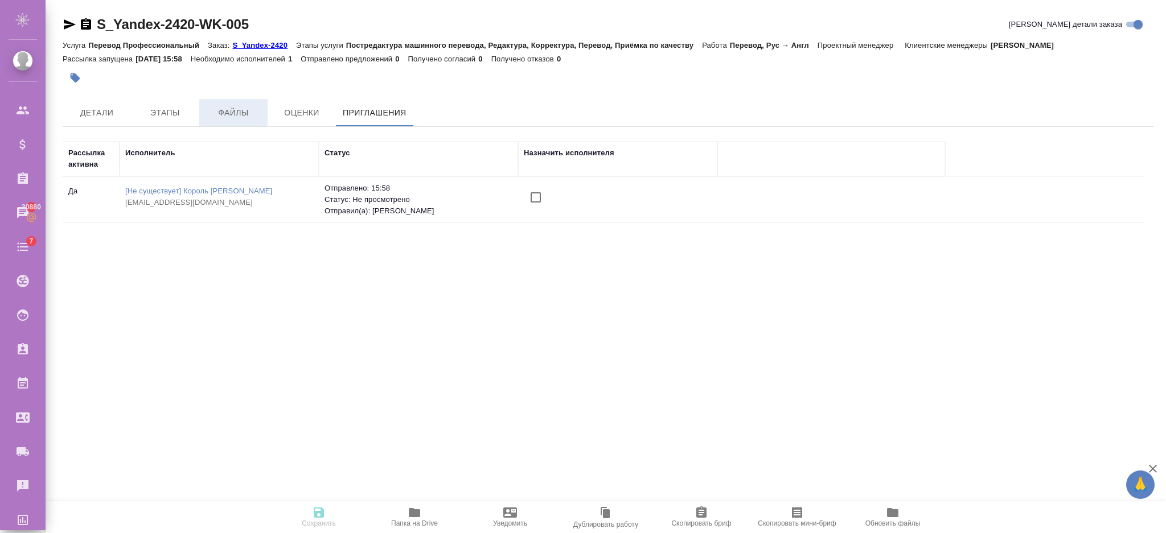
click at [229, 106] on span "Файлы" at bounding box center [233, 113] width 55 height 14
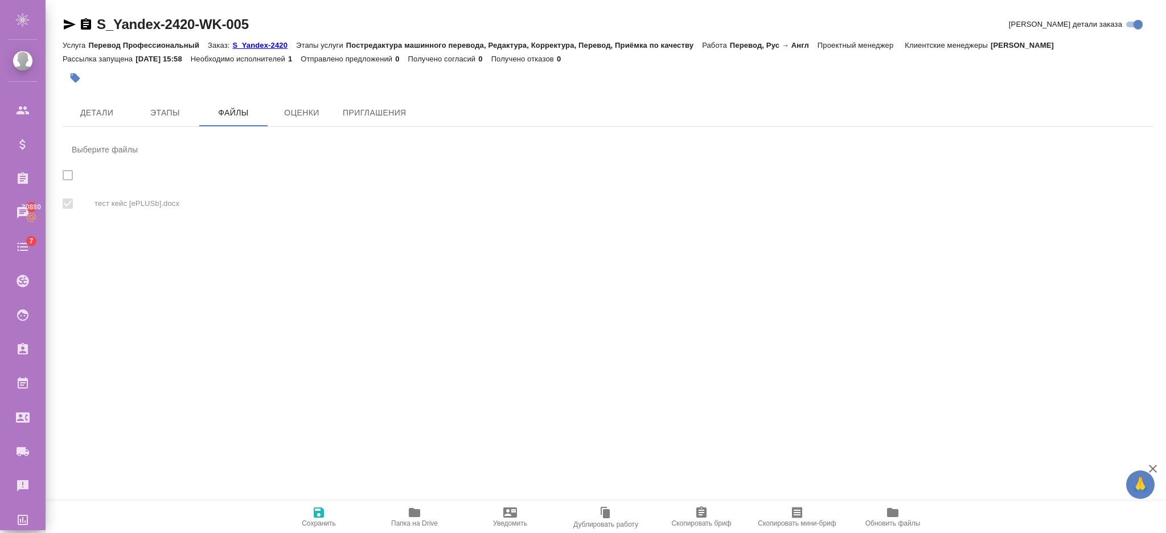
checkbox input "true"
click at [323, 510] on icon "button" at bounding box center [319, 513] width 10 height 10
click at [114, 110] on span "Детали" at bounding box center [96, 113] width 55 height 14
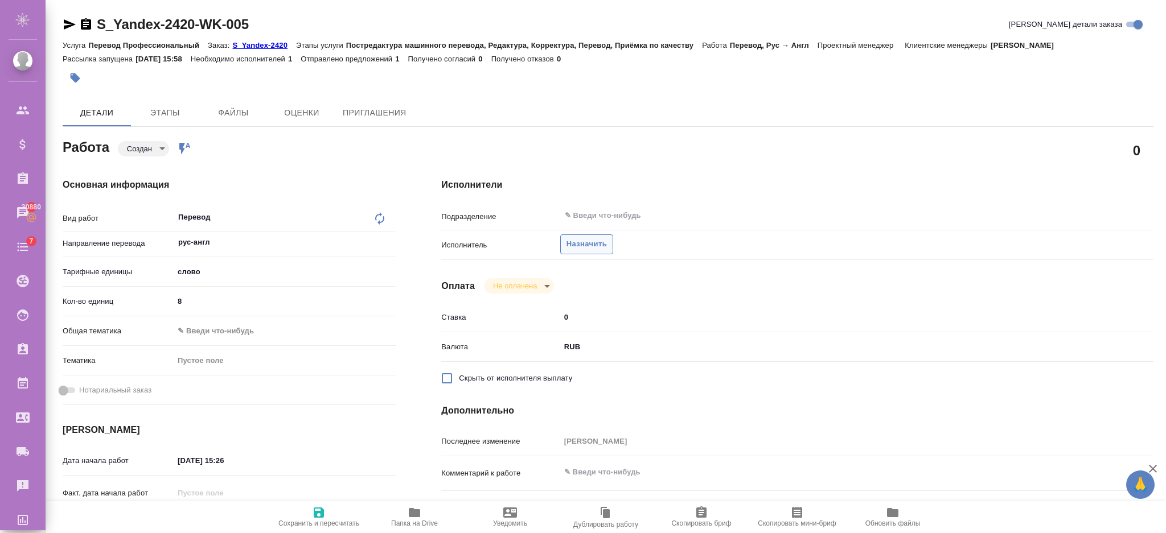
type textarea "x"
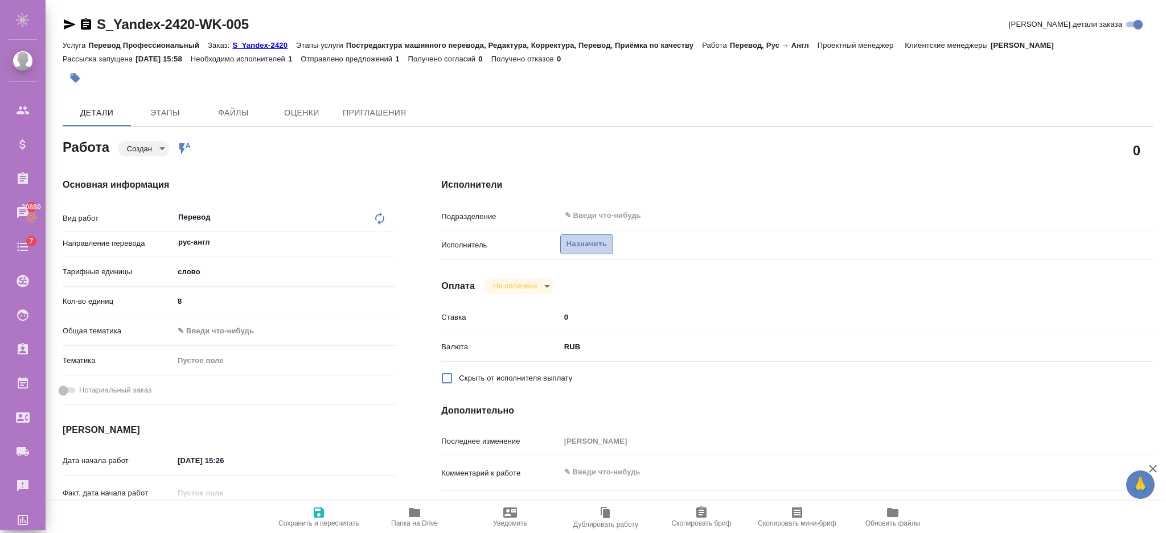
click at [594, 248] on span "Назначить" at bounding box center [586, 244] width 40 height 13
type textarea "x"
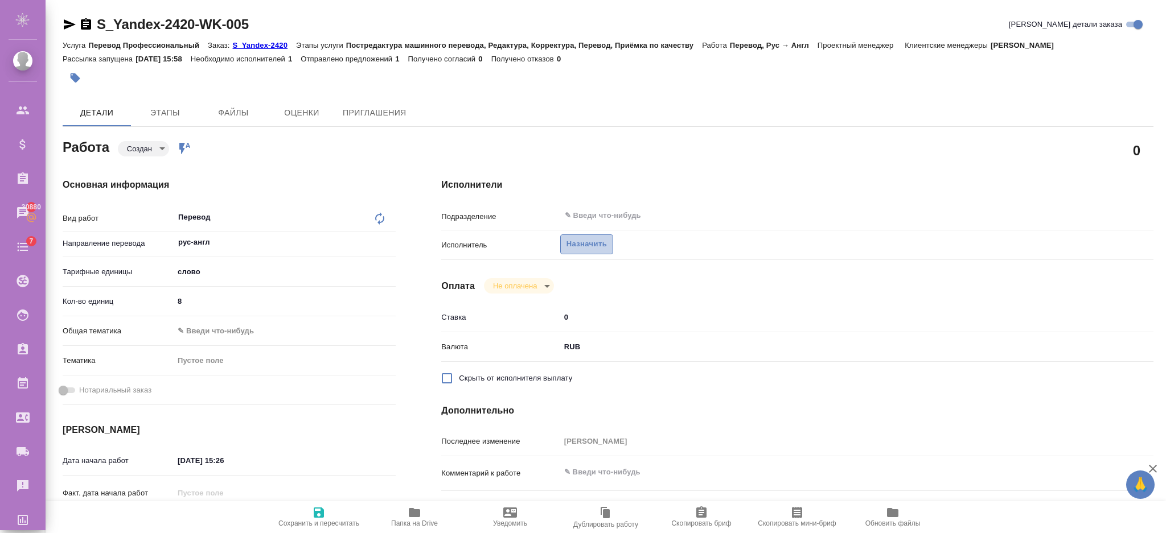
type textarea "x"
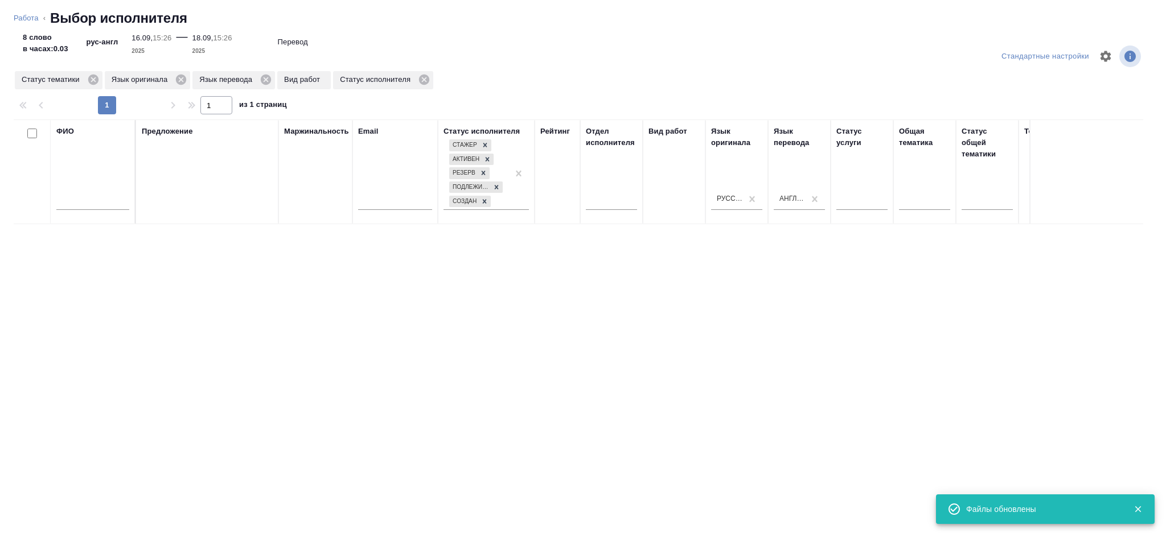
type textarea "x"
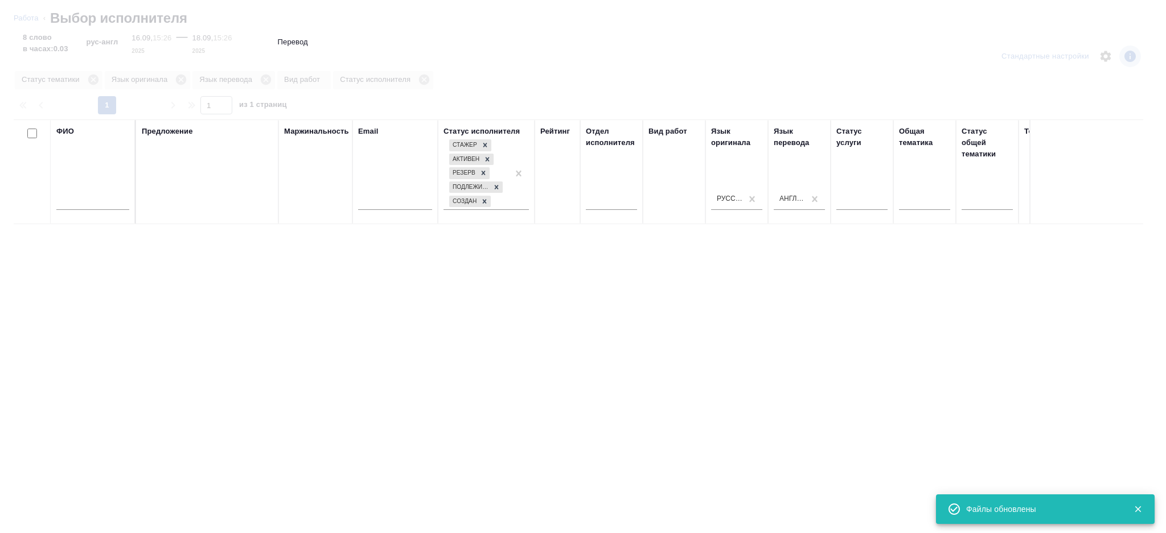
click at [106, 207] on input "text" at bounding box center [92, 203] width 73 height 14
click at [98, 204] on input "text" at bounding box center [92, 203] width 73 height 14
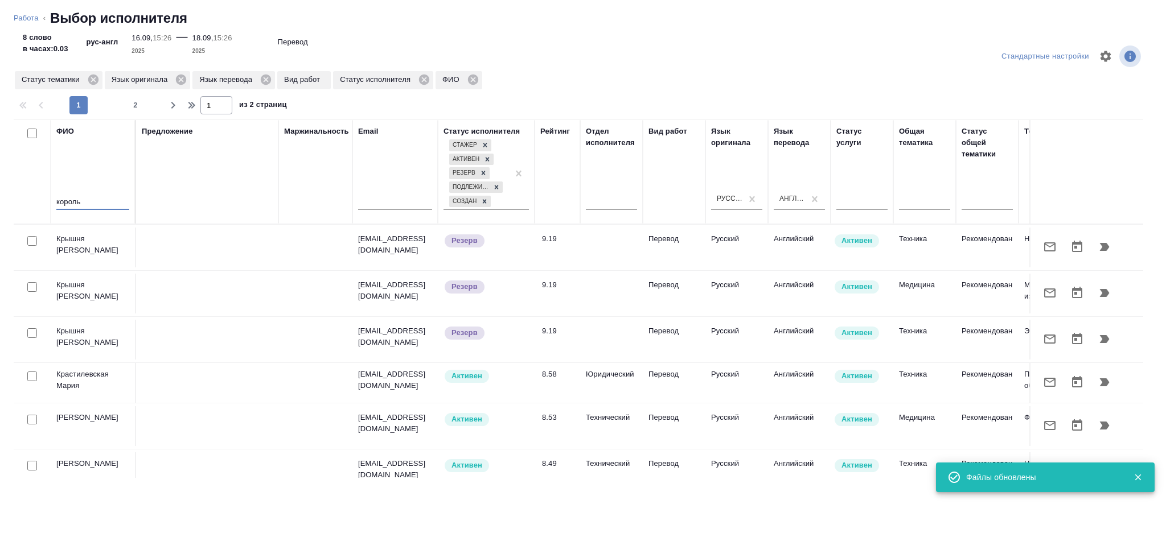
type input "король"
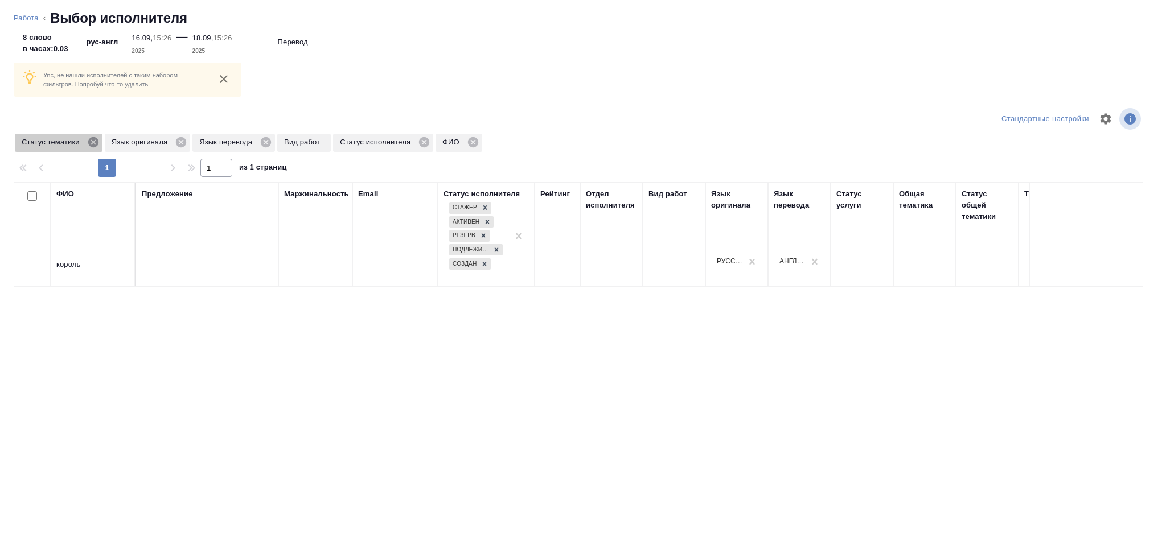
click at [89, 145] on icon at bounding box center [93, 142] width 10 height 10
click at [89, 145] on icon at bounding box center [91, 142] width 10 height 10
click at [89, 145] on icon at bounding box center [88, 142] width 10 height 10
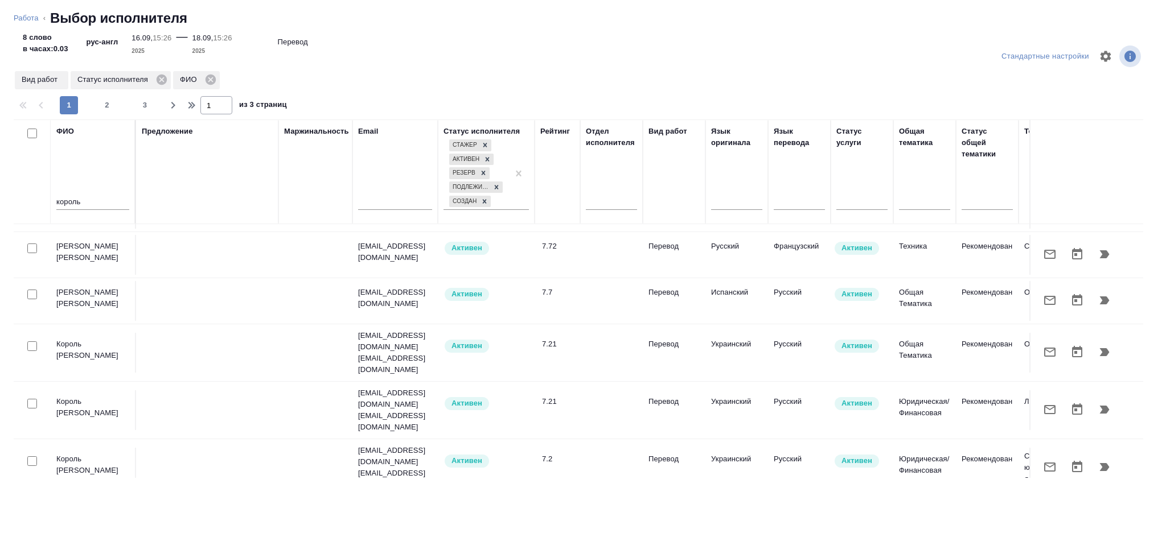
scroll to position [889, 0]
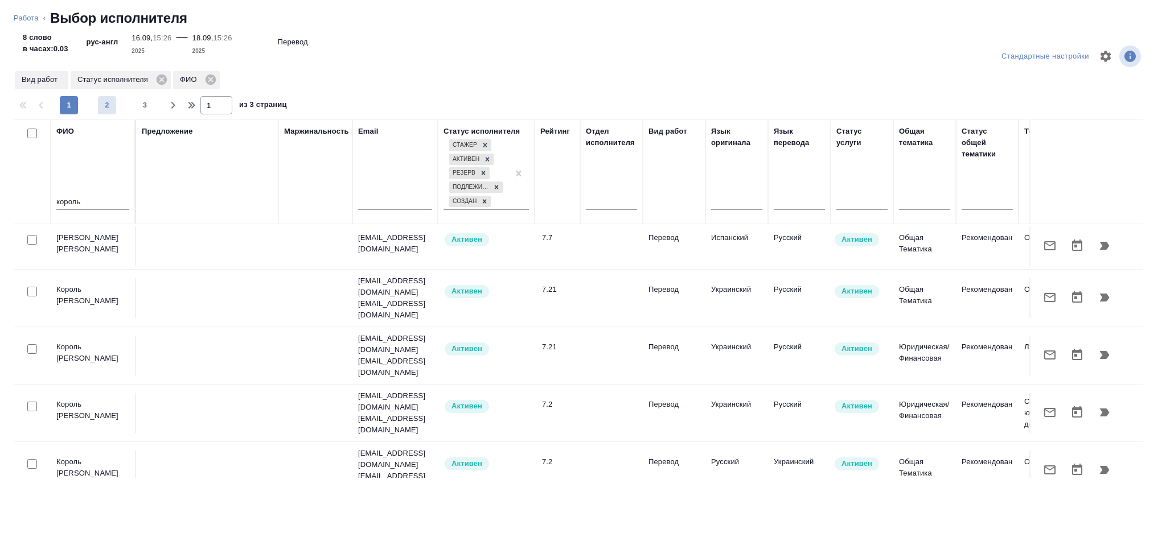
click at [108, 102] on span "2" at bounding box center [107, 105] width 18 height 11
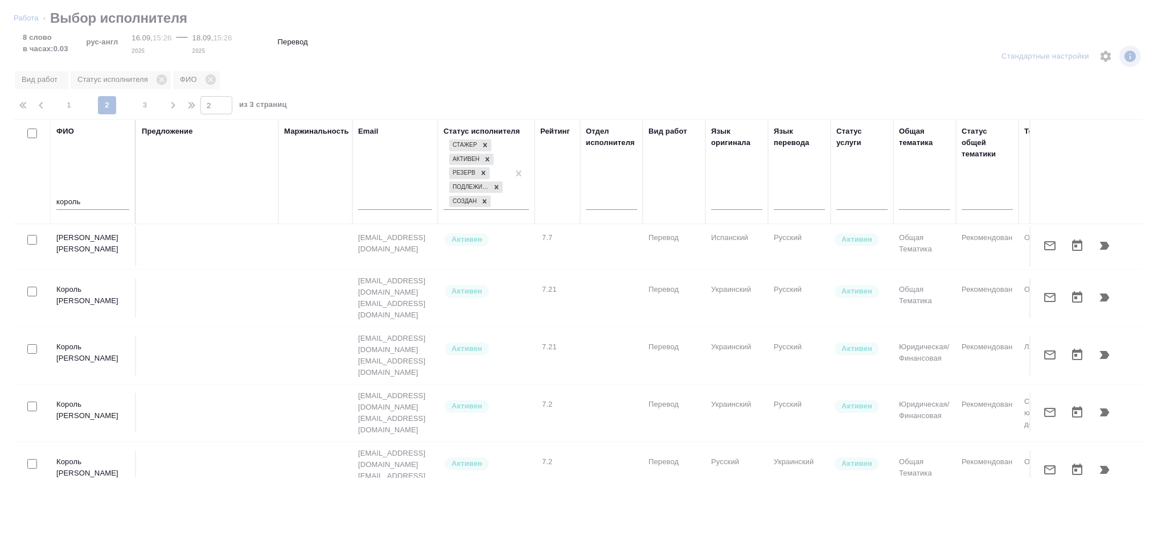
type input "2"
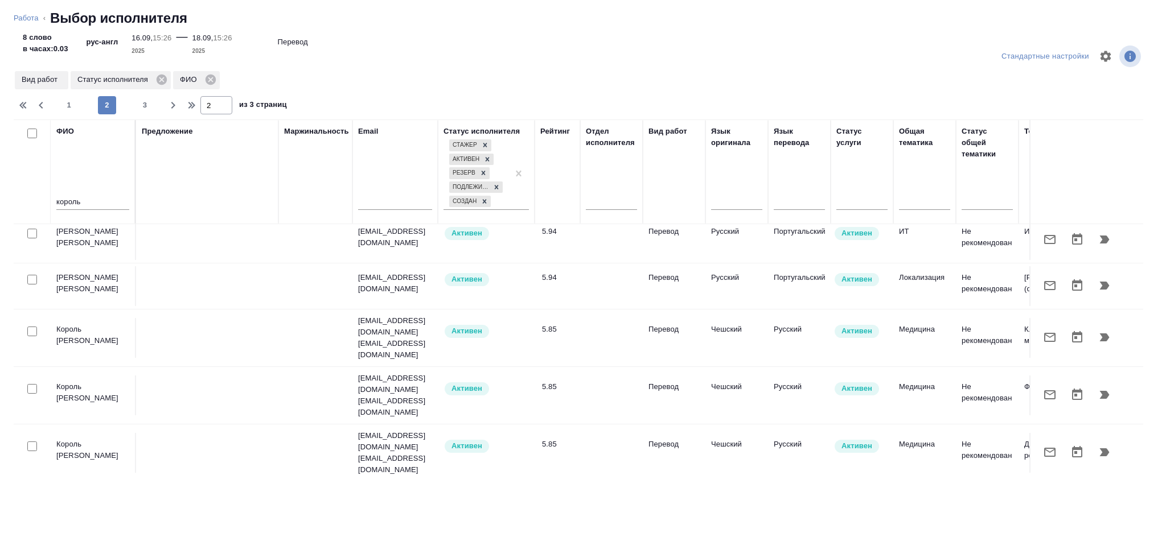
scroll to position [861, 0]
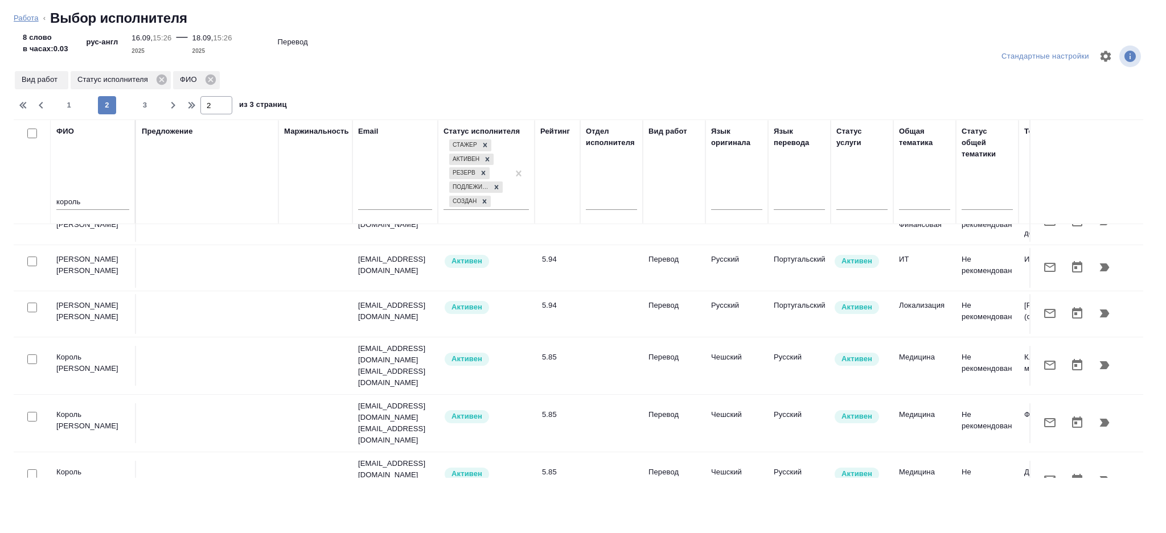
click at [15, 15] on link "Работа" at bounding box center [26, 18] width 25 height 9
type textarea "x"
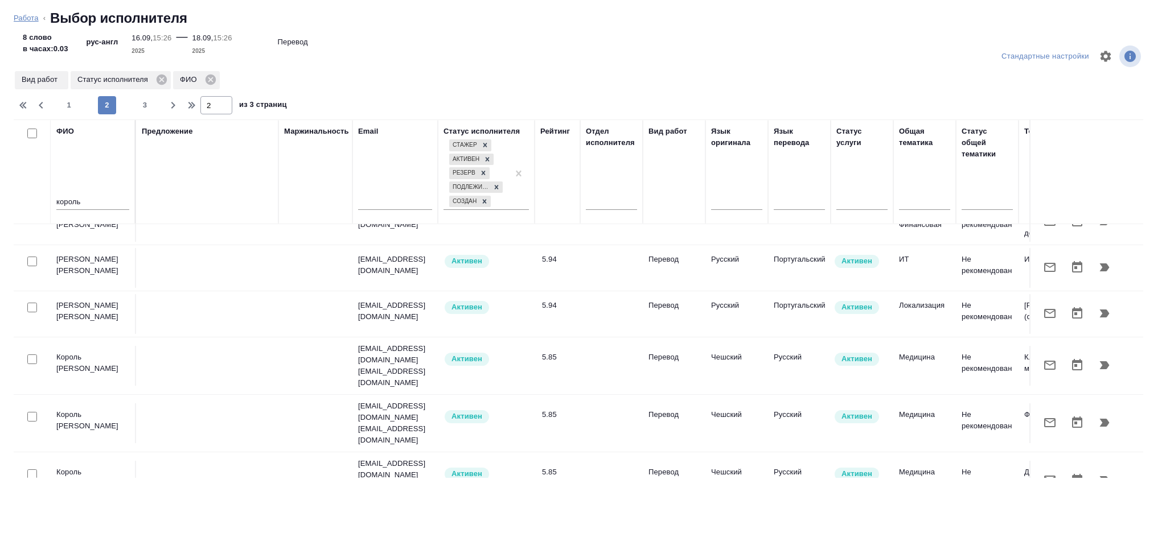
type textarea "x"
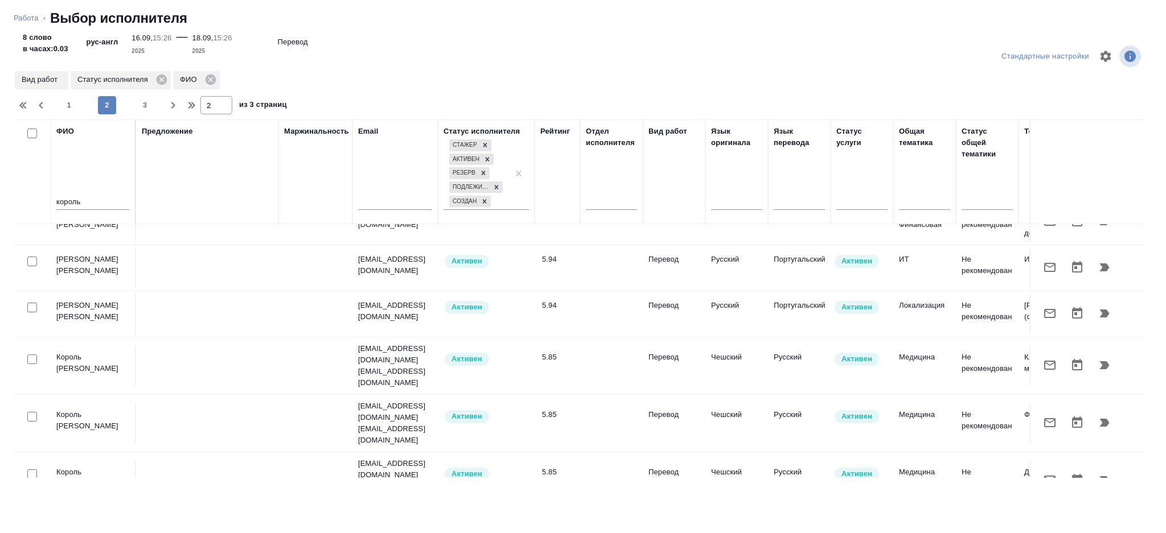
type textarea "x"
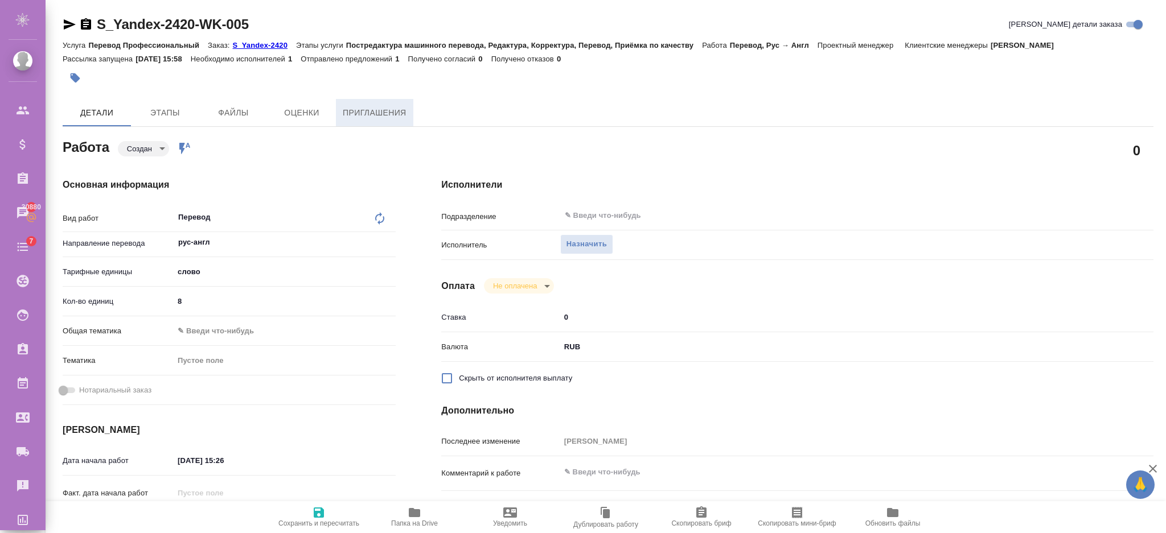
click at [363, 121] on button "Приглашения" at bounding box center [374, 112] width 77 height 27
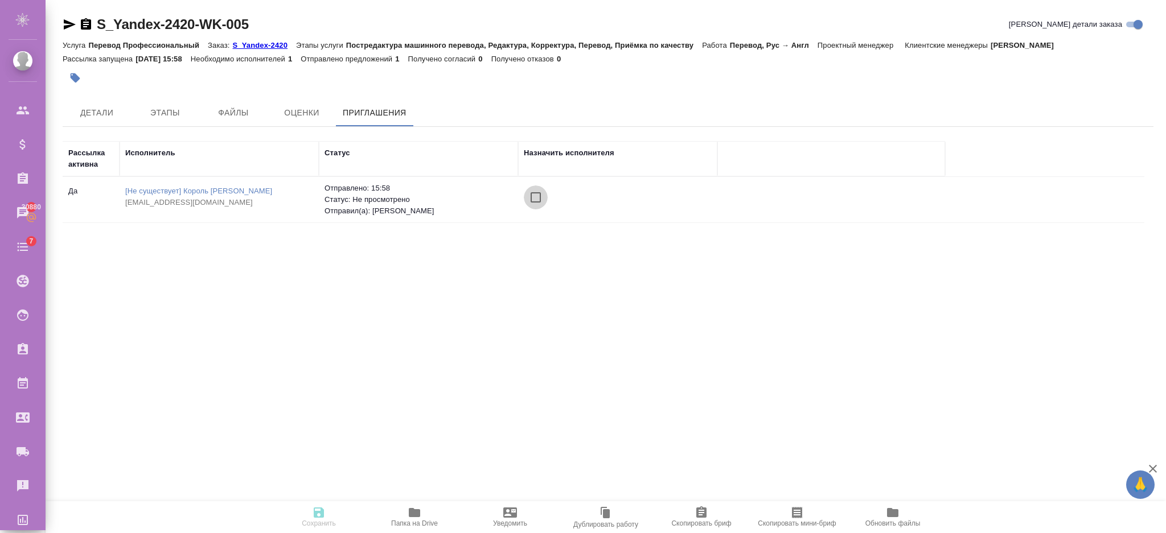
click at [537, 200] on input "checkbox" at bounding box center [536, 198] width 24 height 24
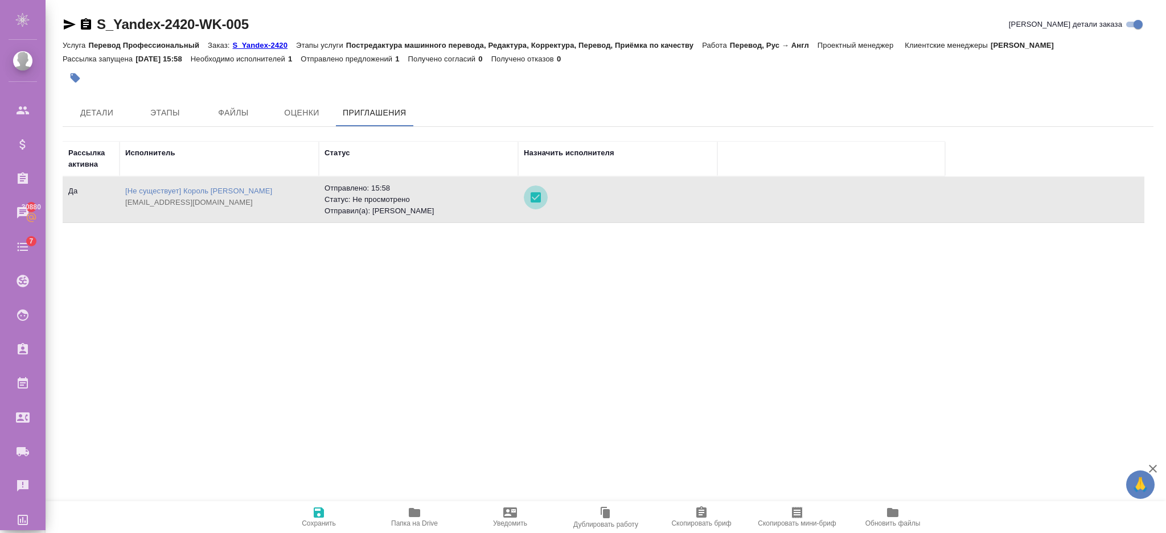
click at [537, 200] on input "checkbox" at bounding box center [536, 198] width 24 height 24
click at [264, 44] on p "S_Yandex-2420" at bounding box center [265, 45] width 64 height 9
click at [79, 122] on button "Детали" at bounding box center [97, 112] width 68 height 27
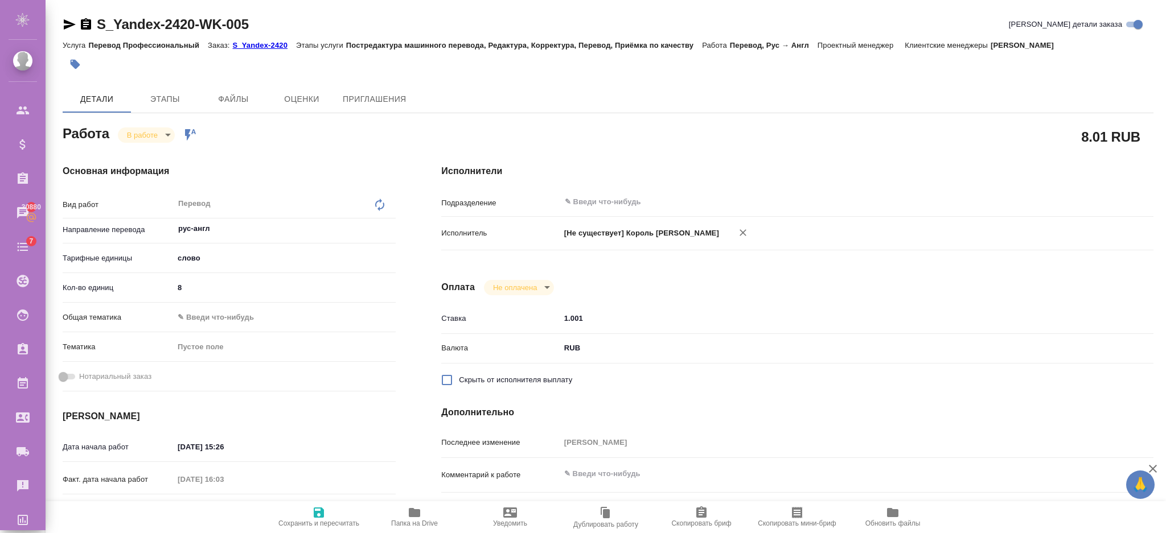
type textarea "x"
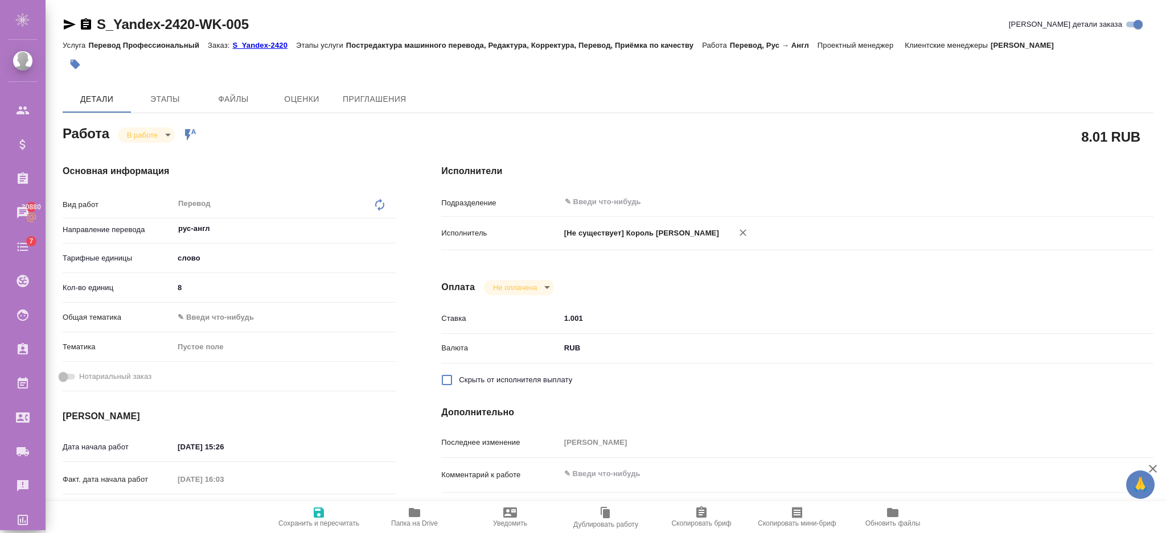
type textarea "x"
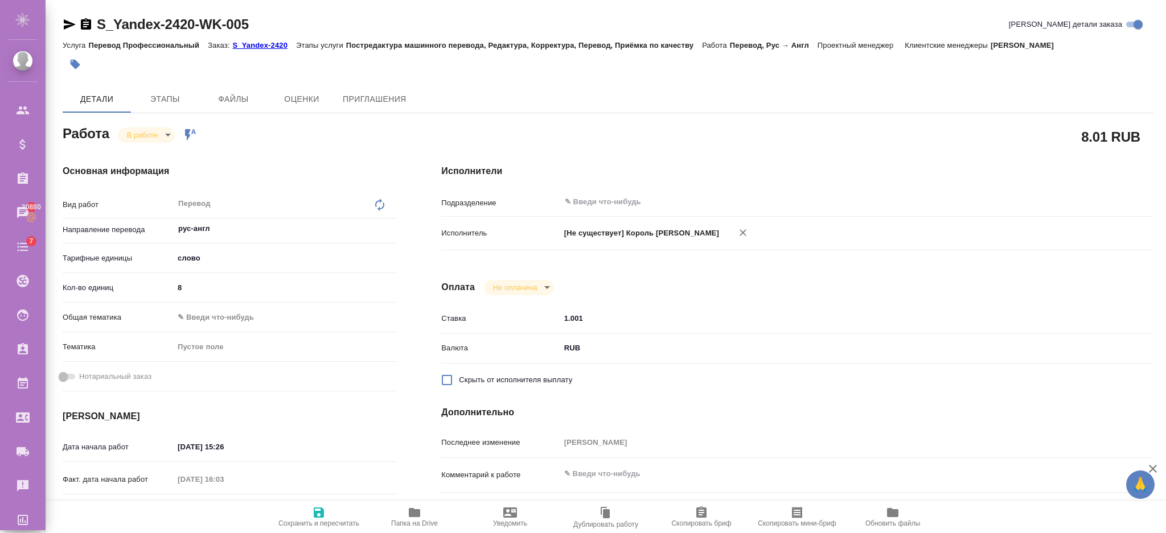
type textarea "x"
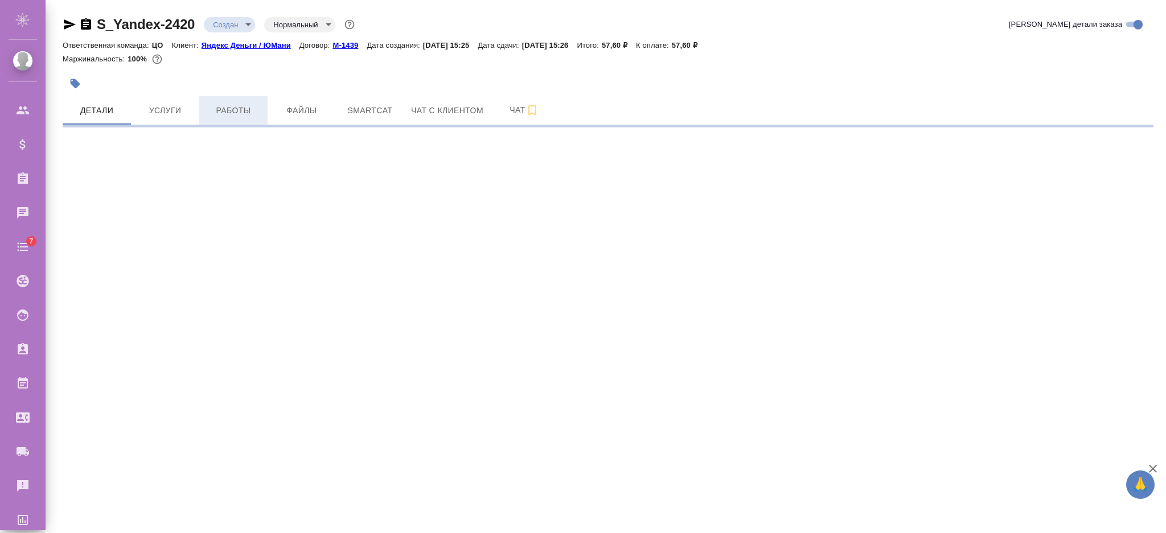
click at [256, 108] on span "Работы" at bounding box center [233, 111] width 55 height 14
select select "RU"
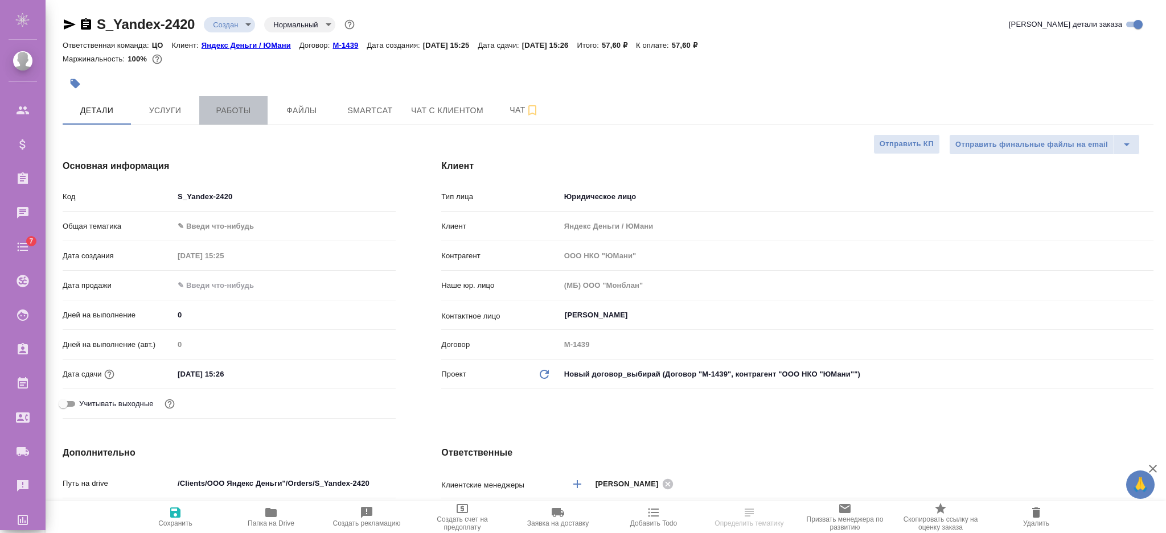
click at [246, 108] on span "Работы" at bounding box center [233, 111] width 55 height 14
type textarea "x"
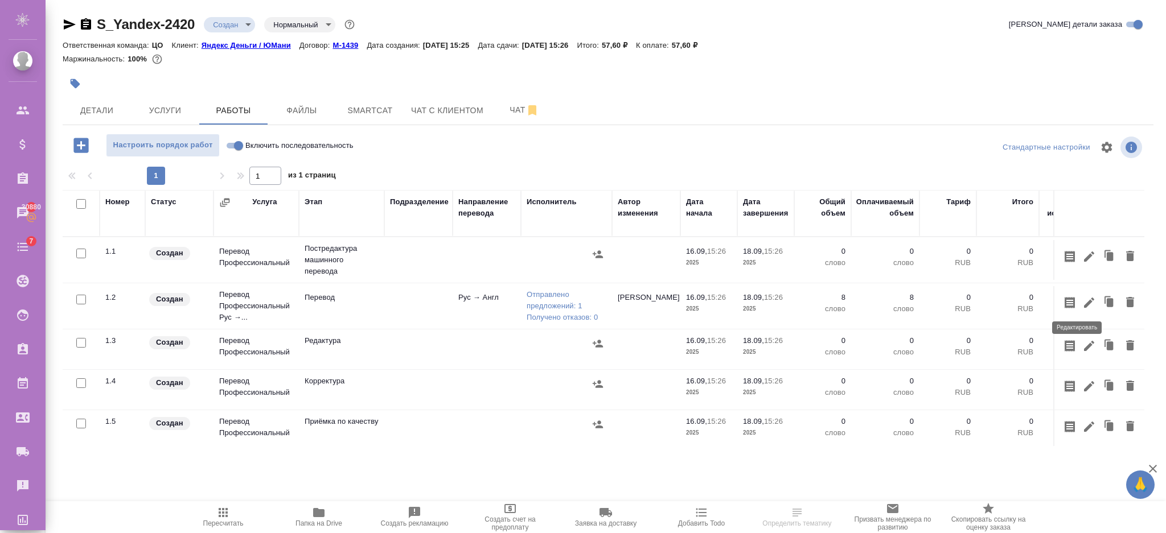
click at [1082, 305] on icon "button" at bounding box center [1089, 303] width 14 height 14
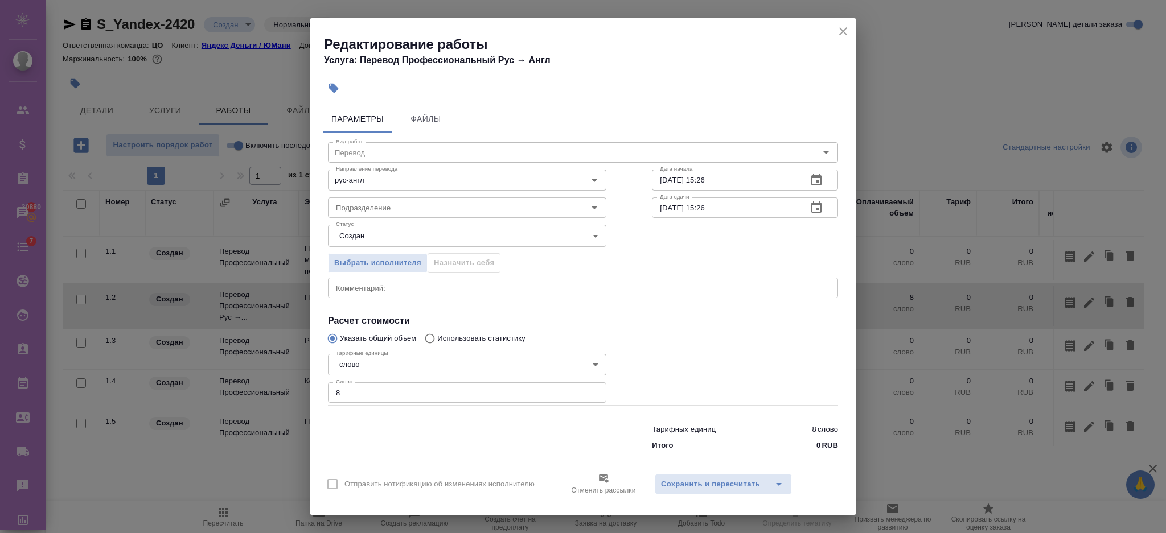
click at [613, 482] on div "Отменить рассылки" at bounding box center [603, 484] width 102 height 33
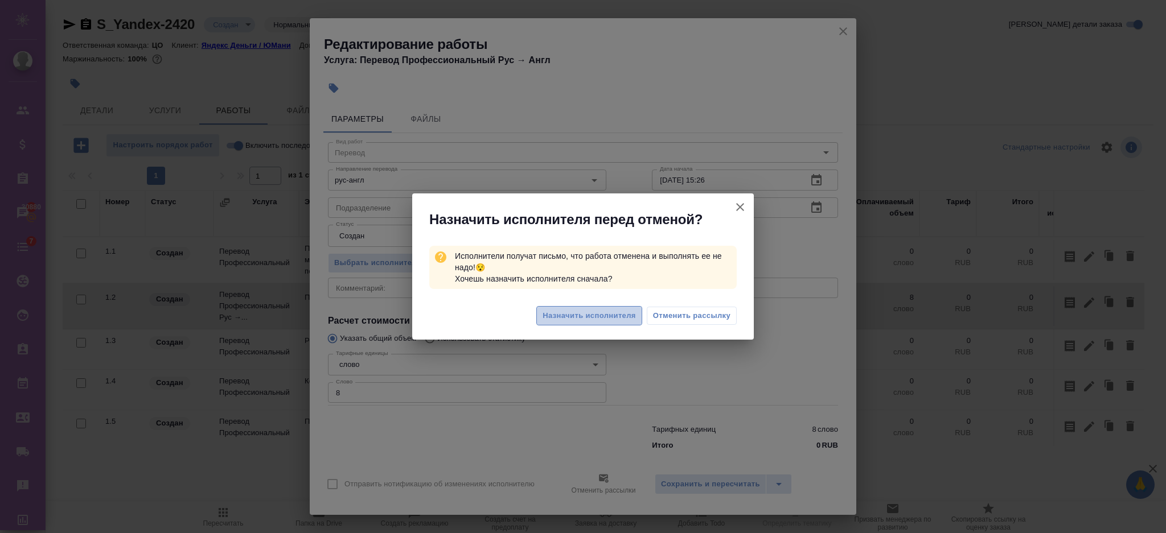
click at [594, 318] on span "Назначить исполнителя" at bounding box center [589, 316] width 93 height 13
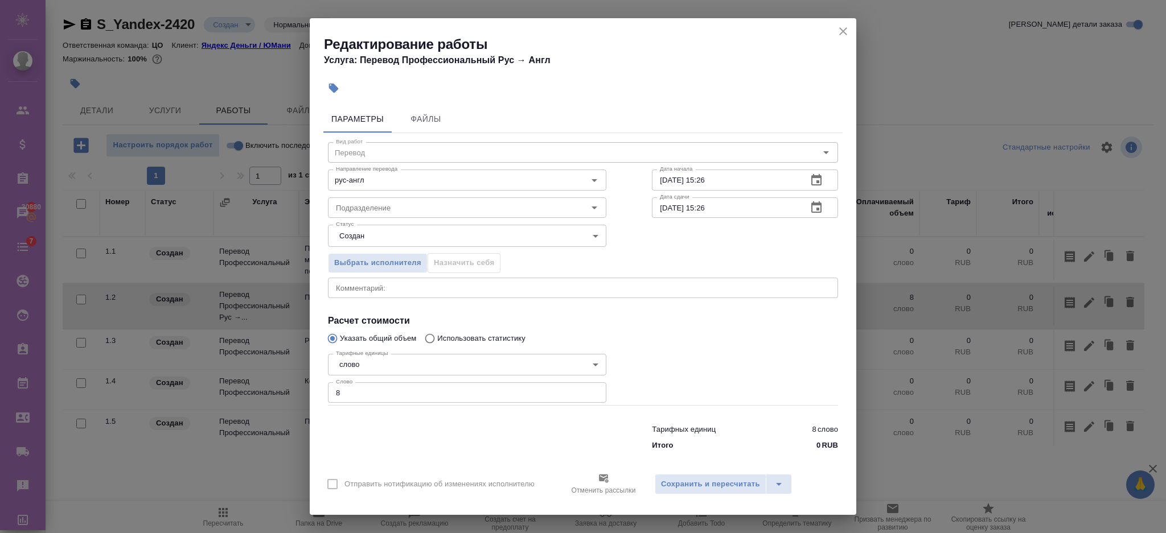
click at [608, 485] on p "Отменить рассылки" at bounding box center [603, 490] width 64 height 11
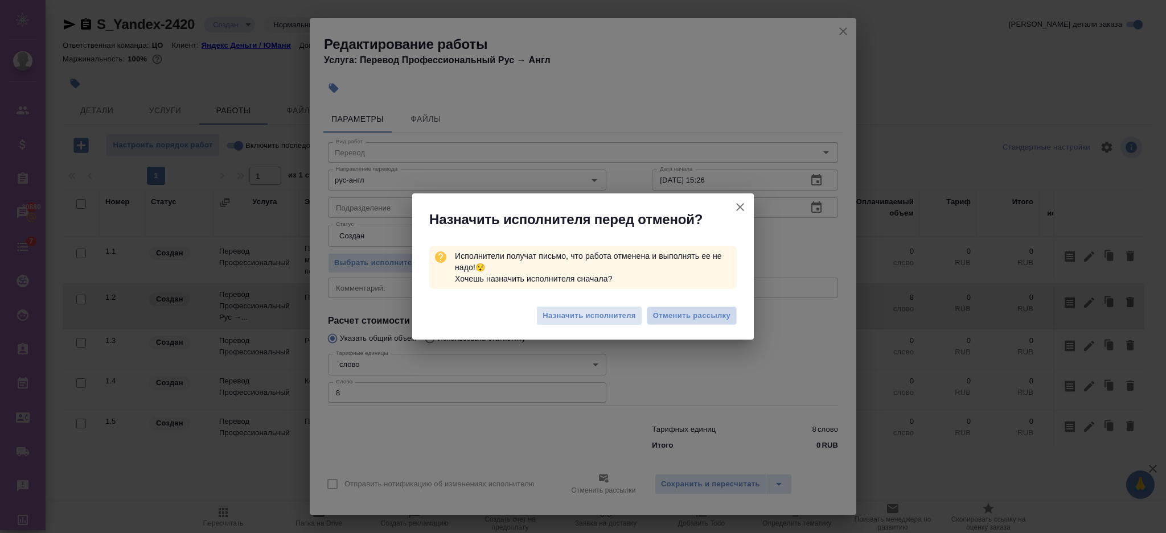
click at [683, 313] on span "Отменить рассылку" at bounding box center [691, 315] width 77 height 11
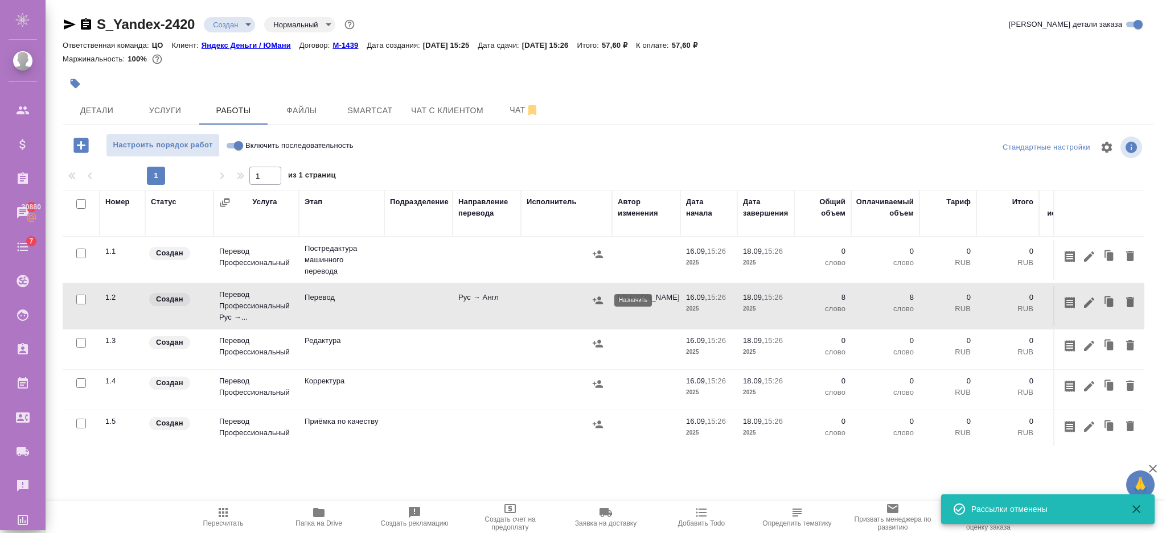
click at [596, 293] on button "button" at bounding box center [597, 300] width 17 height 17
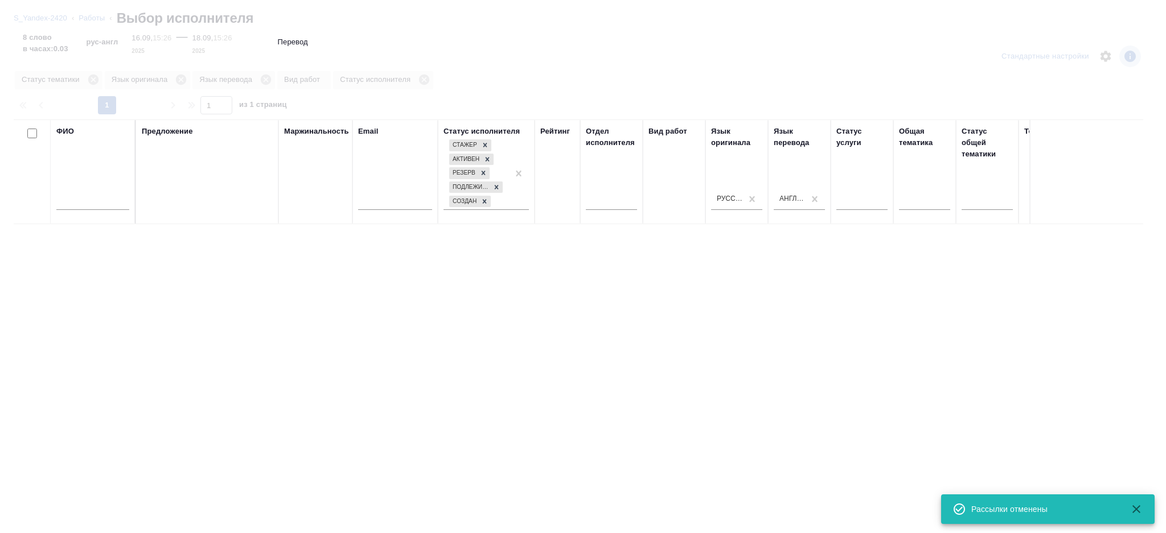
click at [87, 196] on input "text" at bounding box center [92, 203] width 73 height 14
click at [87, 199] on input "text" at bounding box center [92, 203] width 73 height 14
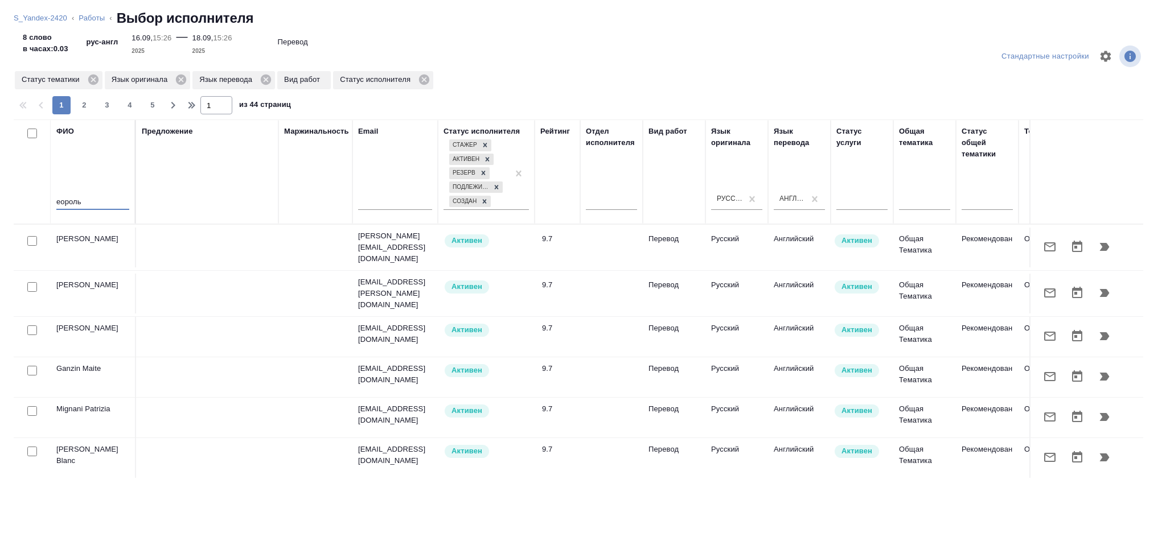
drag, startPoint x: 93, startPoint y: 202, endPoint x: 10, endPoint y: 210, distance: 84.1
click at [11, 210] on div "Стандартные настройки Статус тематики Язык оригинала Язык перевода Вид работ Ст…" at bounding box center [583, 283] width 1166 height 499
type input "у"
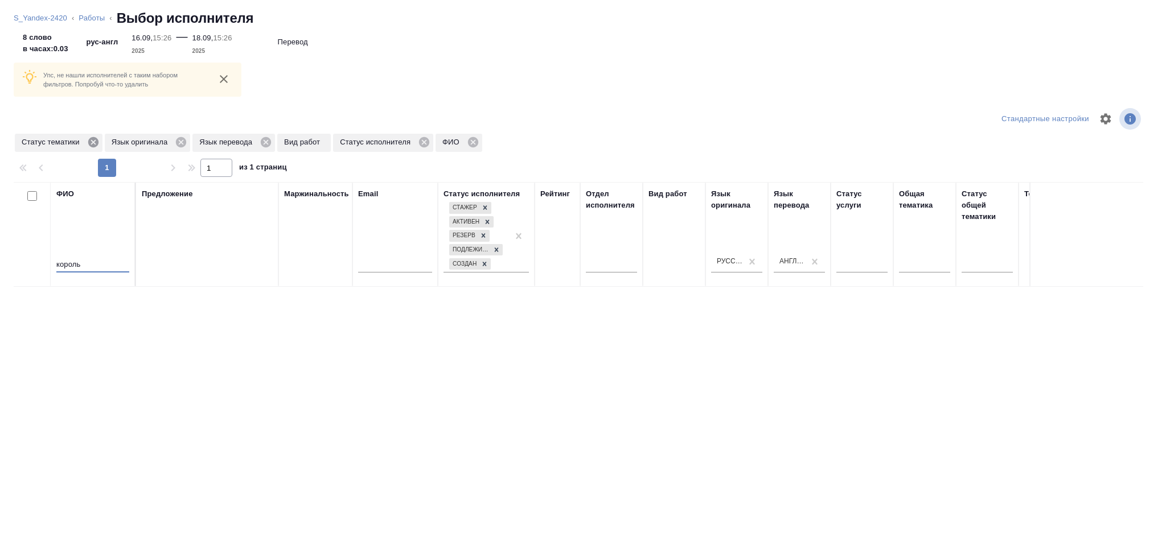
type input "король"
click at [88, 143] on icon at bounding box center [93, 142] width 10 height 10
click at [93, 143] on icon at bounding box center [91, 142] width 13 height 13
click at [93, 143] on icon at bounding box center [88, 142] width 10 height 10
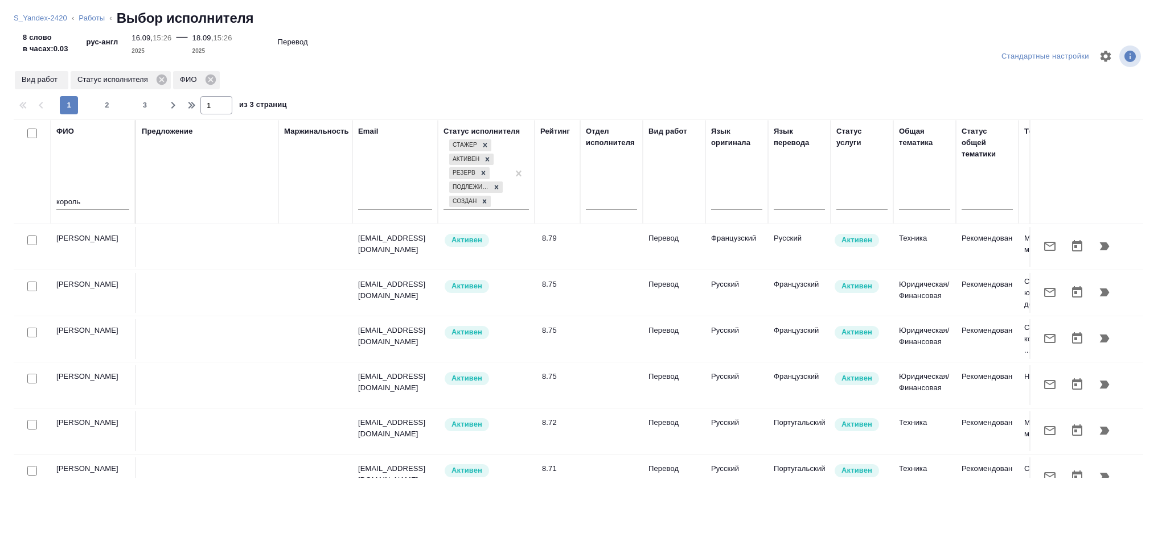
scroll to position [455, 0]
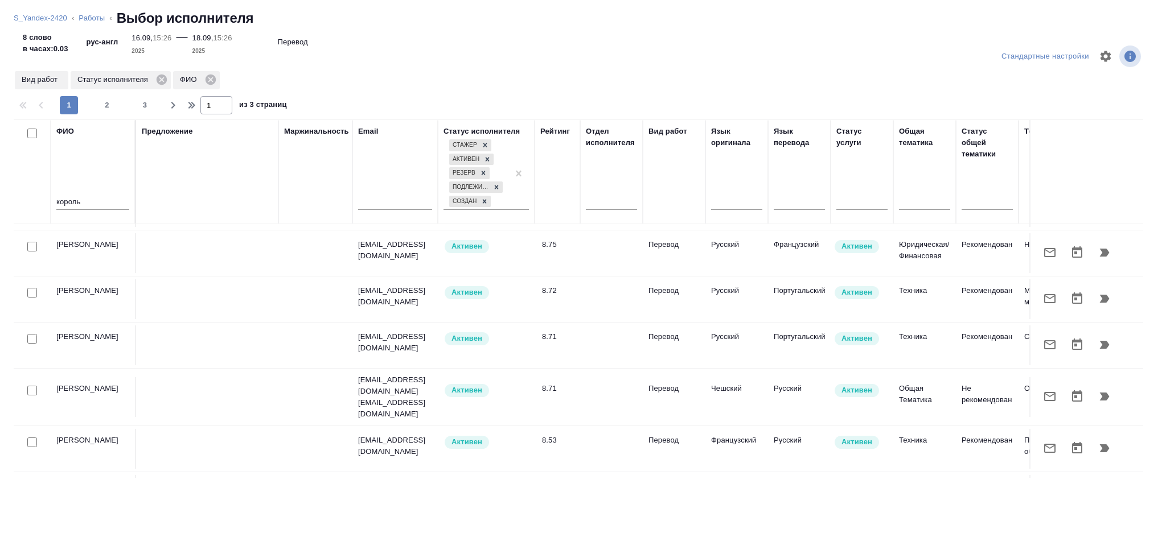
click at [96, 106] on div "1 2 3" at bounding box center [107, 105] width 114 height 18
click at [101, 108] on span "2" at bounding box center [107, 105] width 18 height 11
type input "2"
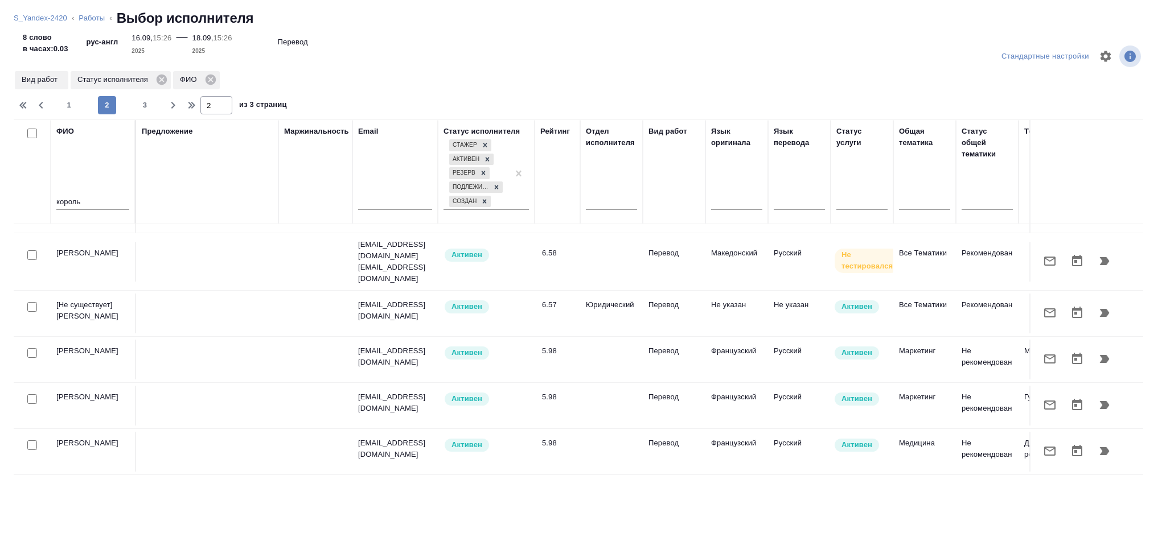
scroll to position [405, 0]
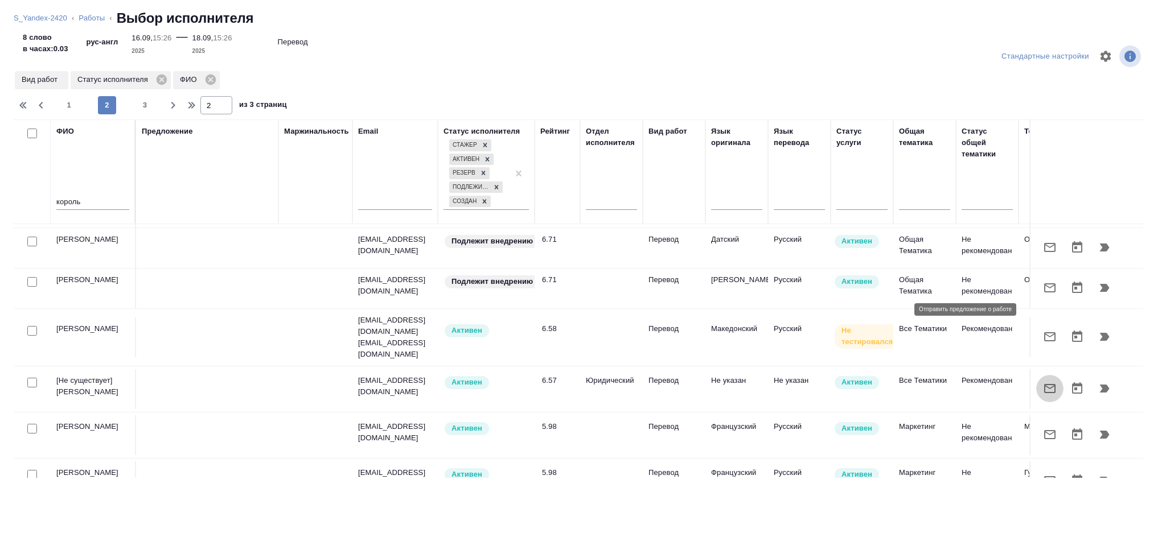
click at [1046, 375] on button "button" at bounding box center [1049, 388] width 27 height 27
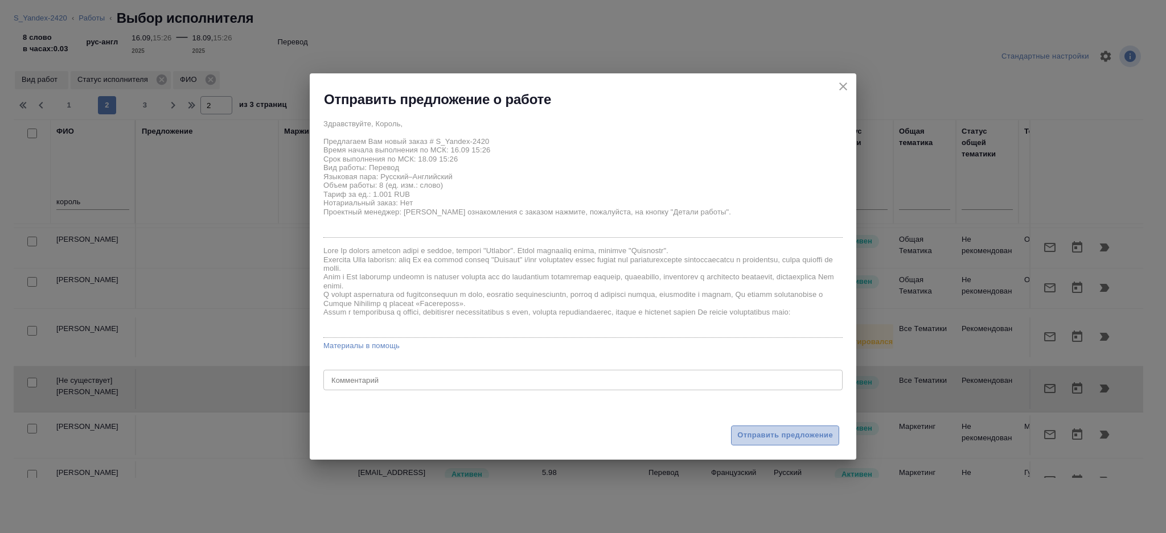
click at [738, 432] on span "Отправить предложение" at bounding box center [785, 435] width 96 height 13
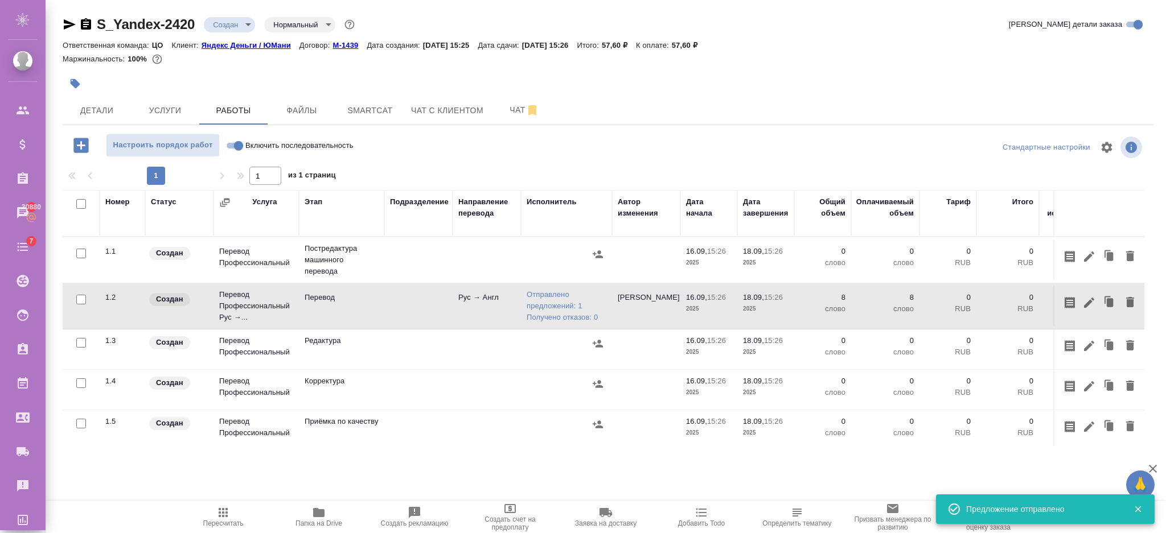
click at [398, 301] on td at bounding box center [418, 306] width 68 height 40
click at [309, 106] on span "Файлы" at bounding box center [301, 111] width 55 height 14
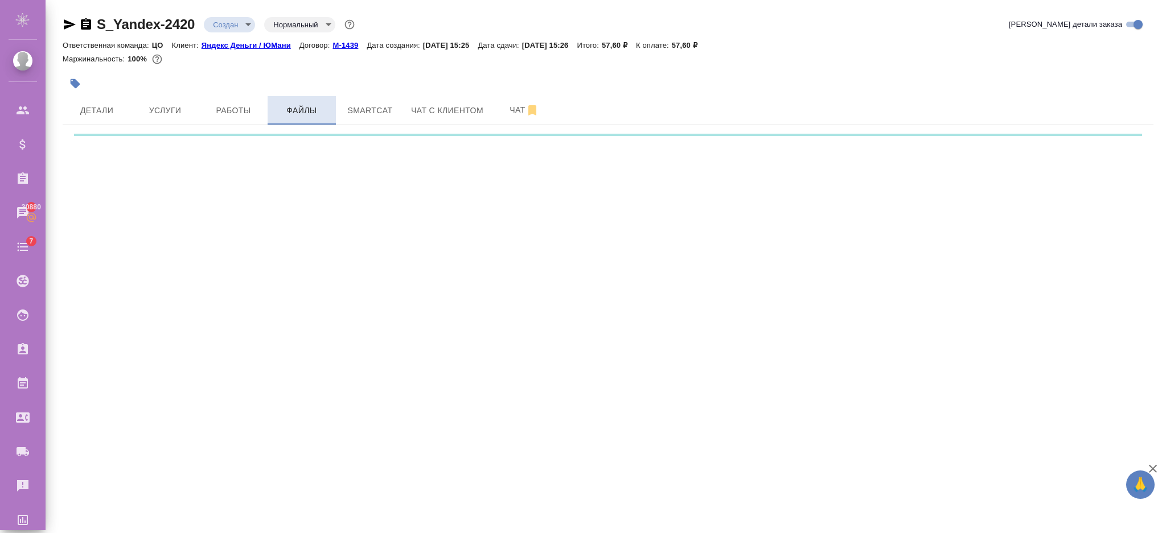
click at [308, 107] on span "Файлы" at bounding box center [301, 111] width 55 height 14
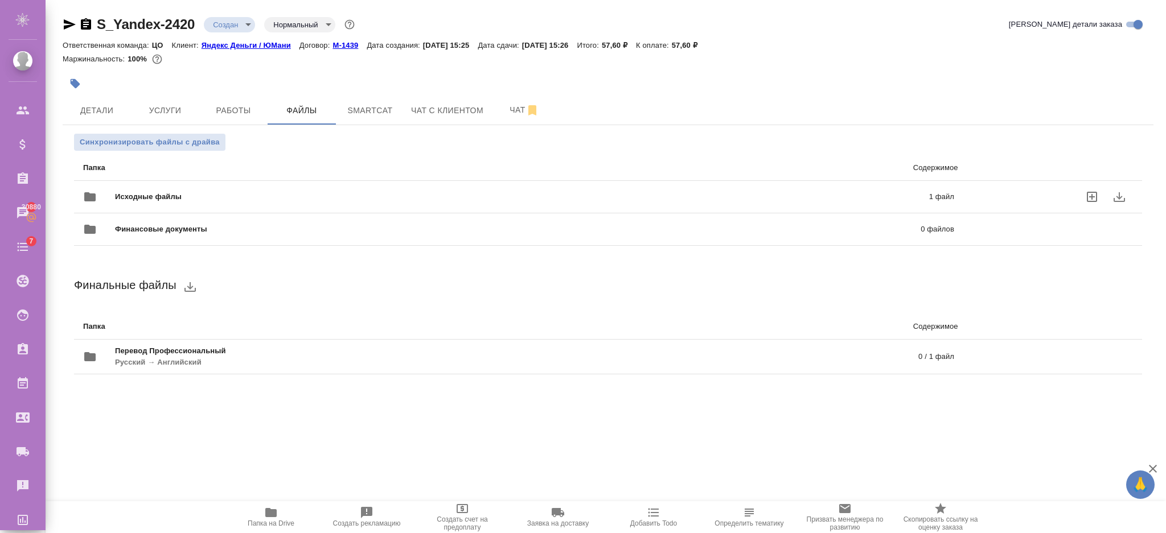
click at [1089, 198] on icon "uploadFiles" at bounding box center [1092, 197] width 14 height 14
click at [0, 0] on input "uploadFiles" at bounding box center [0, 0] width 0 height 0
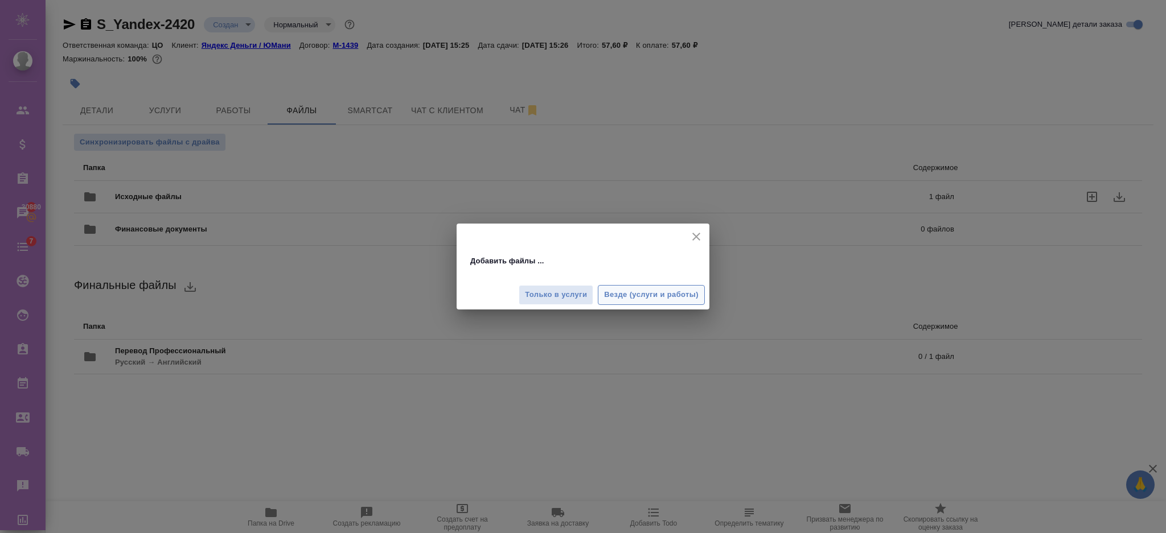
click at [648, 298] on span "Везде (услуги и работы)" at bounding box center [651, 295] width 95 height 13
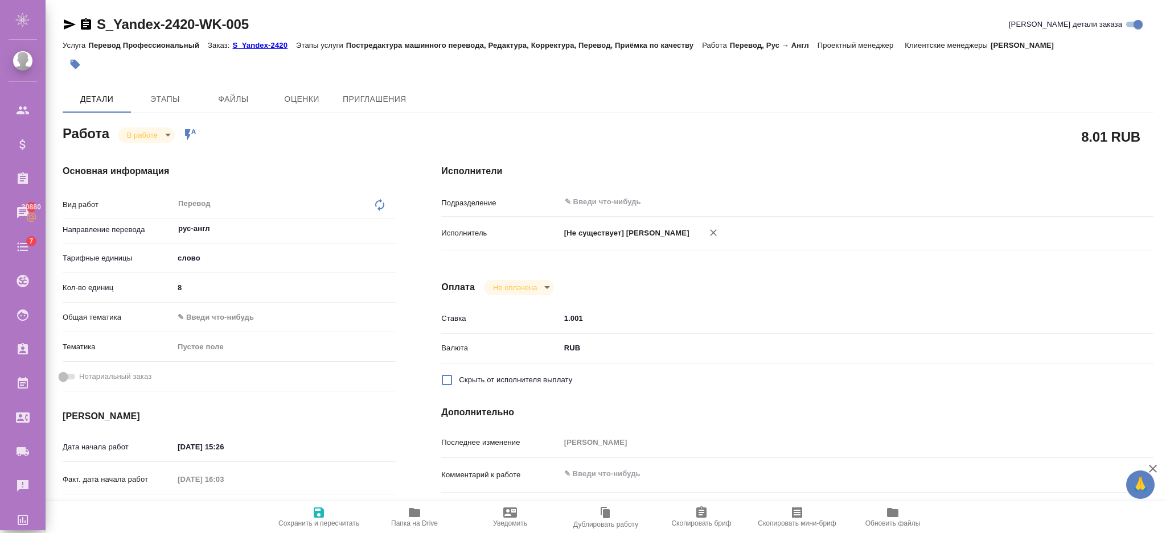
click at [410, 514] on icon "button" at bounding box center [414, 512] width 11 height 9
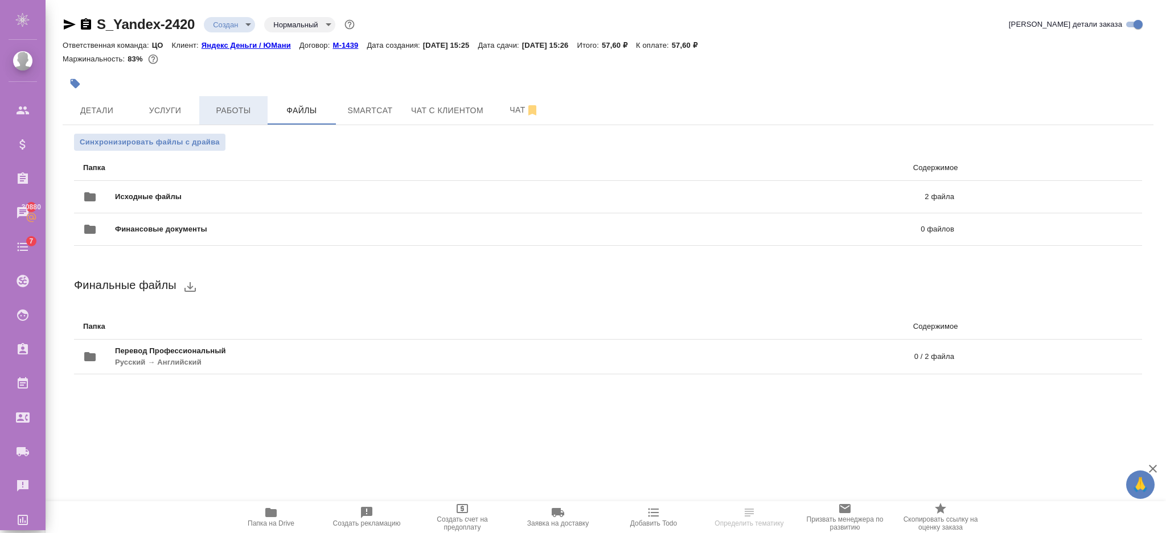
click at [221, 108] on span "Работы" at bounding box center [233, 111] width 55 height 14
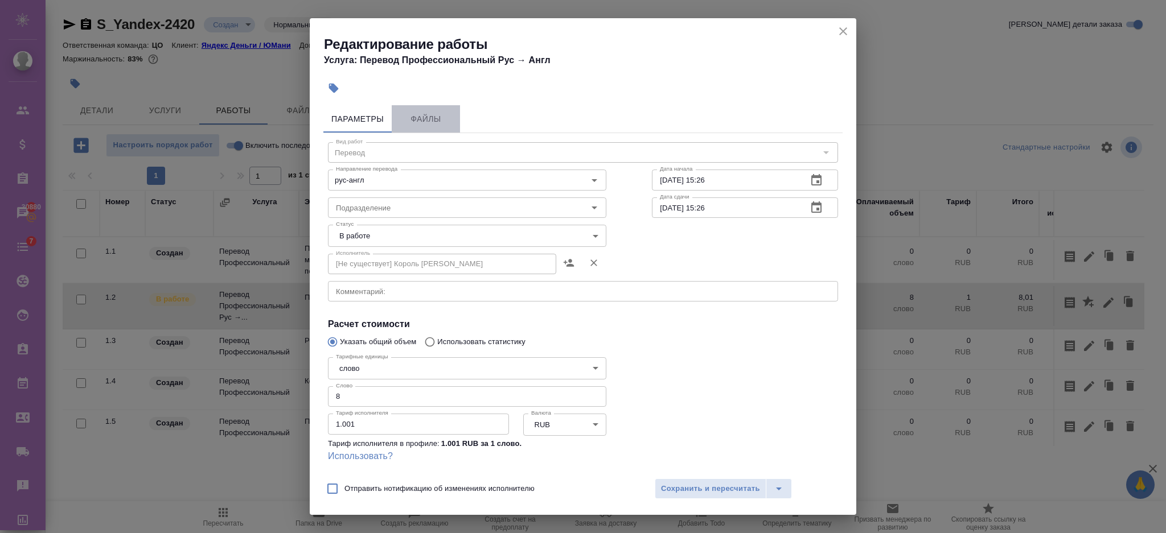
click at [418, 114] on span "Файлы" at bounding box center [426, 119] width 55 height 14
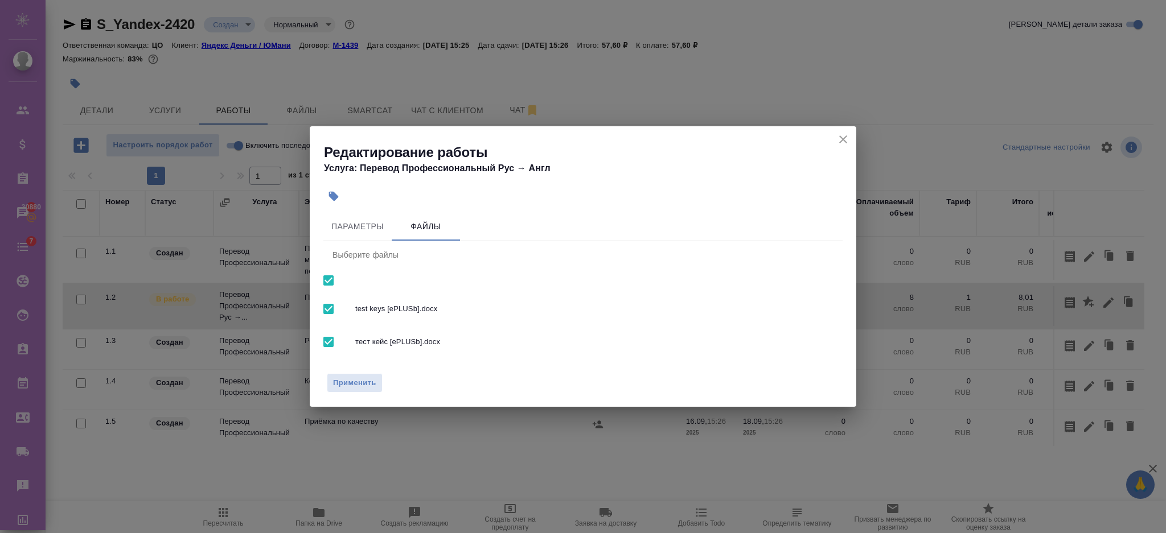
click at [329, 344] on input "checkbox" at bounding box center [329, 342] width 24 height 24
checkbox input "false"
click at [369, 389] on span "Применить" at bounding box center [354, 383] width 43 height 13
click at [366, 385] on span "Применить" at bounding box center [354, 383] width 43 height 13
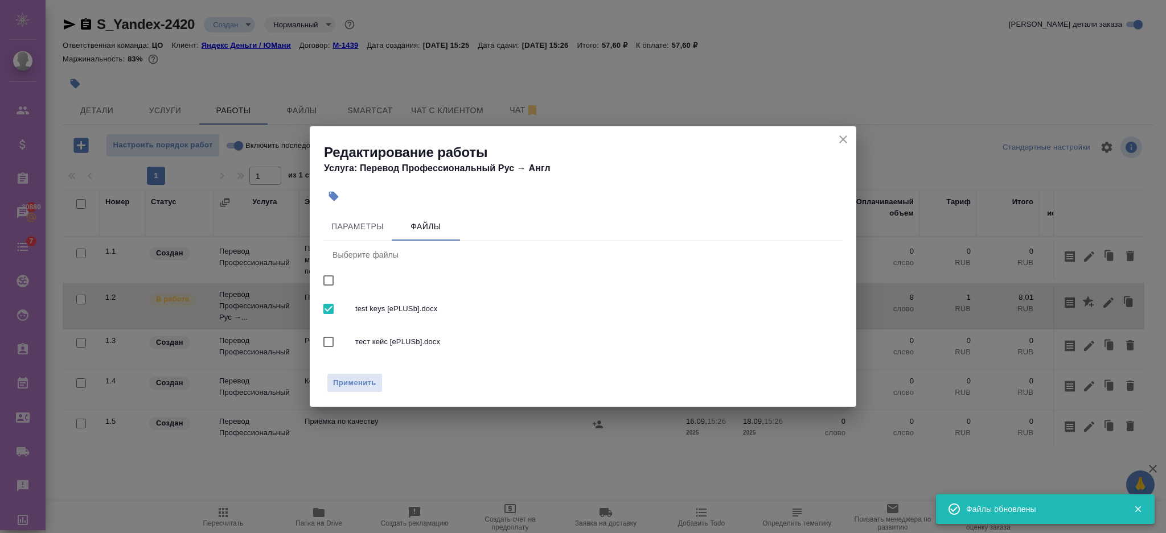
click at [838, 136] on icon "close" at bounding box center [843, 140] width 14 height 14
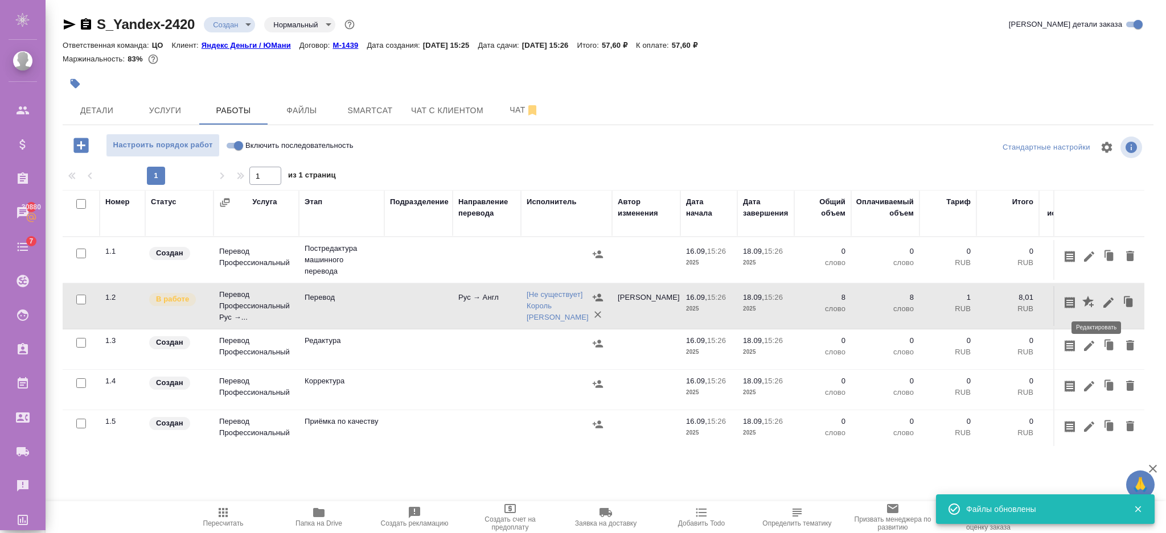
click at [1102, 298] on icon "button" at bounding box center [1109, 303] width 14 height 14
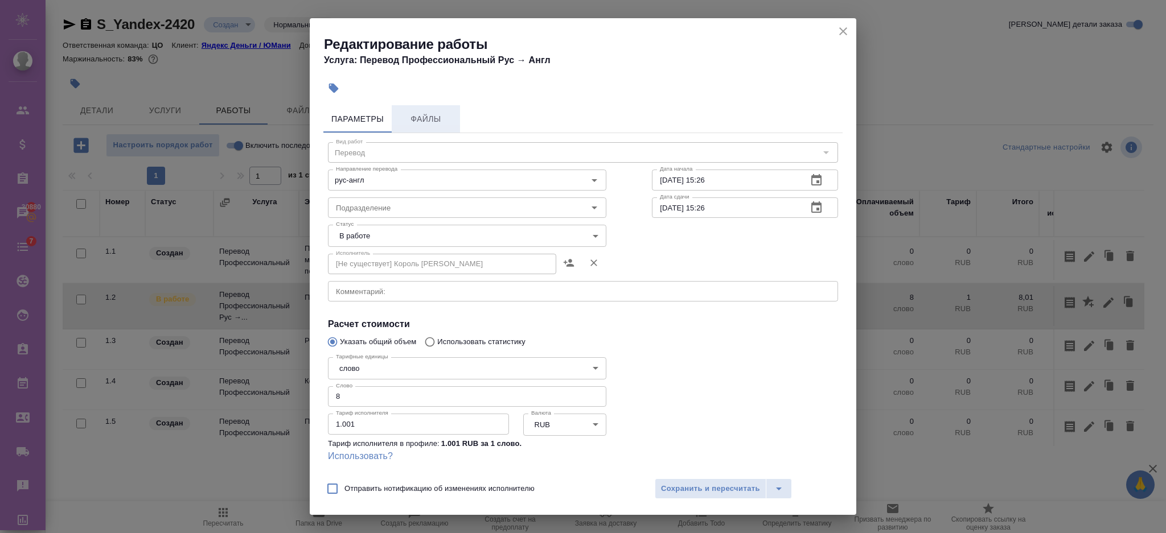
click at [439, 116] on span "Файлы" at bounding box center [426, 119] width 55 height 14
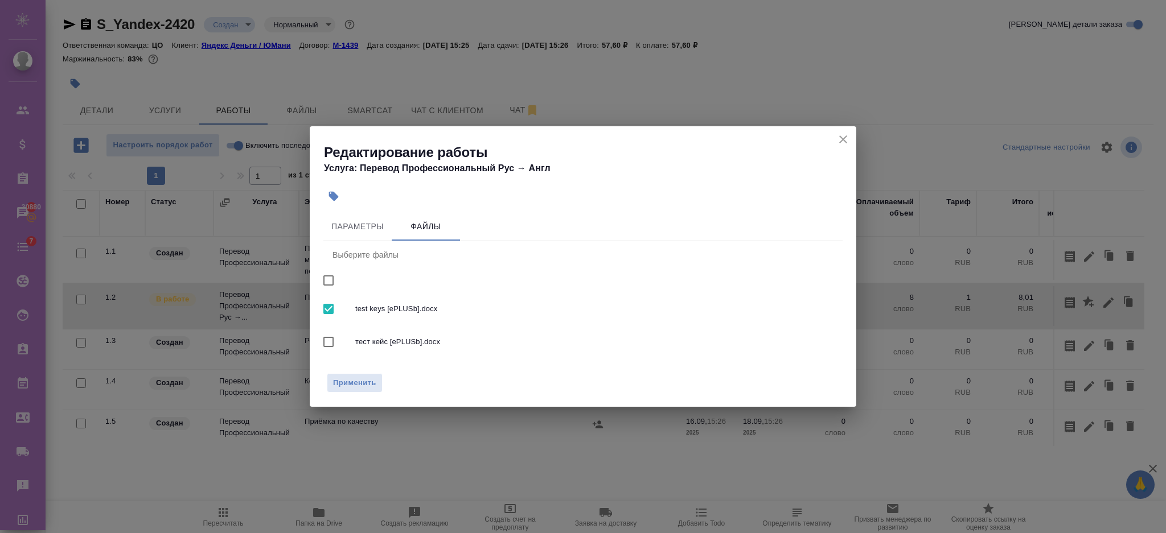
click at [838, 132] on button "close" at bounding box center [843, 139] width 17 height 17
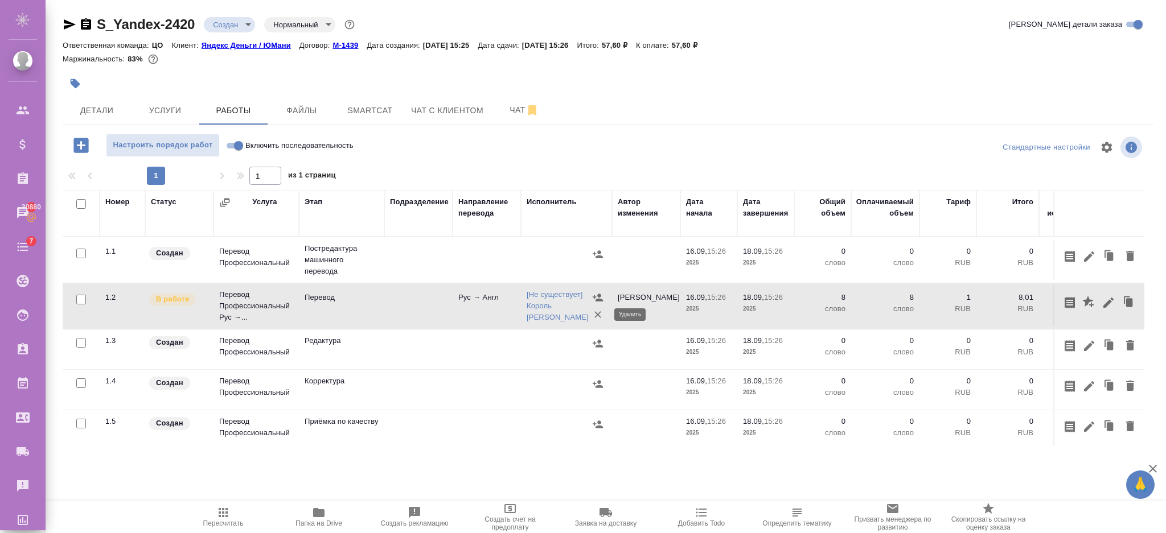
click at [598, 315] on icon "button" at bounding box center [597, 314] width 11 height 11
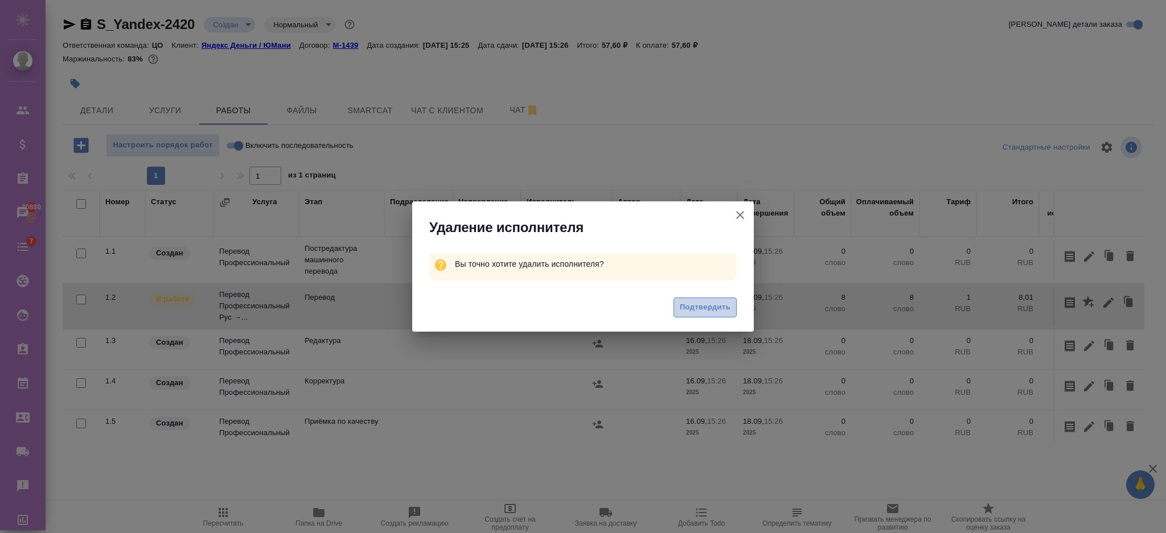
click at [729, 309] on span "Подтвердить" at bounding box center [705, 307] width 51 height 13
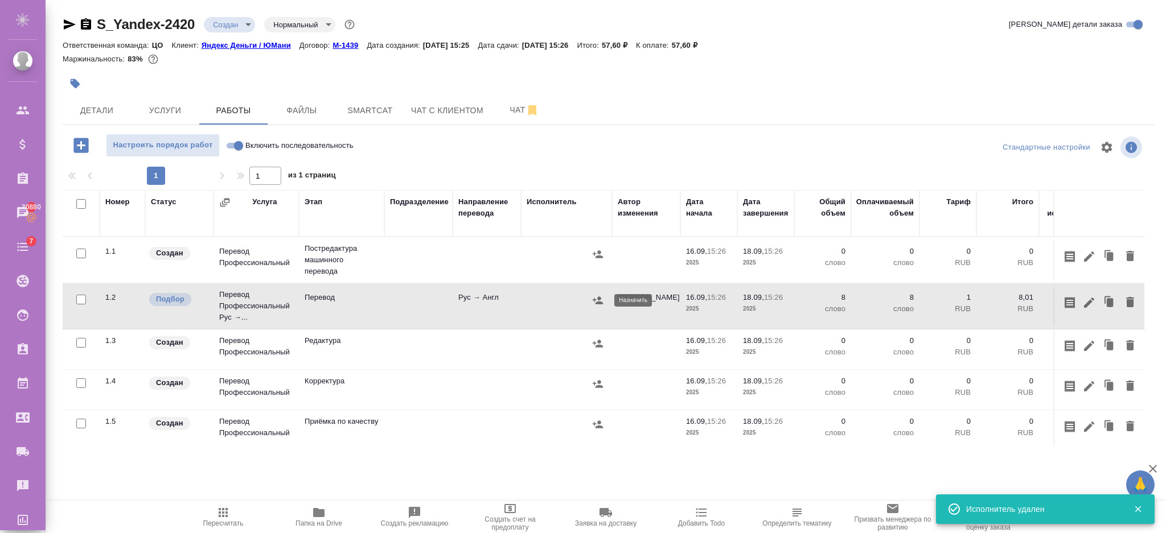
click at [598, 301] on icon "button" at bounding box center [597, 300] width 11 height 11
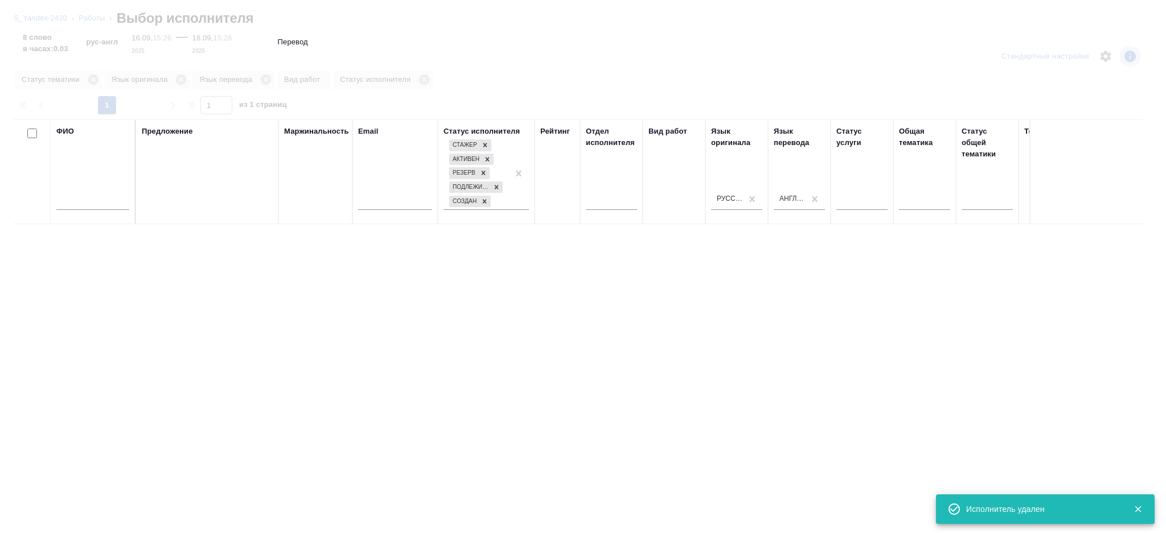
click at [86, 203] on input "text" at bounding box center [92, 203] width 73 height 14
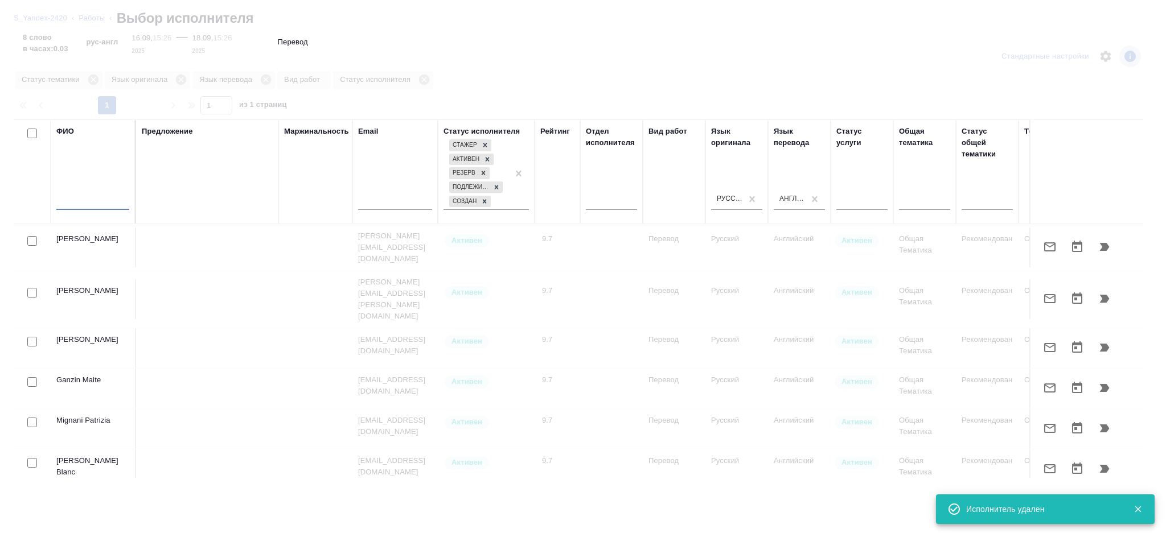
click at [86, 203] on input "text" at bounding box center [92, 203] width 73 height 14
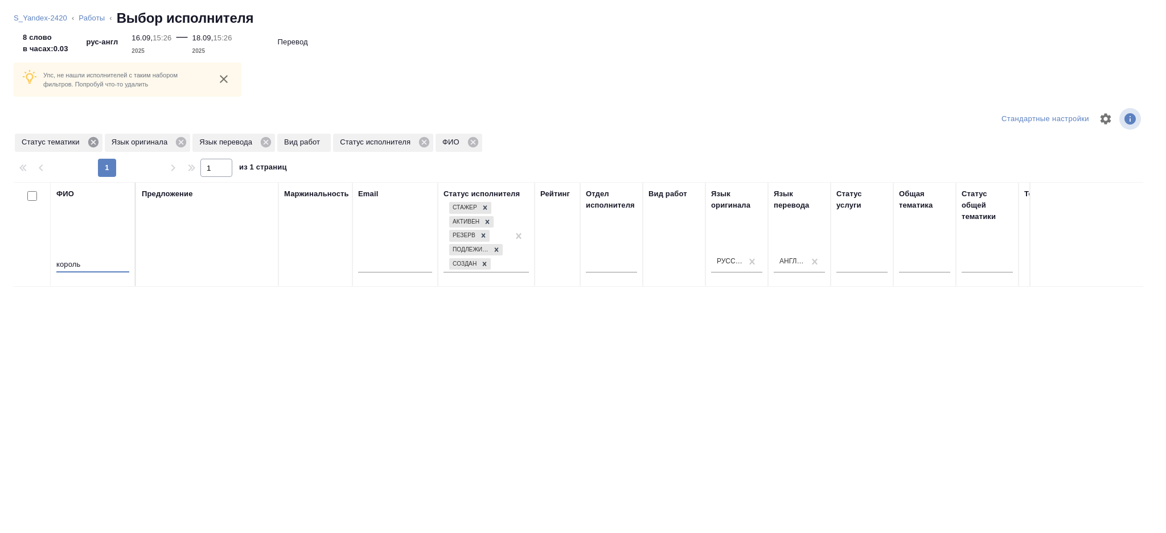
type input "король"
click at [91, 143] on icon at bounding box center [93, 142] width 10 height 10
click at [88, 142] on icon at bounding box center [91, 142] width 10 height 10
click at [91, 142] on icon at bounding box center [88, 142] width 10 height 10
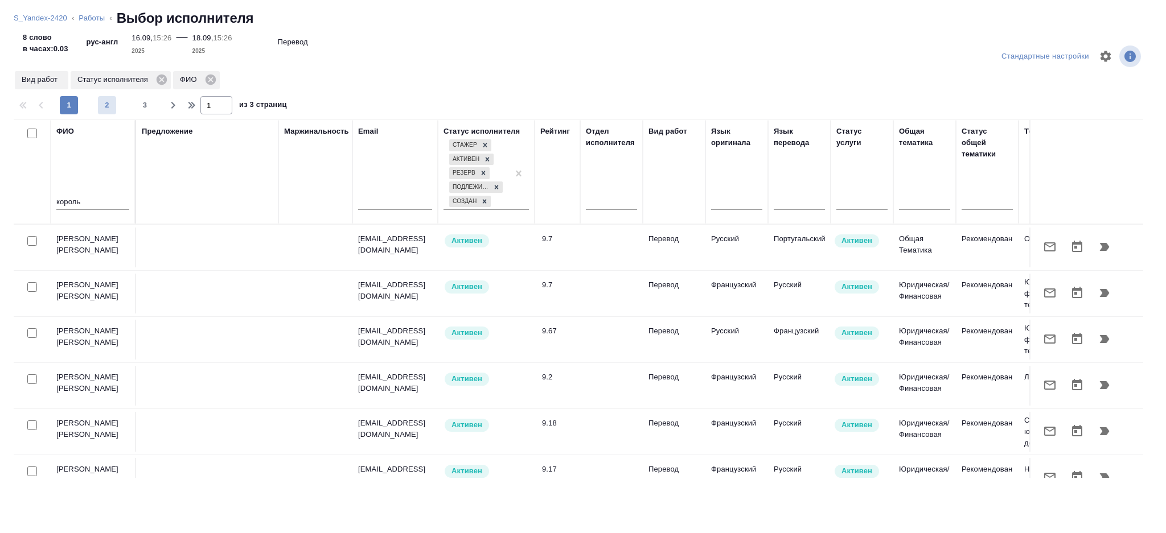
click at [104, 105] on span "2" at bounding box center [107, 105] width 18 height 11
type input "2"
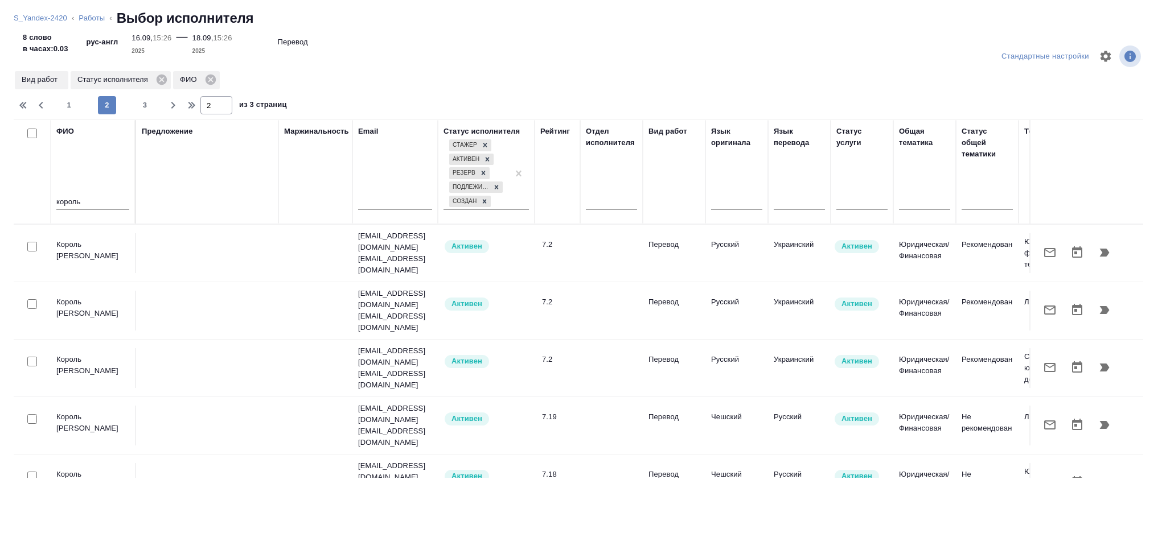
scroll to position [455, 0]
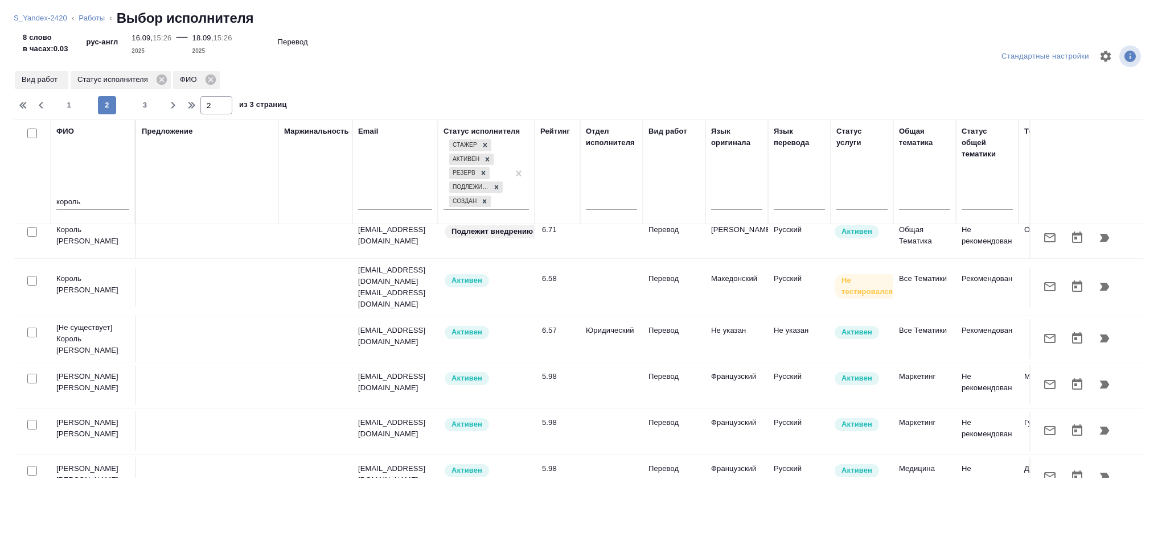
click at [1044, 334] on icon "button" at bounding box center [1049, 338] width 11 height 9
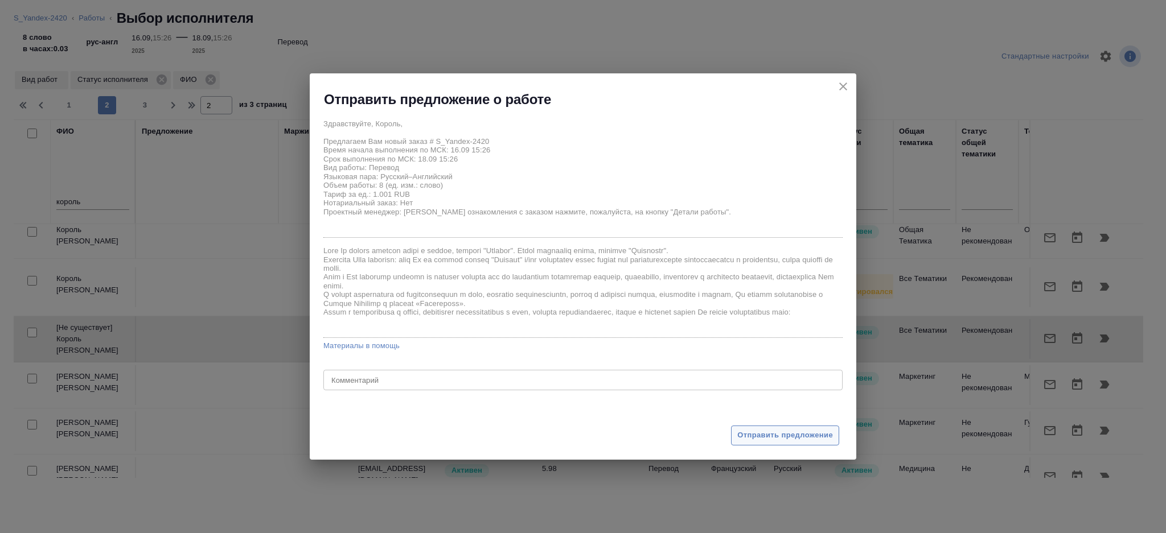
click at [766, 441] on span "Отправить предложение" at bounding box center [785, 435] width 96 height 13
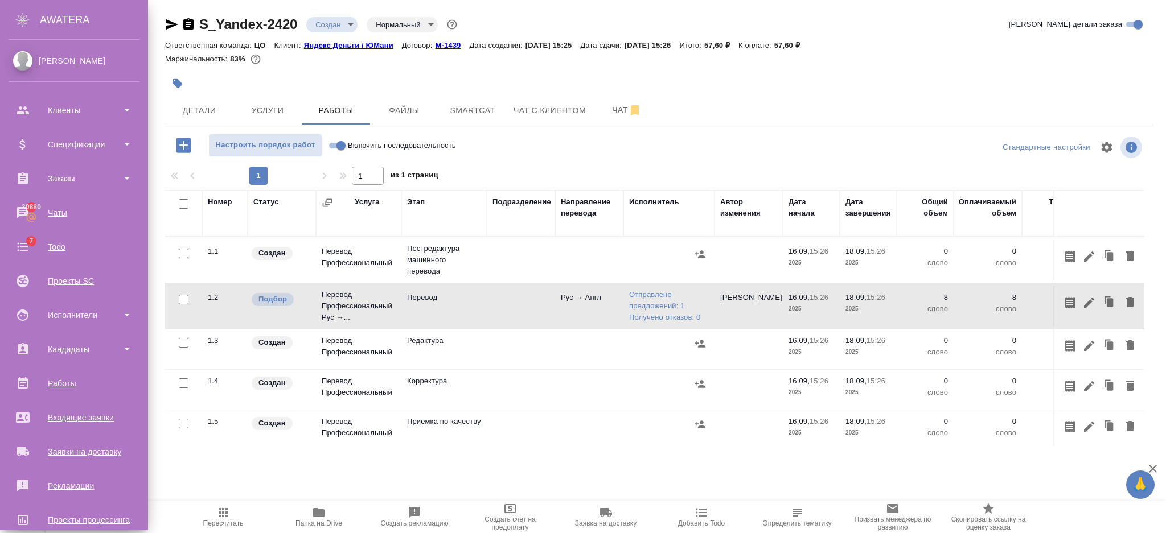
click at [240, 19] on body "🙏 .cls-1 fill:#fff; AWATERA [PERSON_NAME] Спецификации Заказы 30880 Чаты 7 Todo…" at bounding box center [583, 312] width 1166 height 625
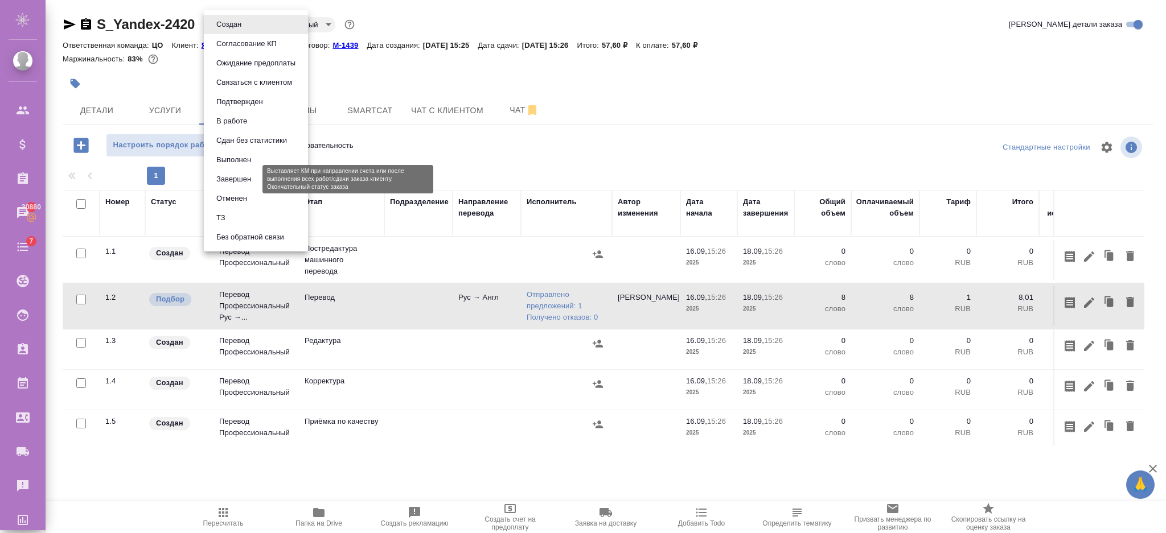
click at [220, 179] on button "Завершен" at bounding box center [234, 179] width 42 height 13
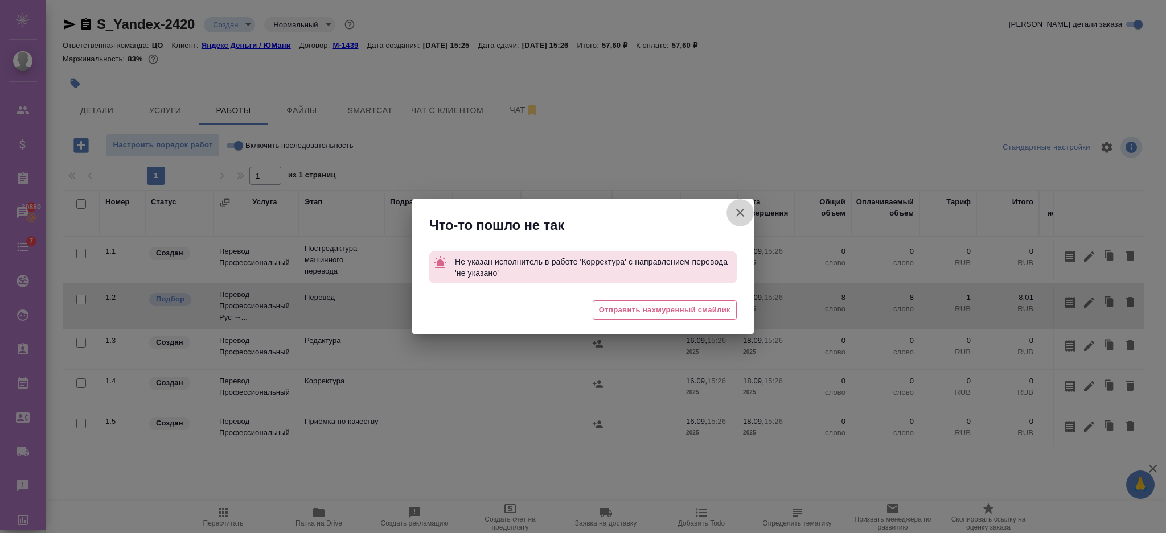
click at [741, 216] on icon "button" at bounding box center [740, 213] width 14 height 14
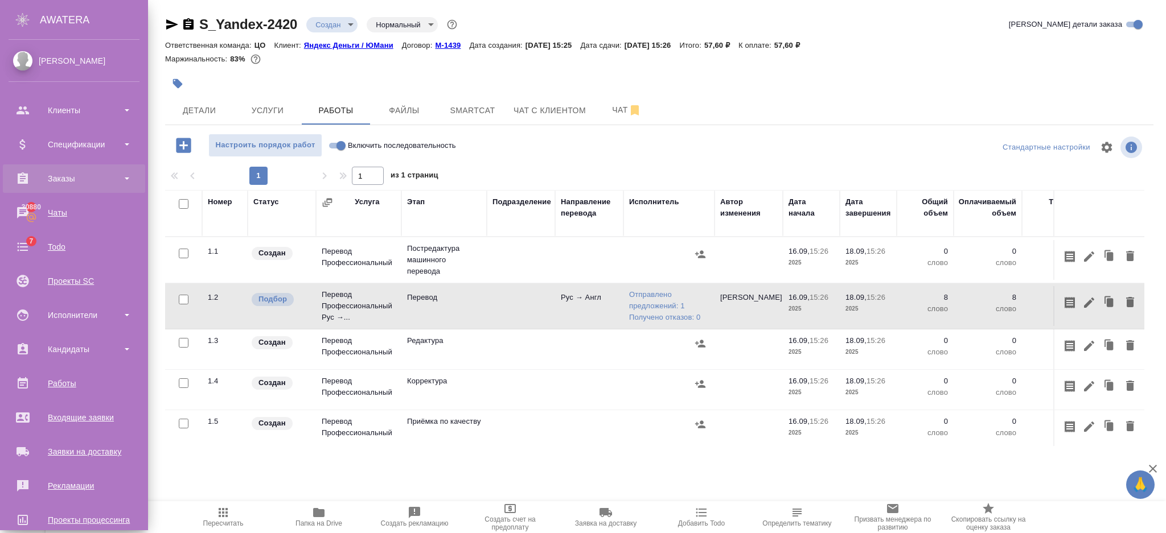
click at [40, 179] on div "Заказы" at bounding box center [74, 178] width 131 height 17
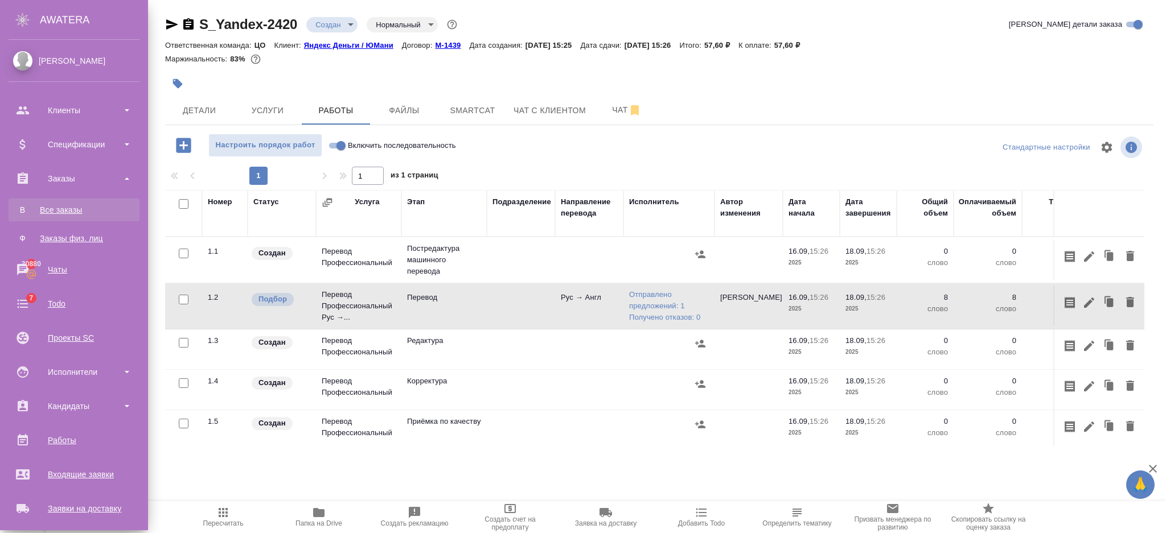
click at [50, 208] on div "Все заказы" at bounding box center [74, 209] width 120 height 11
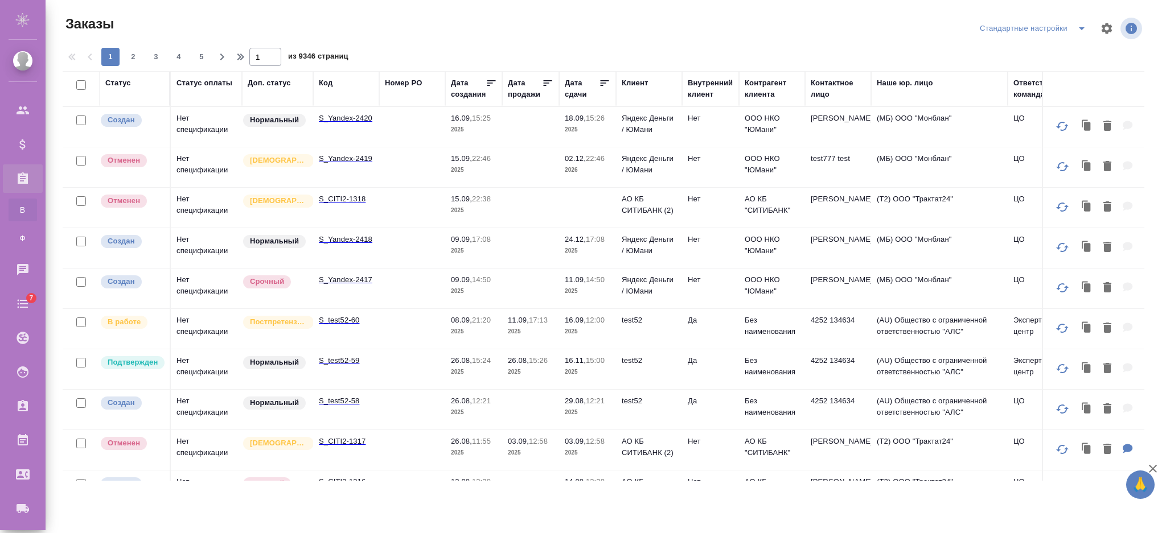
click at [120, 82] on div "Статус" at bounding box center [118, 82] width 26 height 11
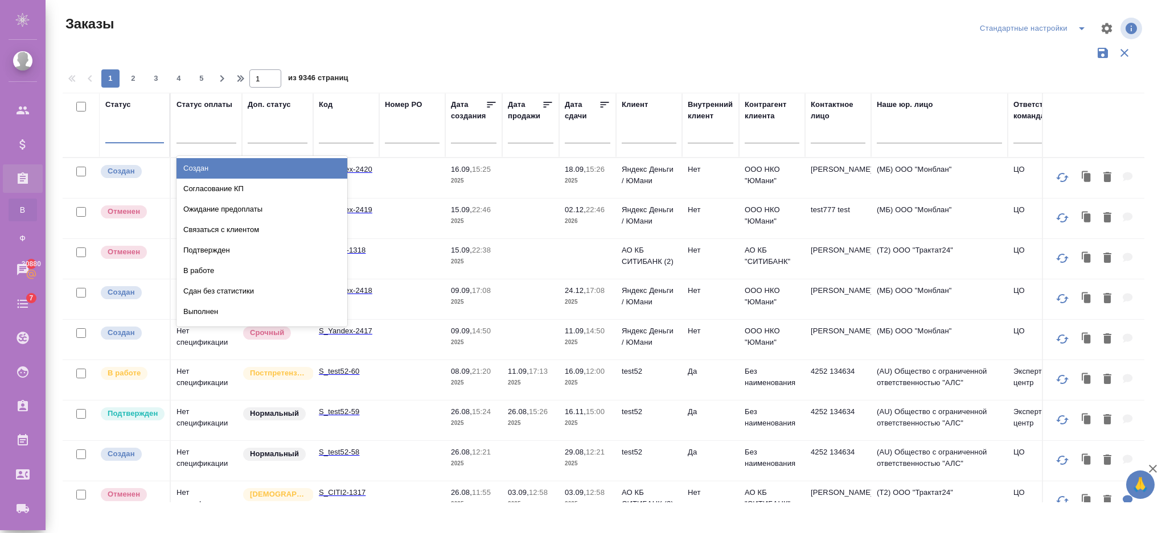
click at [130, 127] on div at bounding box center [134, 132] width 59 height 17
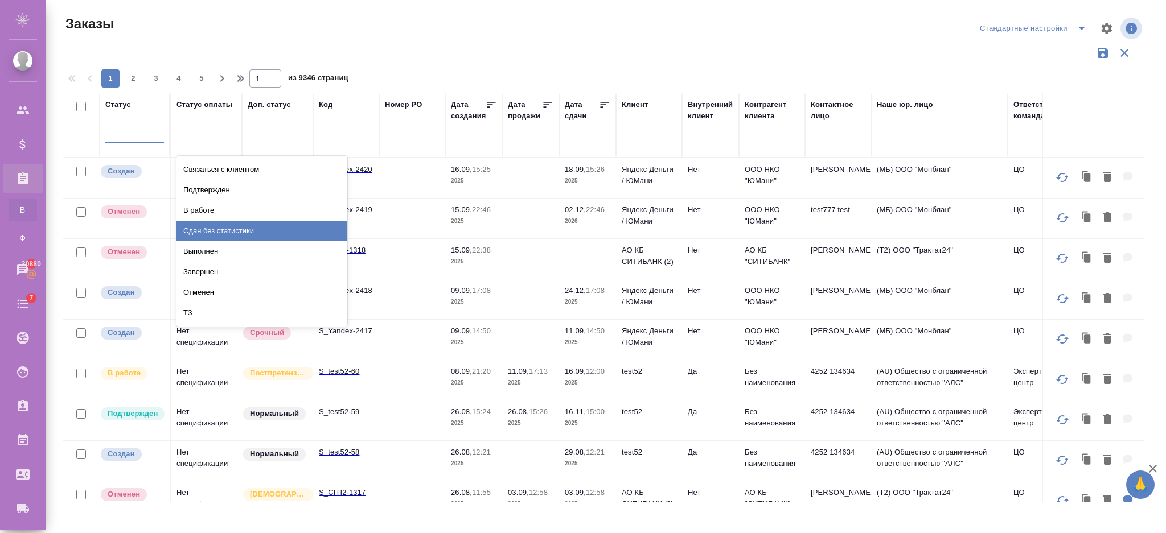
scroll to position [76, 0]
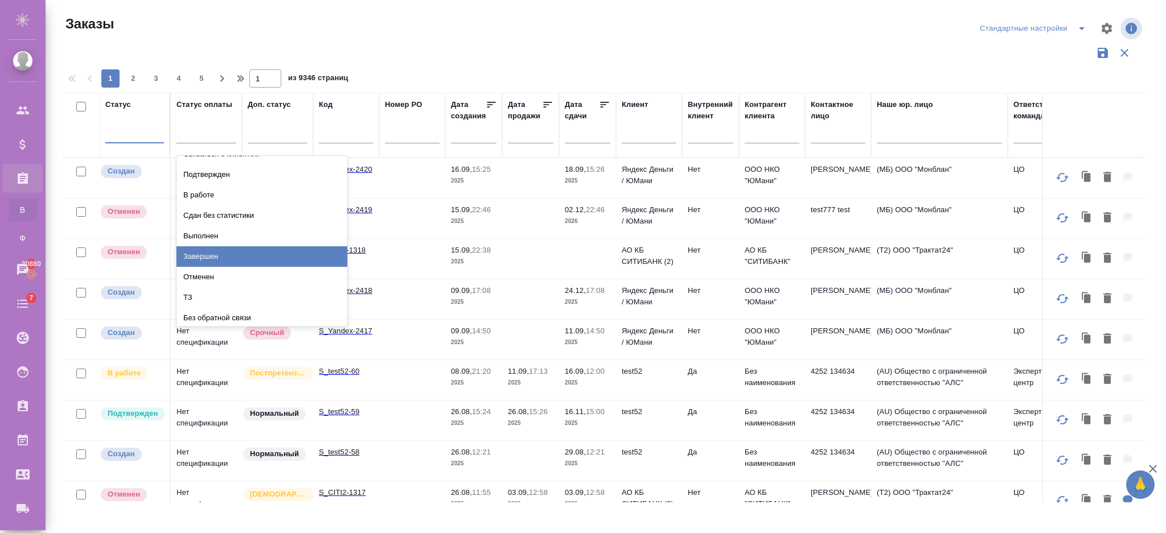
click at [222, 256] on div "Завершен" at bounding box center [261, 257] width 171 height 20
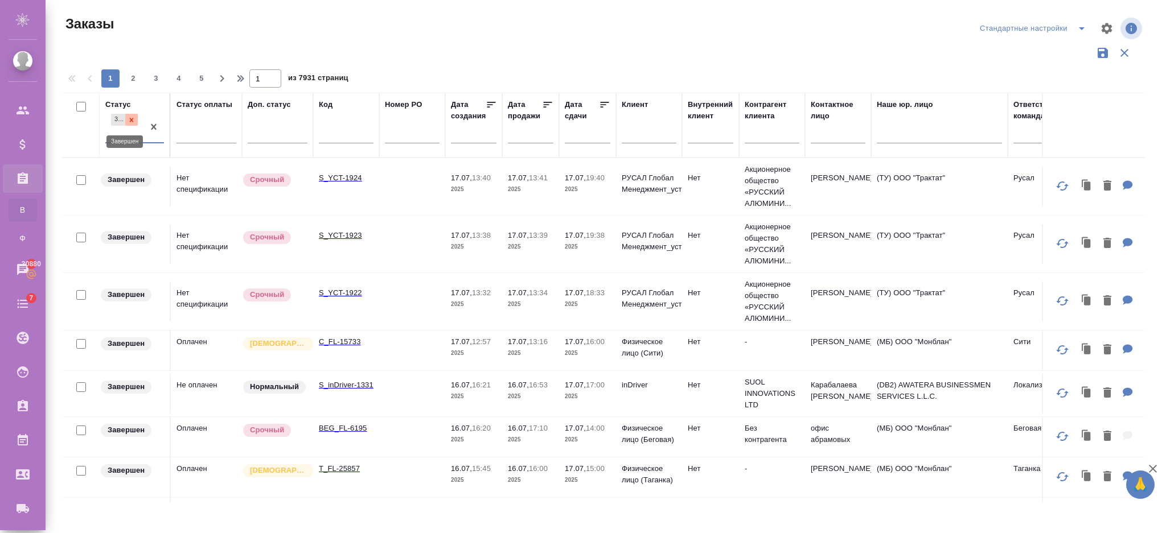
click at [135, 119] on div at bounding box center [131, 120] width 13 height 12
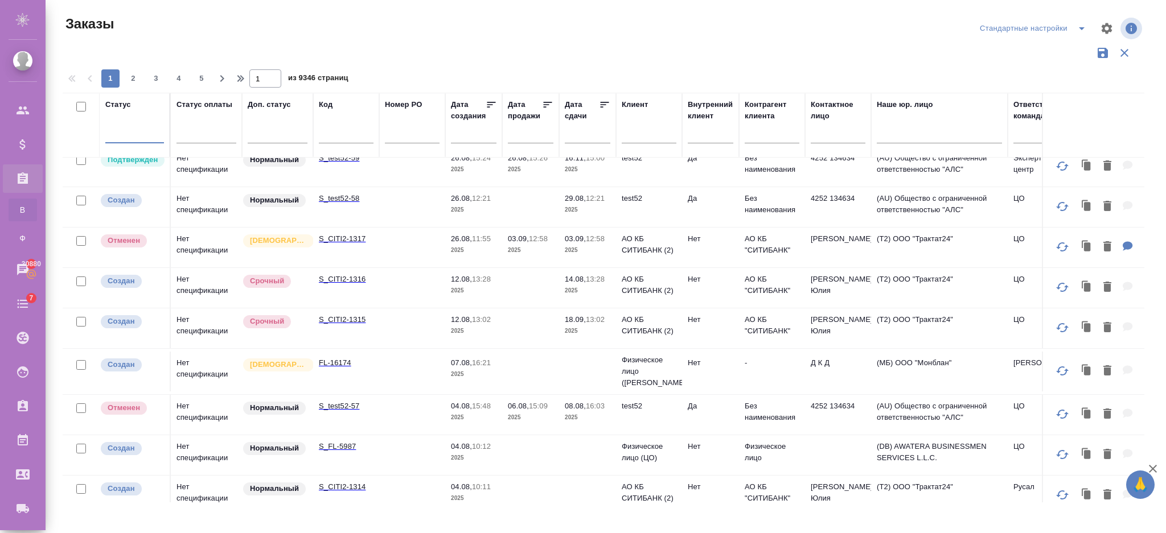
scroll to position [228, 0]
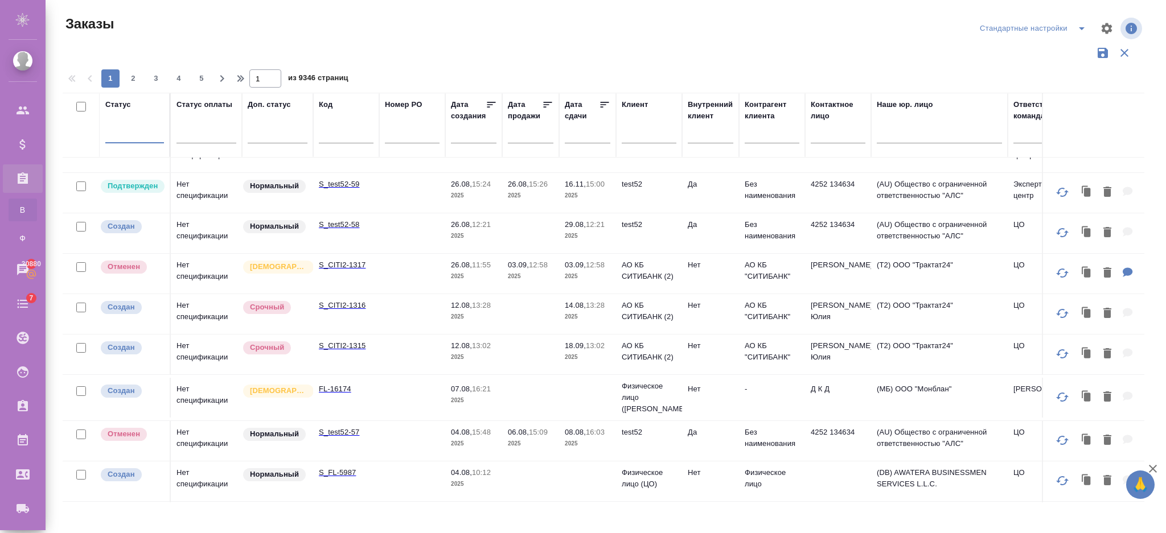
click at [122, 132] on div at bounding box center [134, 132] width 59 height 17
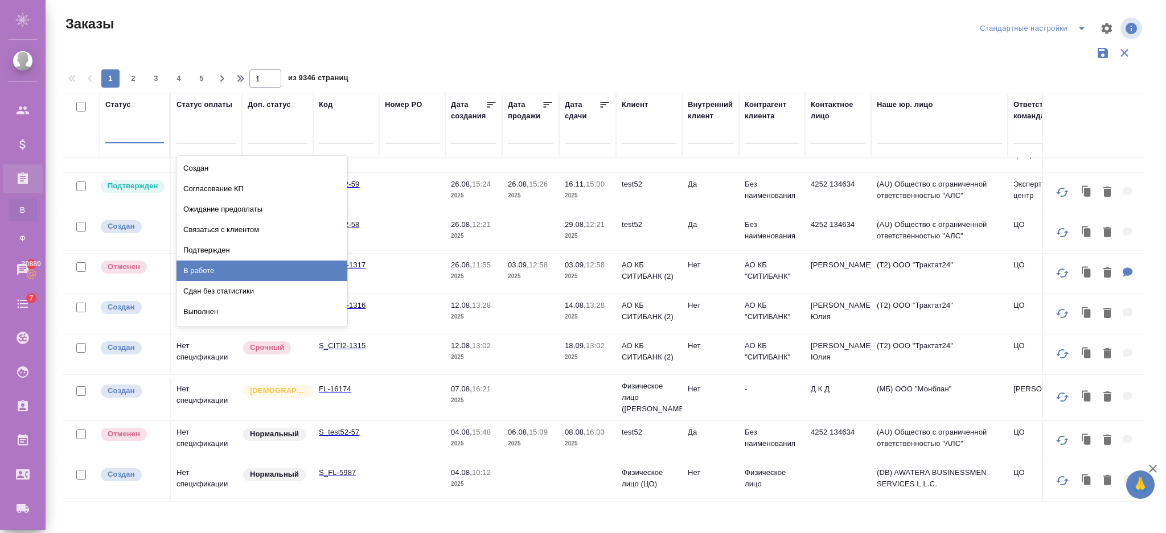
scroll to position [76, 0]
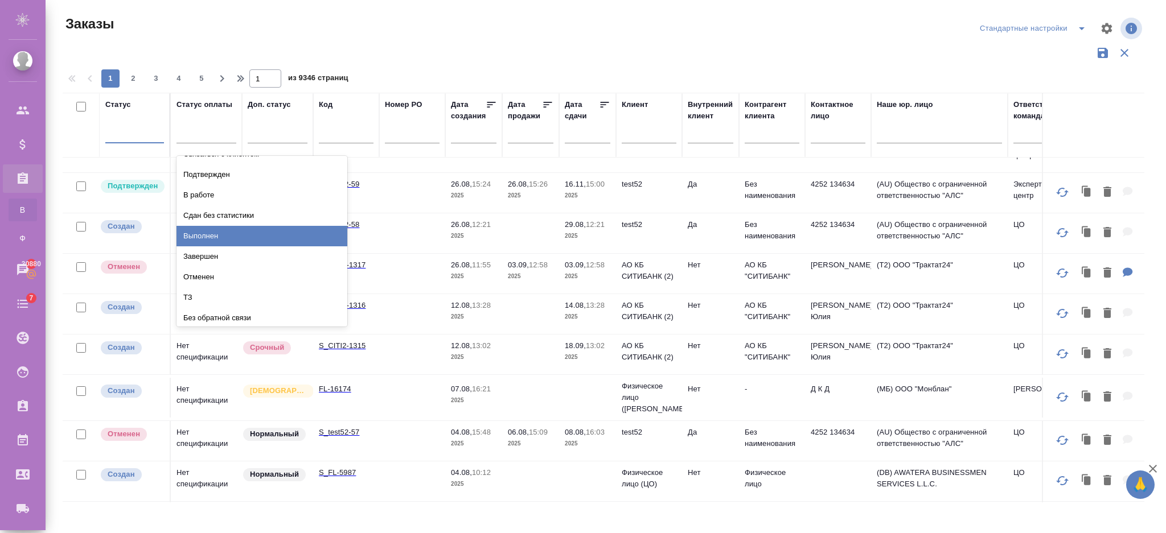
click at [220, 240] on div "Выполнен" at bounding box center [261, 236] width 171 height 20
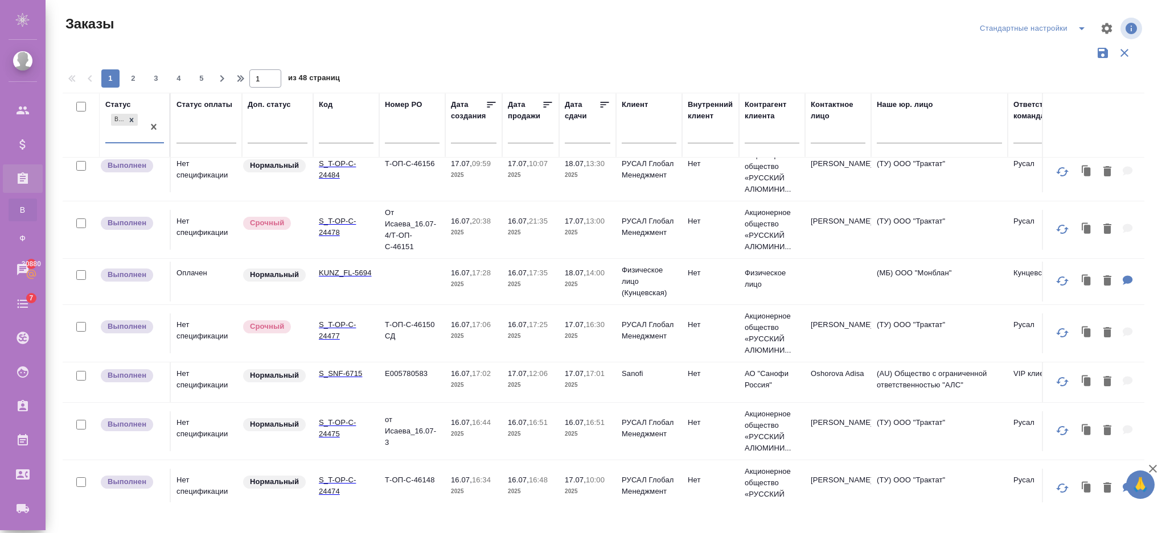
click at [458, 181] on p "2025" at bounding box center [474, 175] width 46 height 11
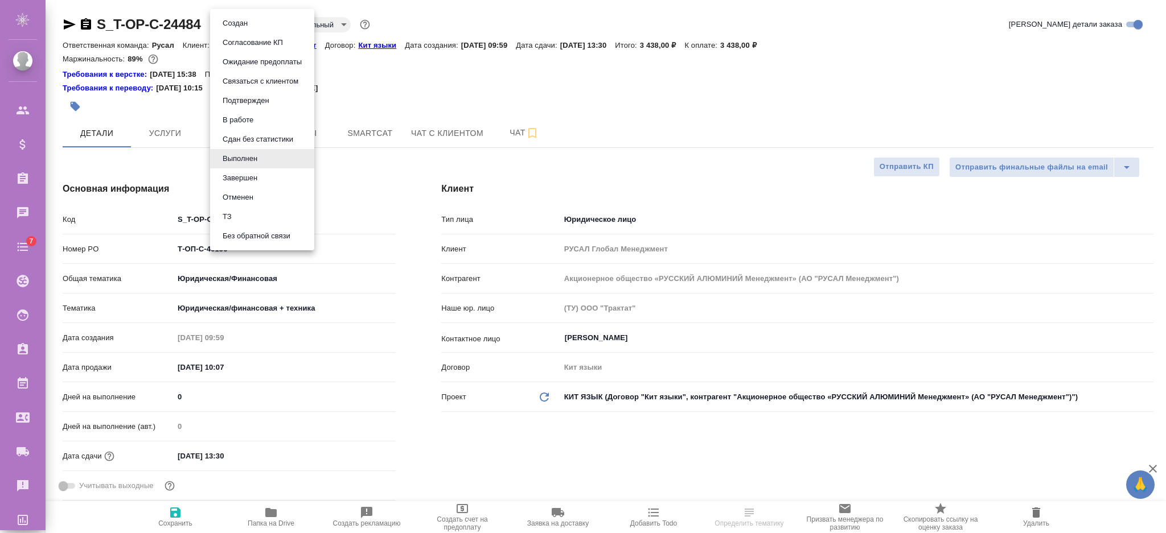
select select "RU"
click at [262, 173] on li "Завершен" at bounding box center [262, 178] width 104 height 19
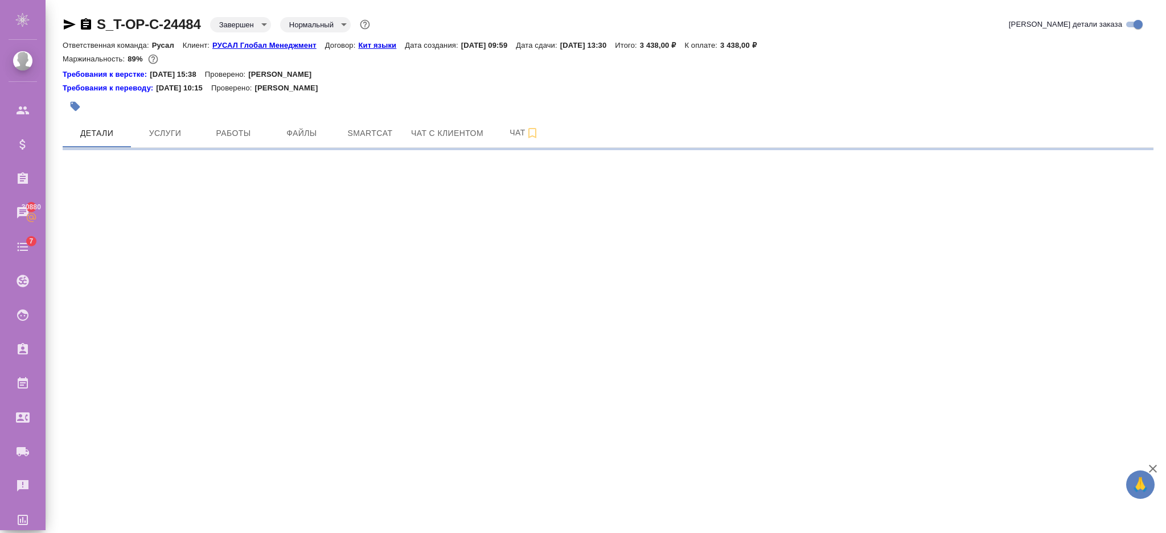
select select "RU"
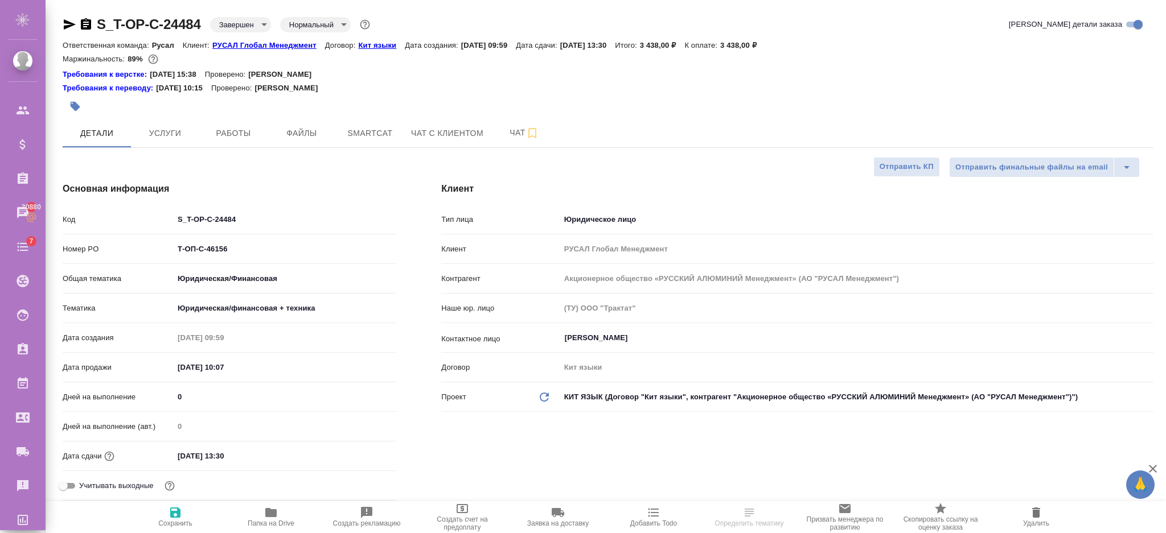
type textarea "x"
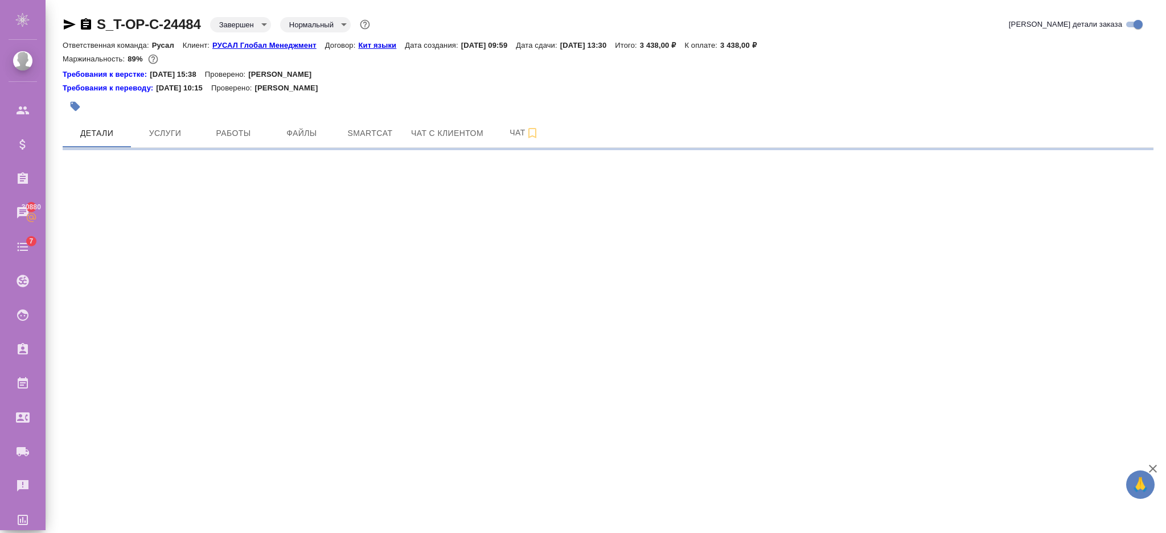
select select "RU"
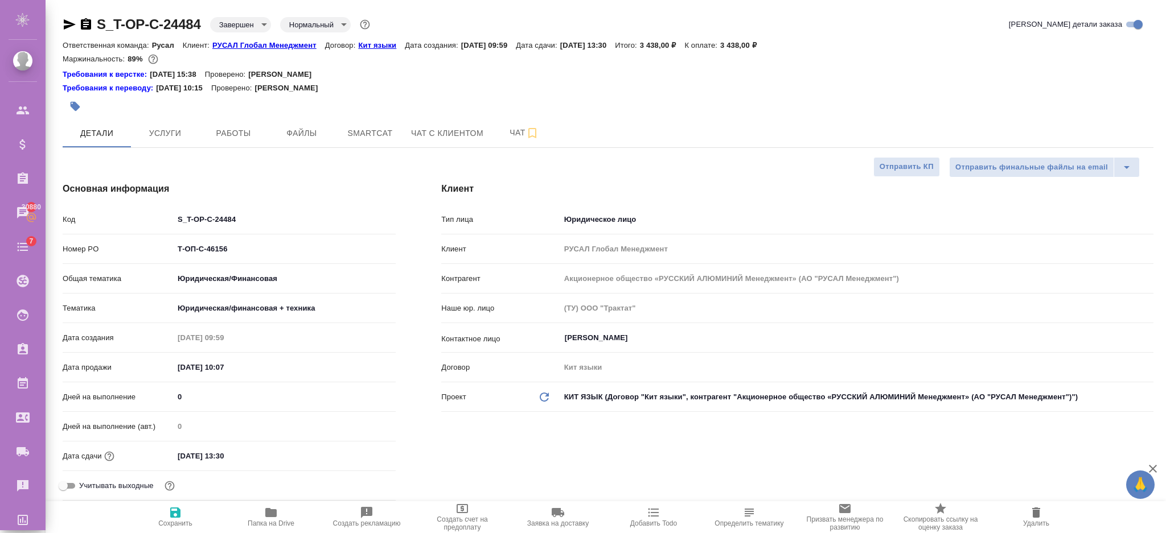
type textarea "x"
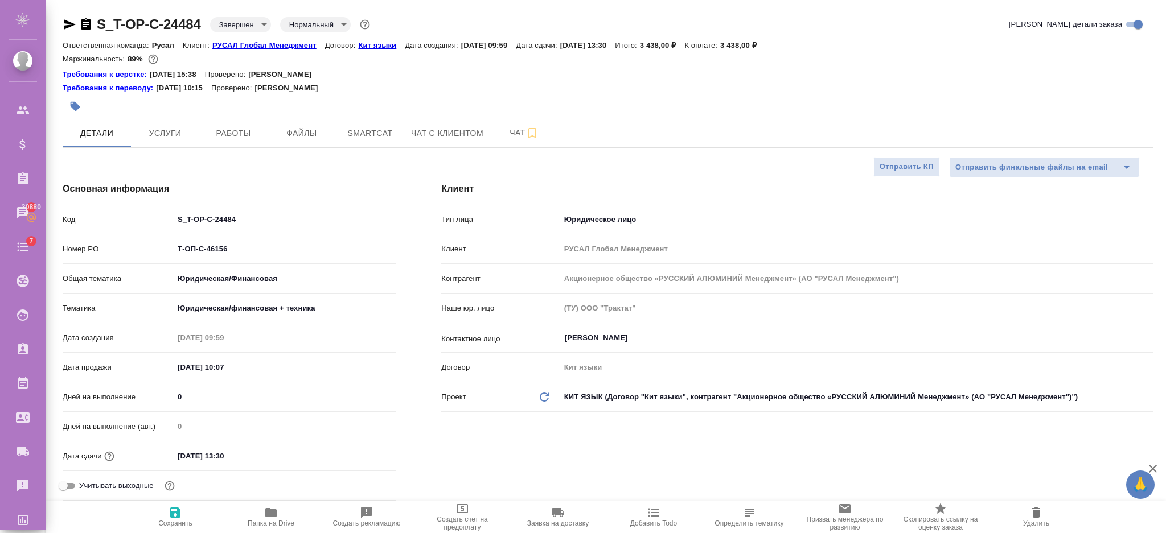
type textarea "x"
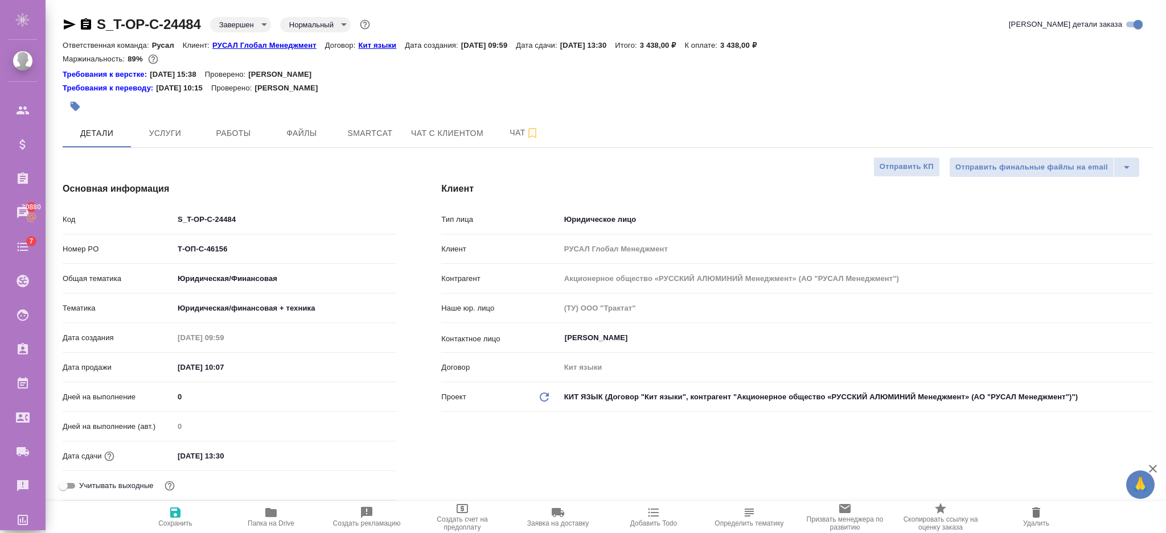
type textarea "x"
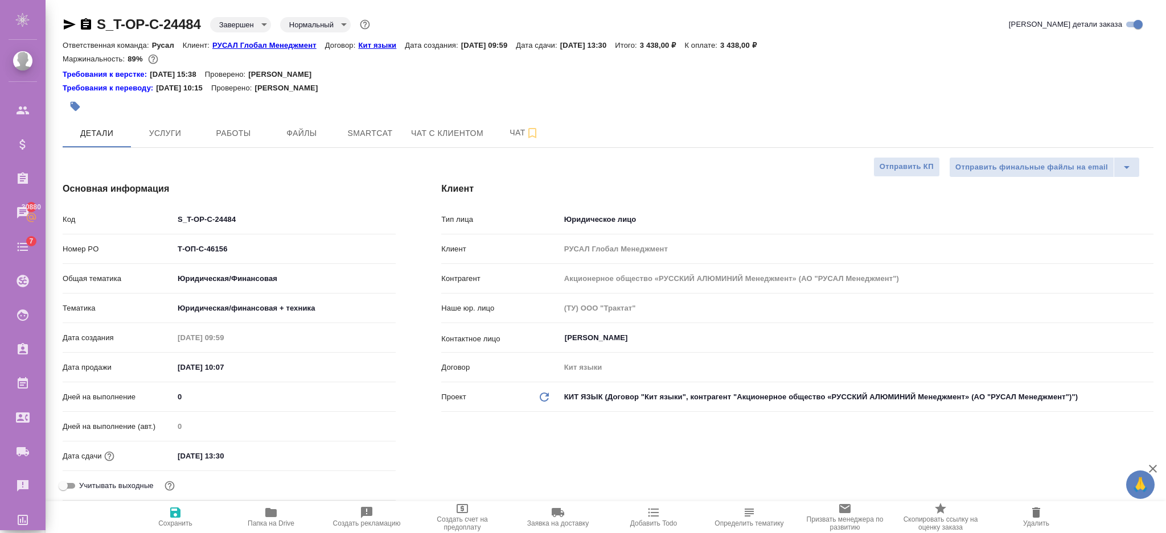
type textarea "x"
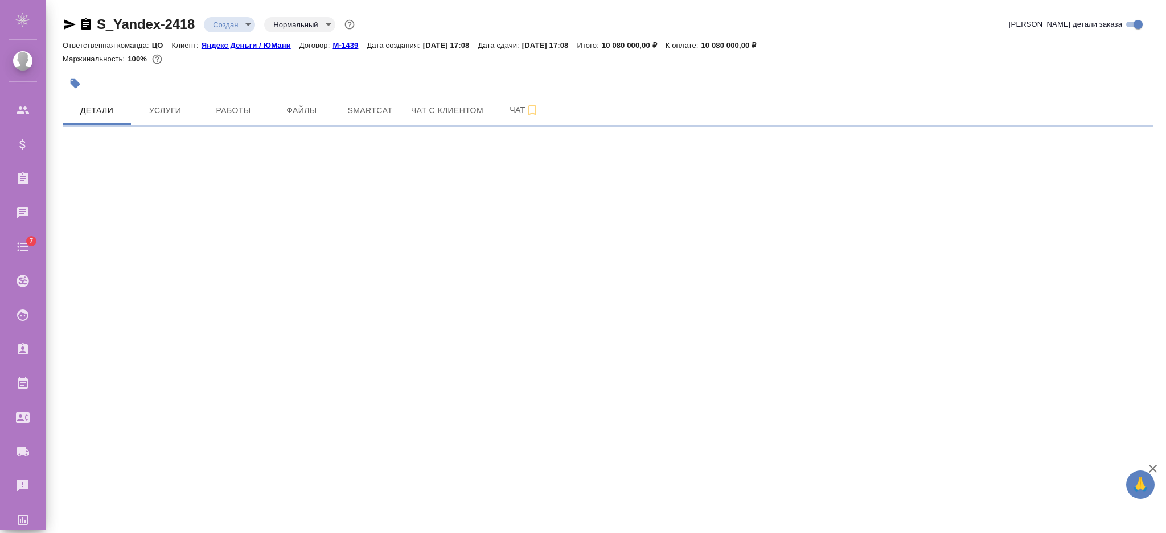
select select "RU"
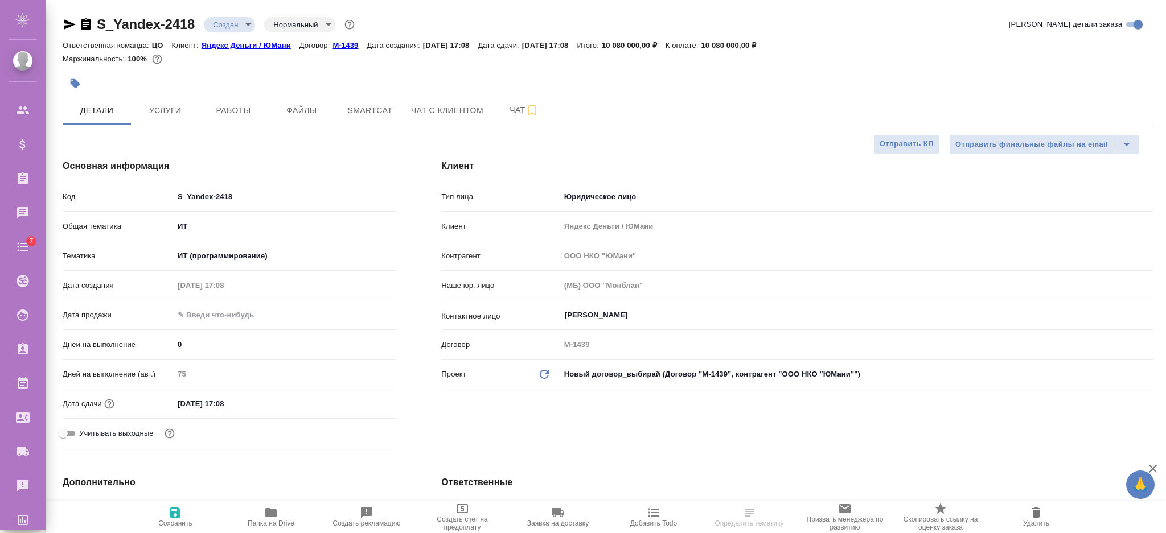
type textarea "x"
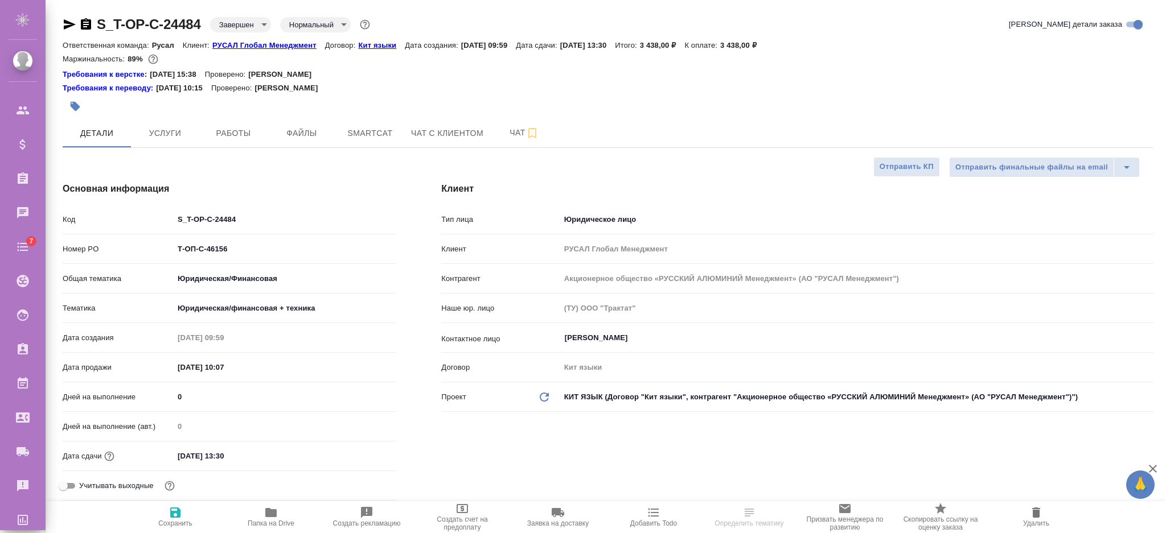
select select "RU"
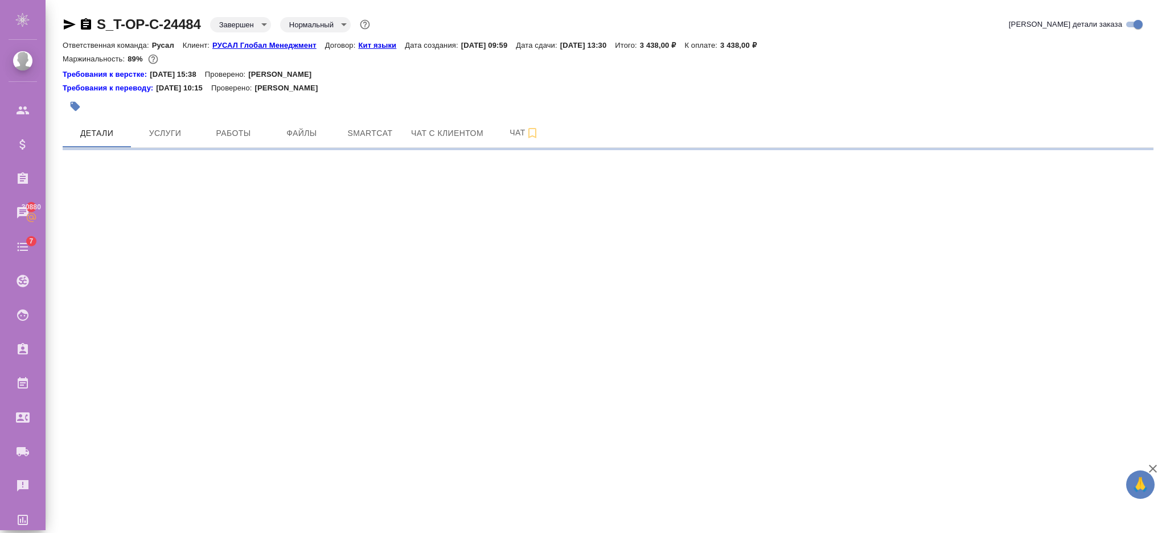
select select "RU"
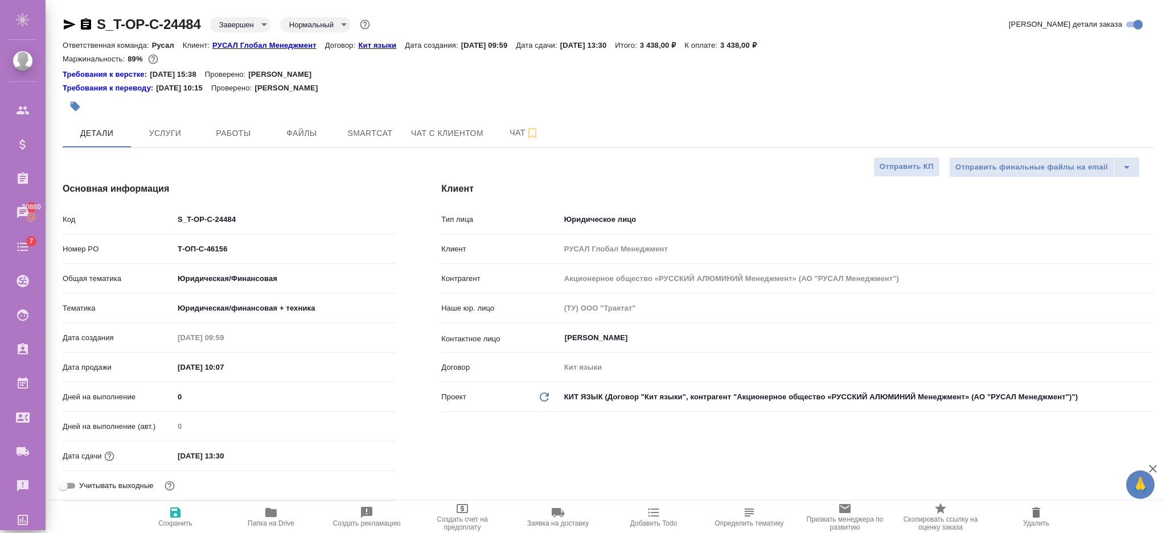
type textarea "x"
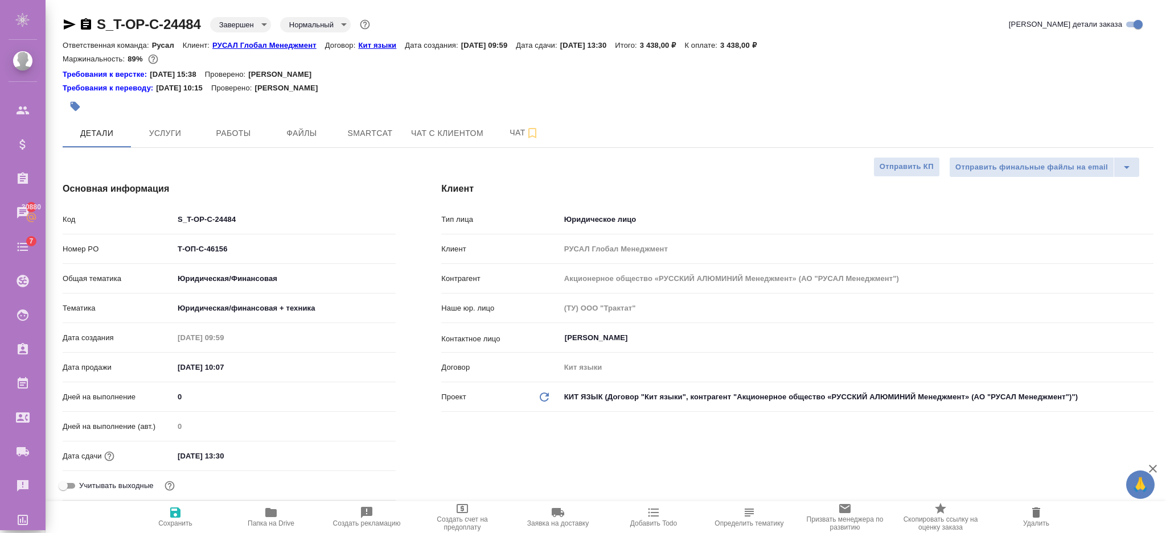
type textarea "x"
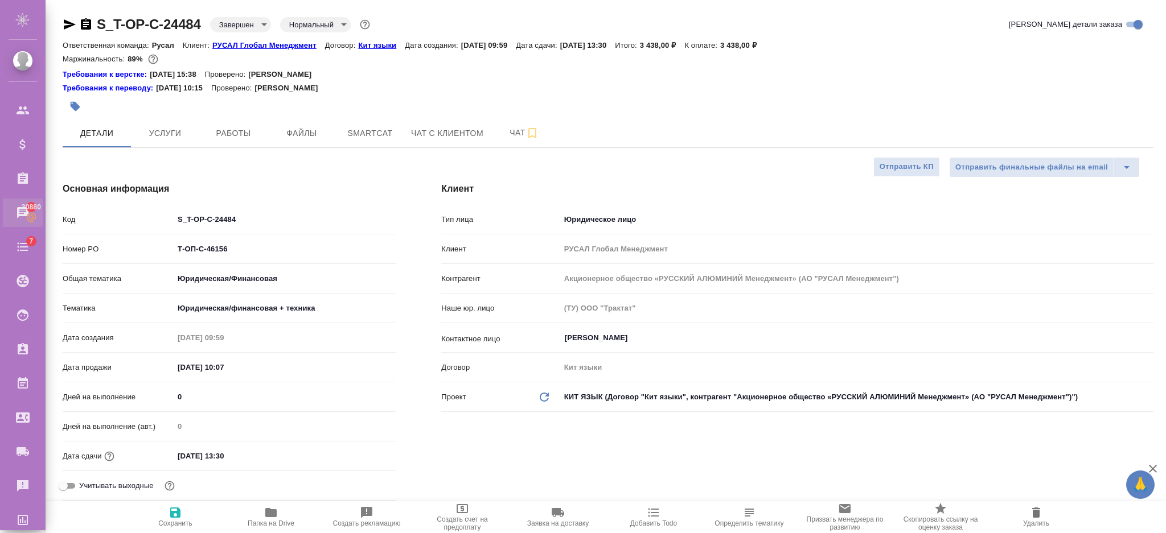
type textarea "x"
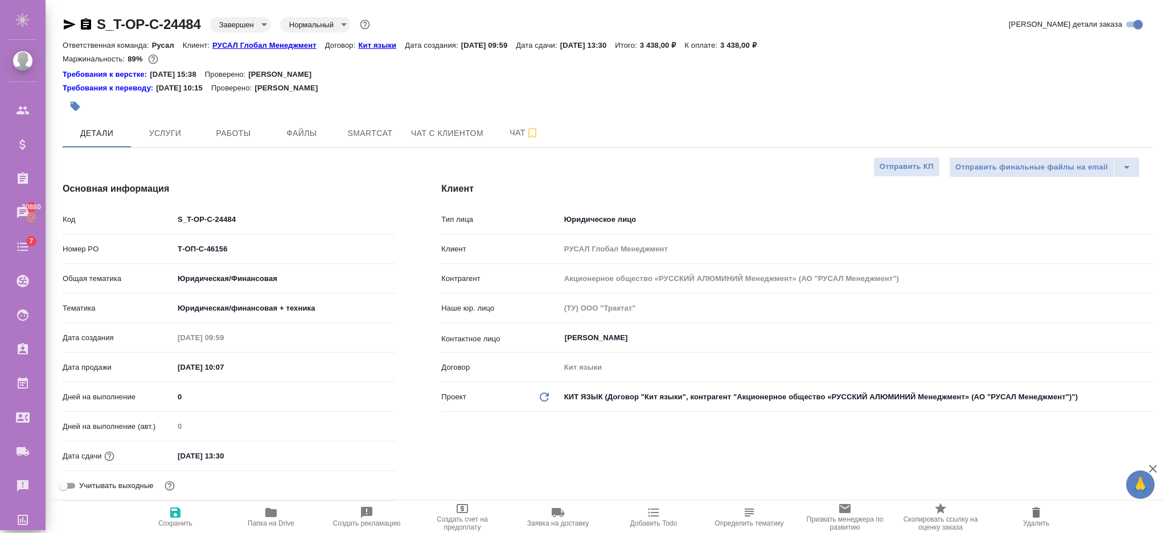
type textarea "x"
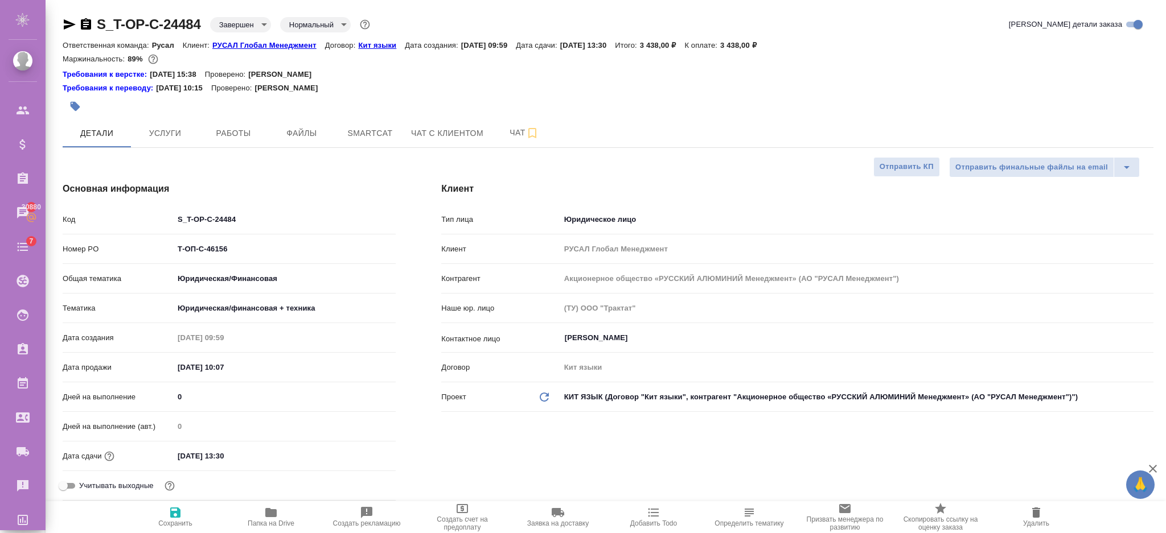
type textarea "x"
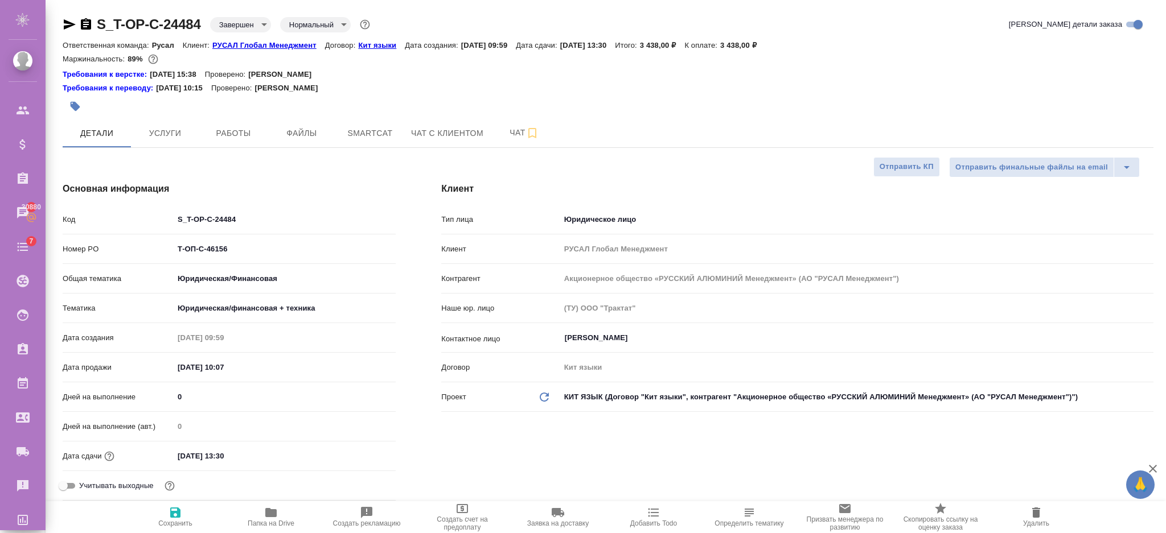
type textarea "x"
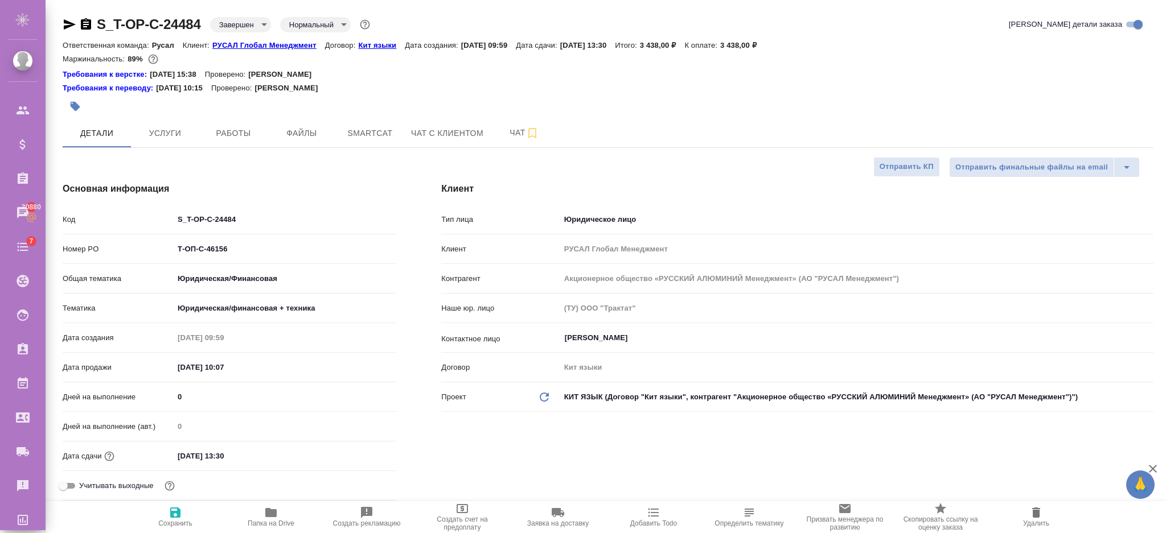
type textarea "x"
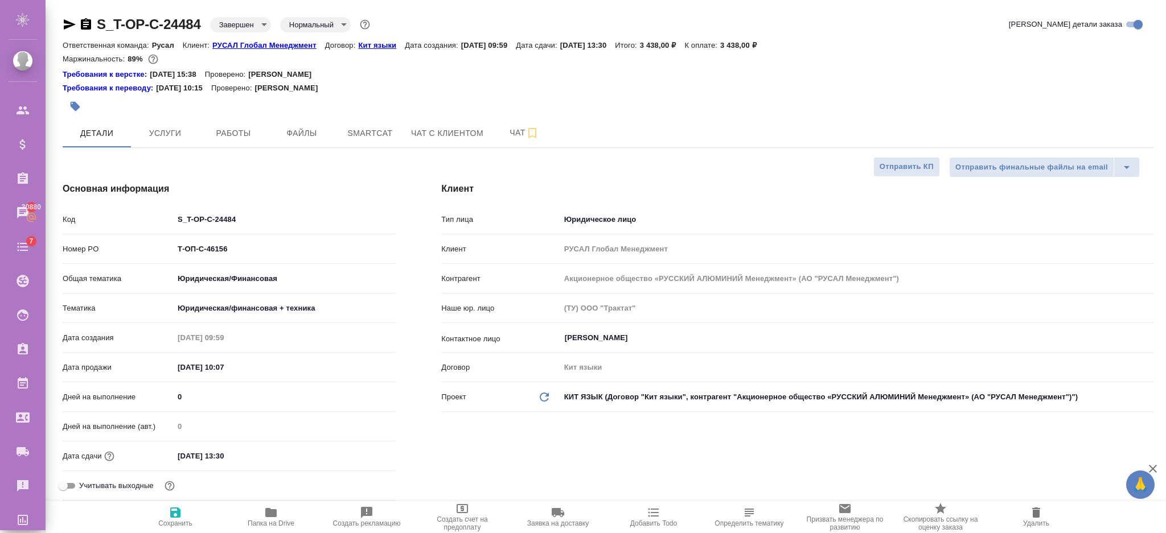
type textarea "x"
